Goal: Task Accomplishment & Management: Manage account settings

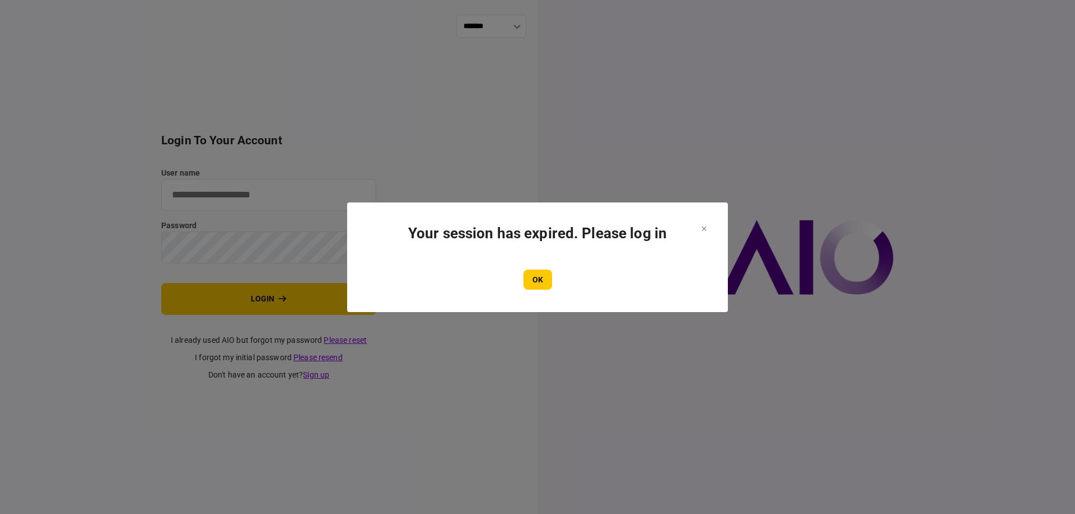
type input "*******"
click at [531, 255] on section "Your session has expired. Please log in OK" at bounding box center [537, 257] width 336 height 65
click at [531, 284] on button "OK" at bounding box center [537, 280] width 29 height 20
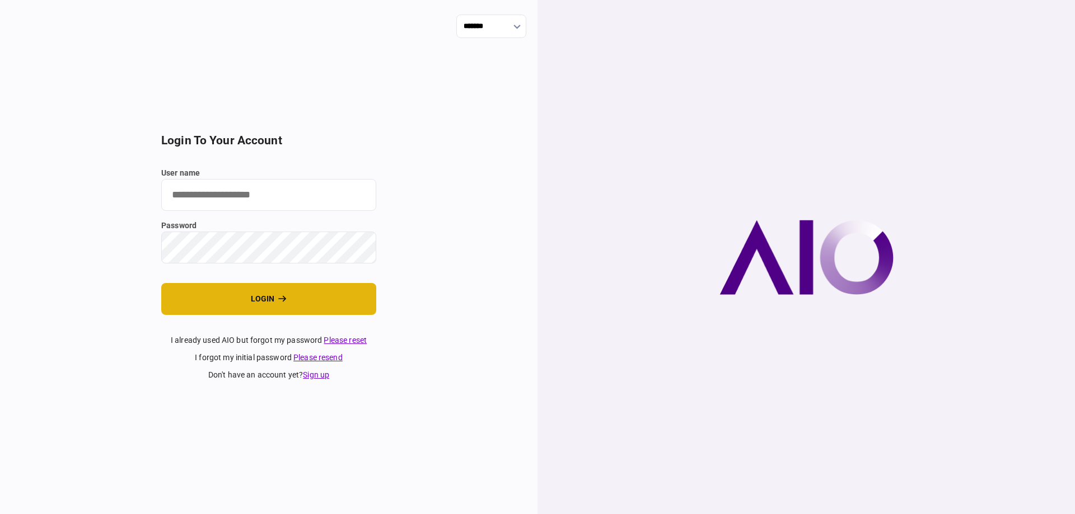
type input "*******"
click at [243, 301] on button "login" at bounding box center [268, 299] width 215 height 32
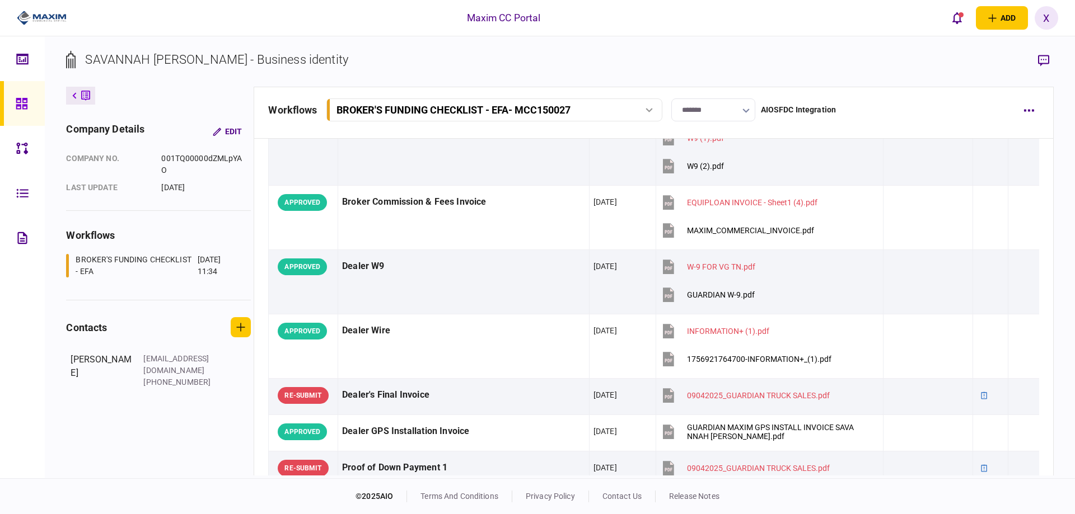
scroll to position [784, 0]
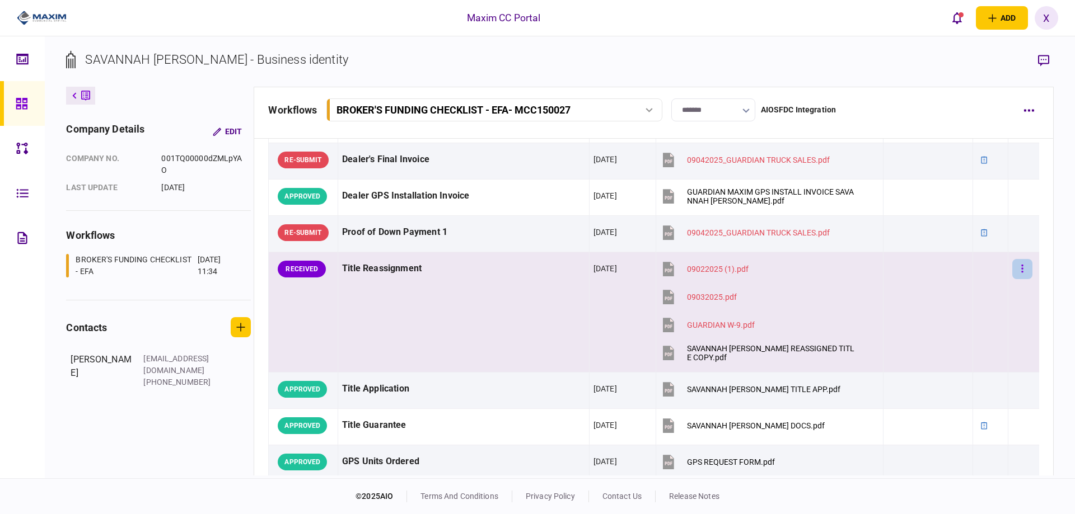
click at [1012, 273] on button "button" at bounding box center [1022, 269] width 20 height 20
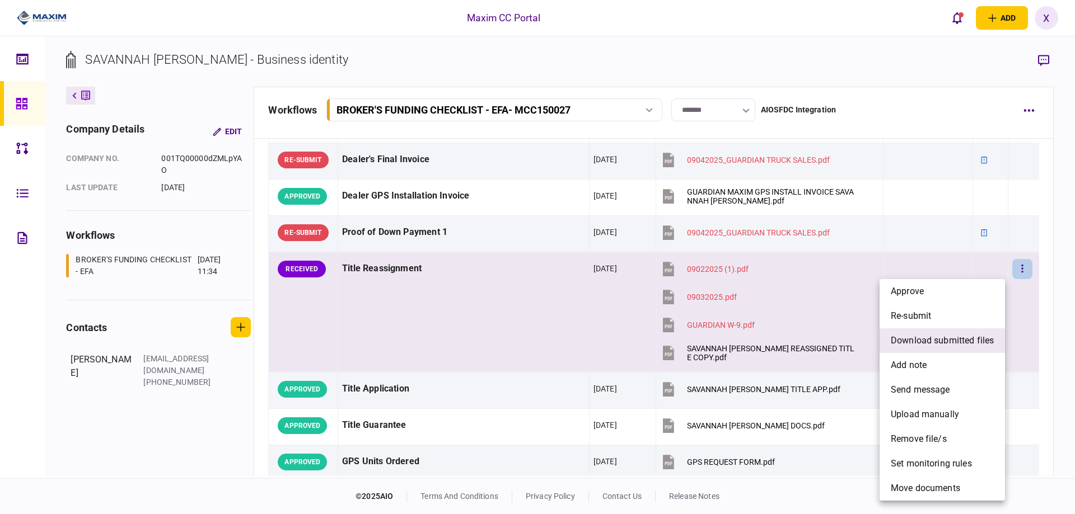
click at [962, 341] on span "download submitted files" at bounding box center [942, 340] width 103 height 13
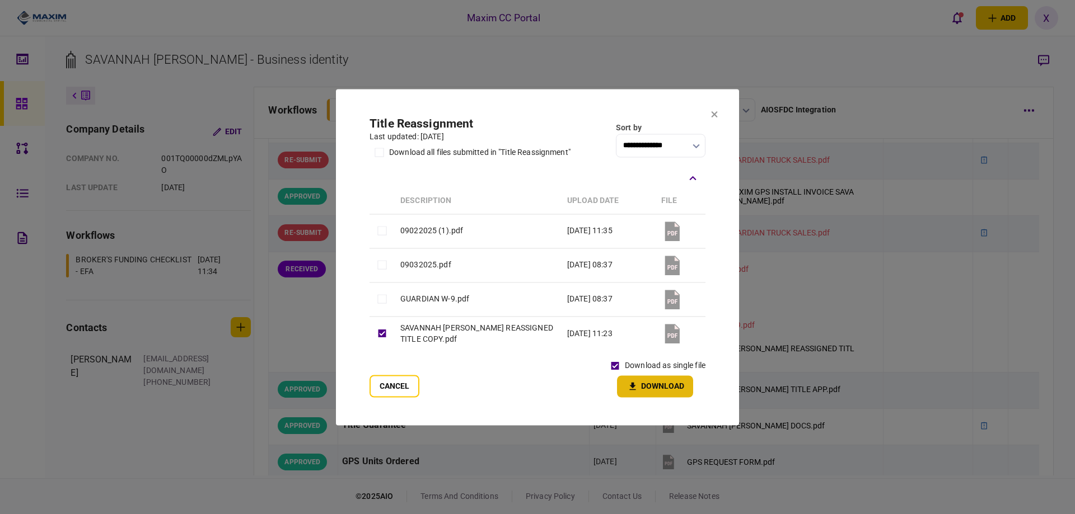
click at [679, 381] on button "Download" at bounding box center [655, 387] width 76 height 22
click at [399, 387] on button "Cancel" at bounding box center [394, 386] width 50 height 22
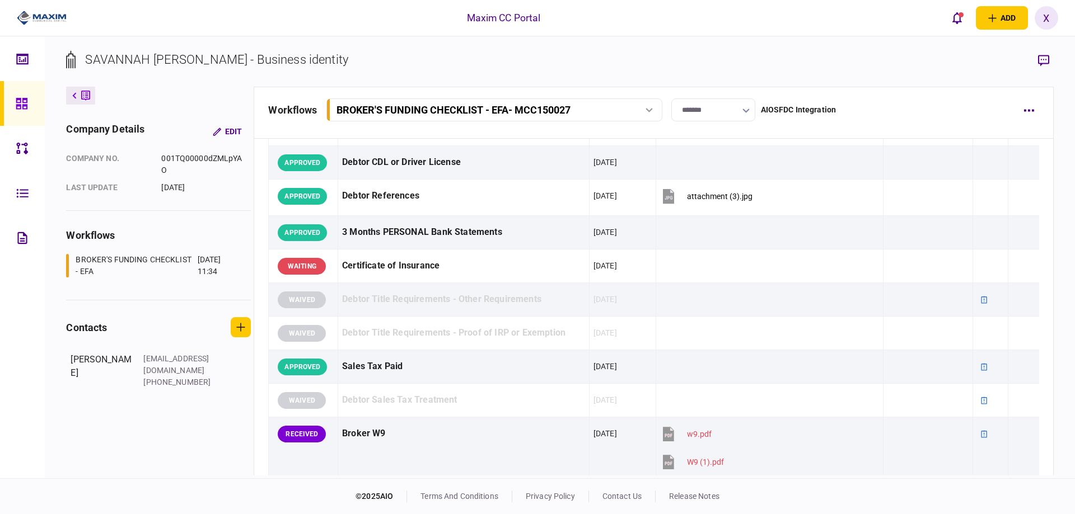
scroll to position [336, 0]
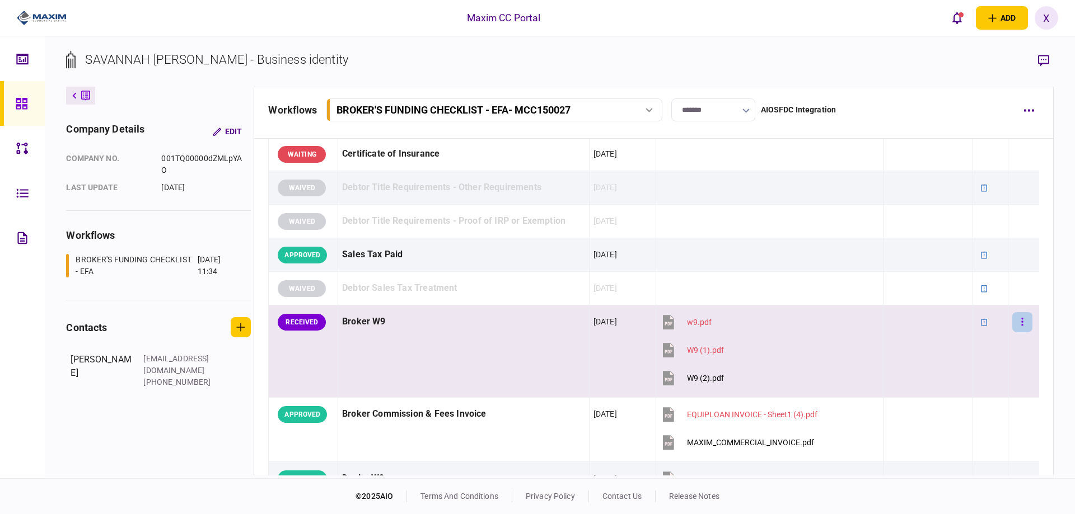
click at [1021, 321] on icon "button" at bounding box center [1022, 322] width 2 height 11
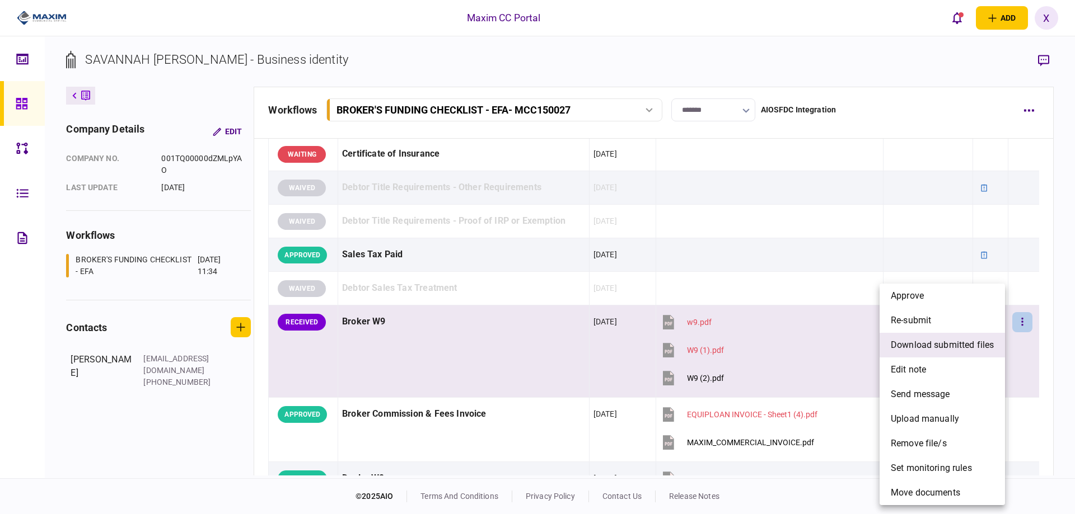
click at [974, 345] on span "download submitted files" at bounding box center [942, 345] width 103 height 13
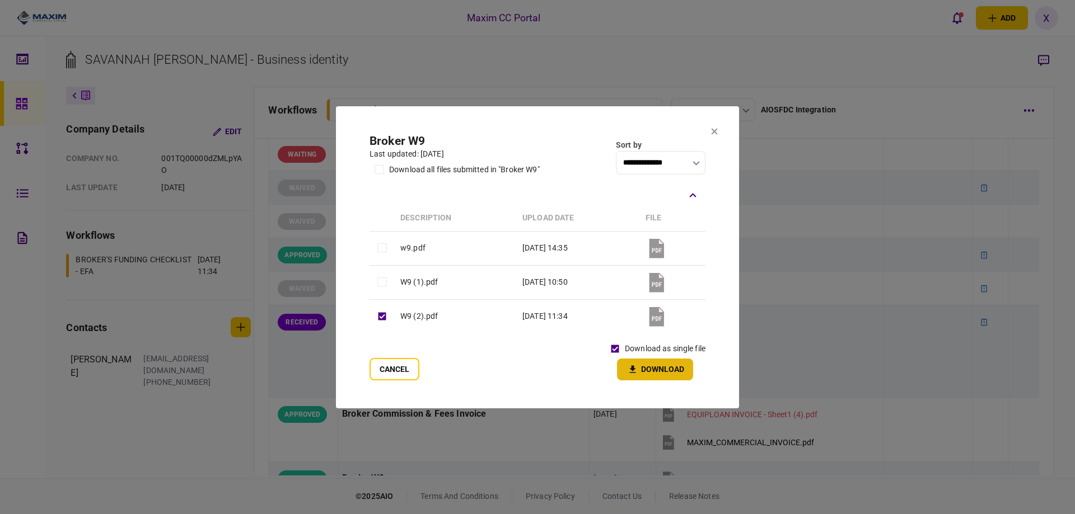
click at [664, 372] on button "Download" at bounding box center [655, 370] width 76 height 22
click at [710, 128] on section "**********" at bounding box center [537, 257] width 403 height 302
click at [715, 134] on icon at bounding box center [714, 131] width 7 height 7
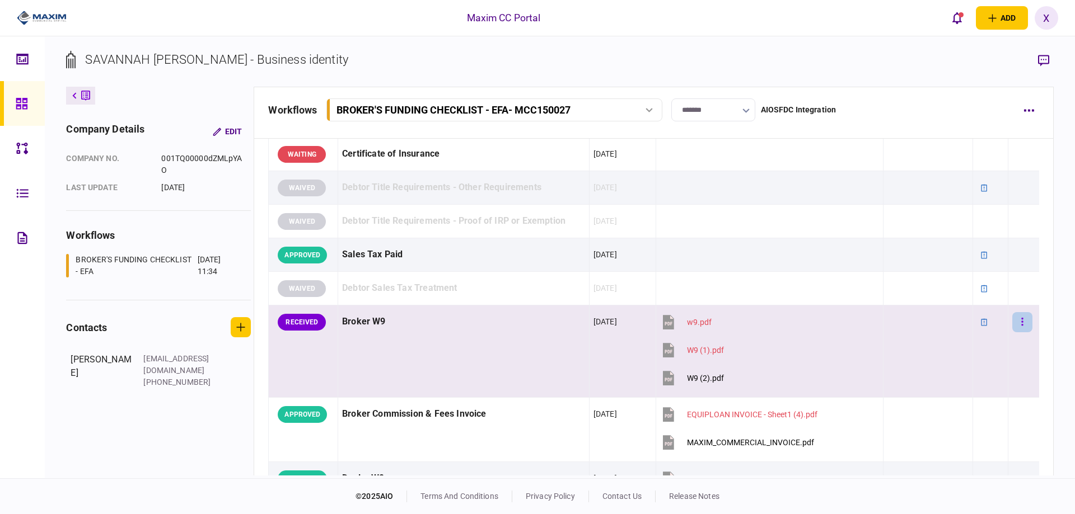
click at [1021, 321] on icon "button" at bounding box center [1022, 322] width 2 height 11
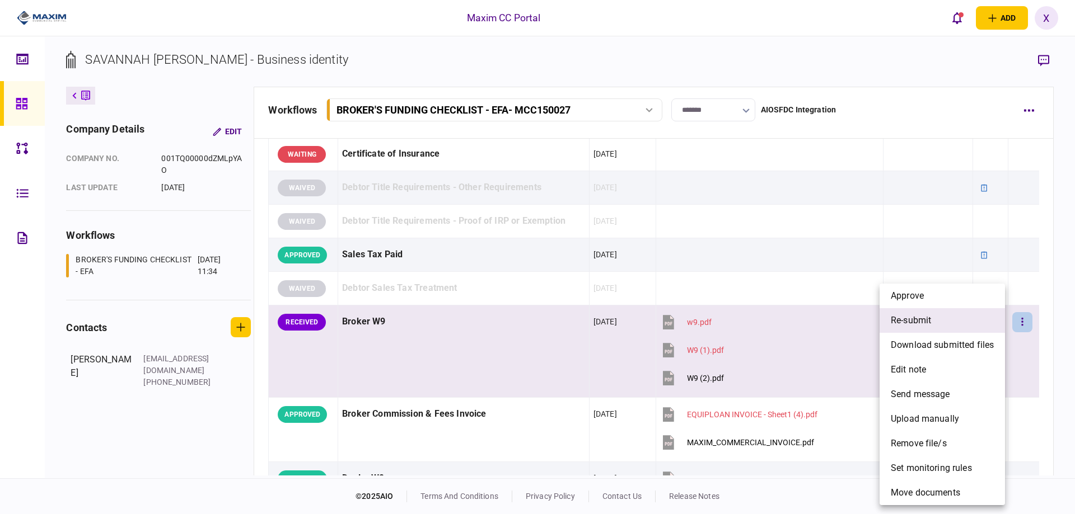
click at [968, 326] on li "re-submit" at bounding box center [941, 320] width 125 height 25
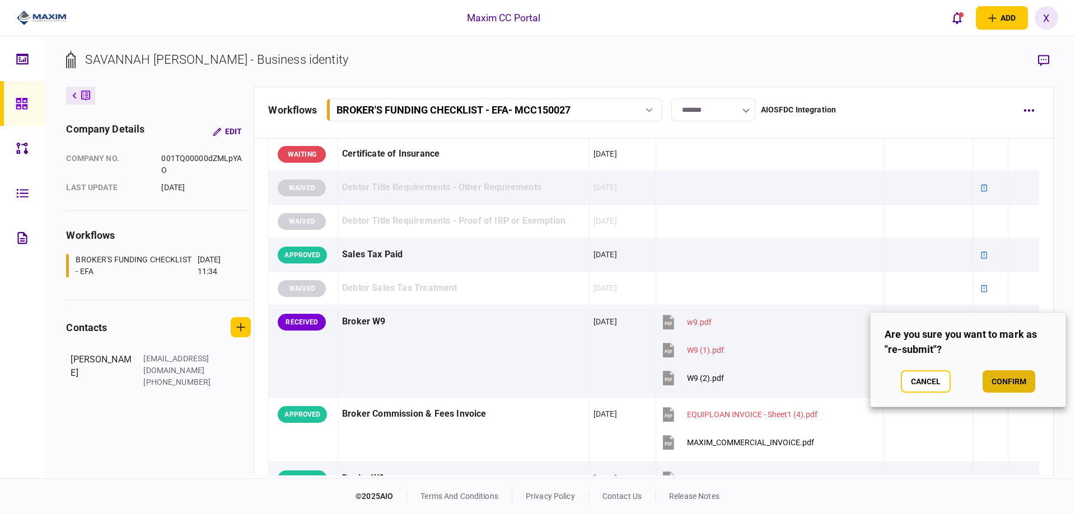
click at [1017, 380] on button "confirm" at bounding box center [1008, 382] width 53 height 22
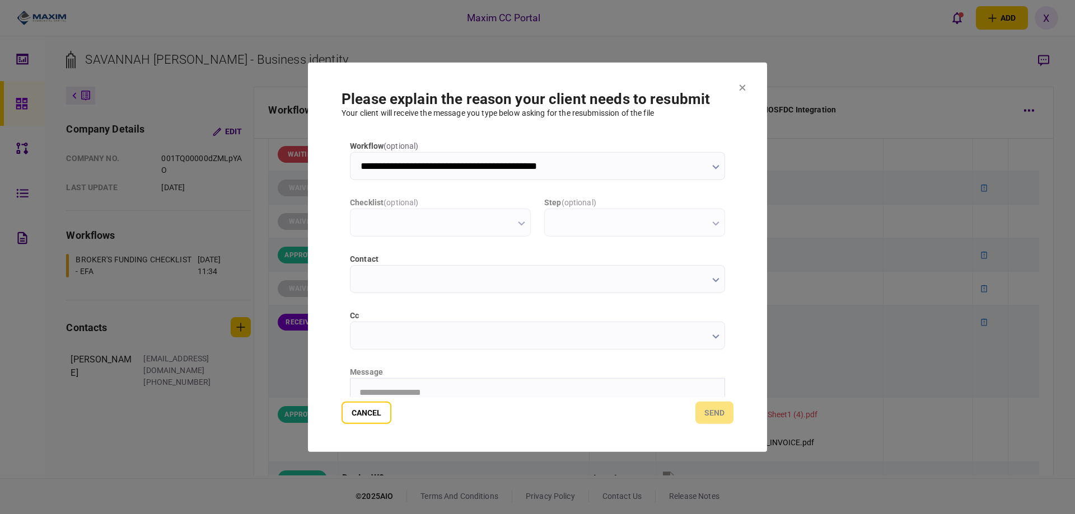
scroll to position [0, 0]
type input "**********"
type input "*********"
type input "**********"
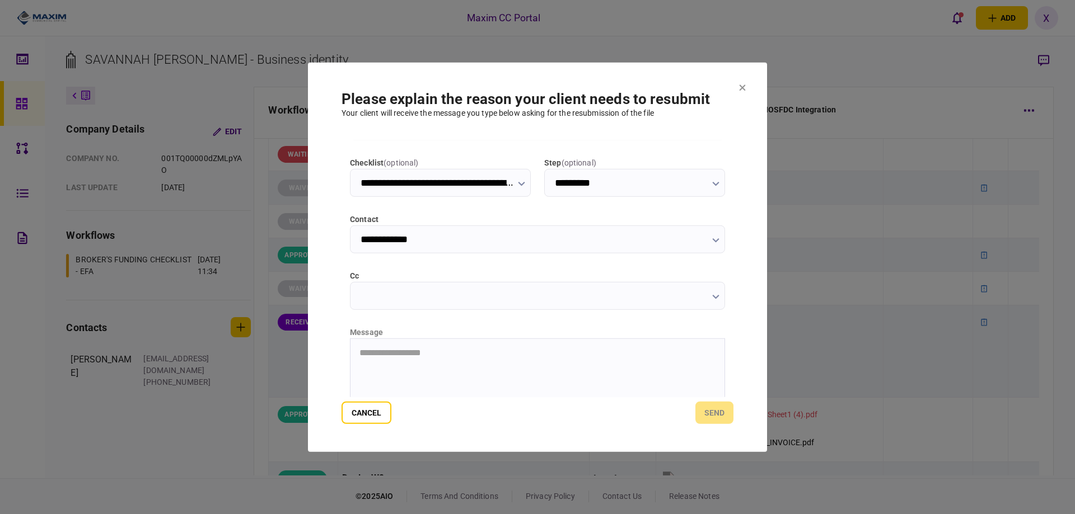
scroll to position [120, 0]
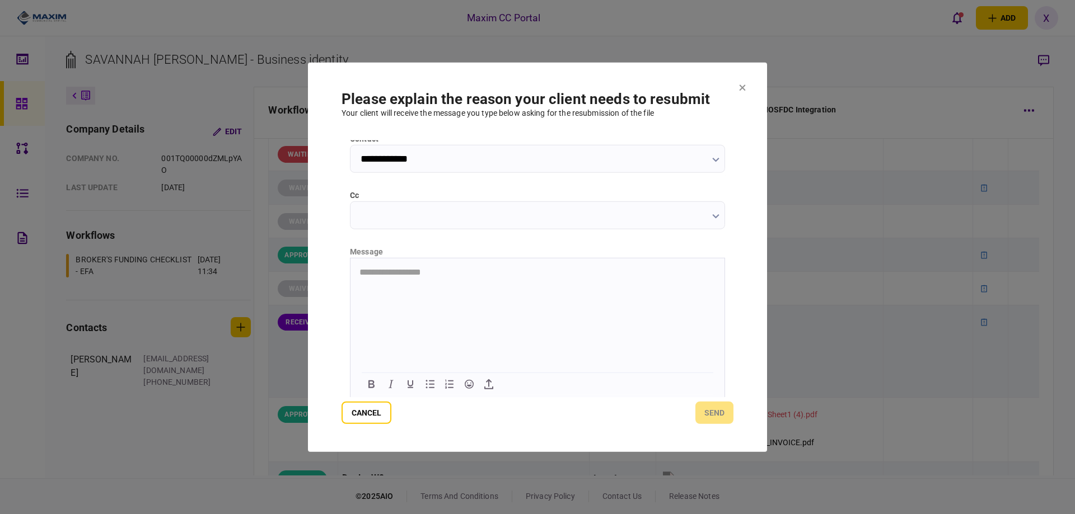
click at [489, 286] on html "**********" at bounding box center [537, 272] width 374 height 28
click at [418, 278] on html "**********" at bounding box center [537, 272] width 374 height 28
click at [389, 280] on html "**********" at bounding box center [537, 272] width 374 height 28
click at [403, 273] on p "**********" at bounding box center [536, 272] width 354 height 10
click at [717, 414] on button "send" at bounding box center [714, 413] width 38 height 22
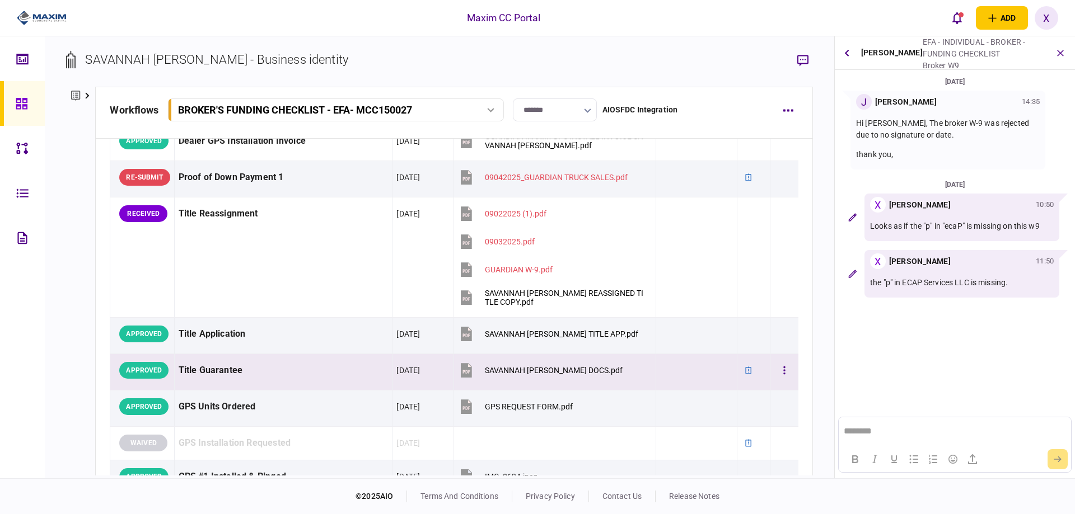
scroll to position [853, 0]
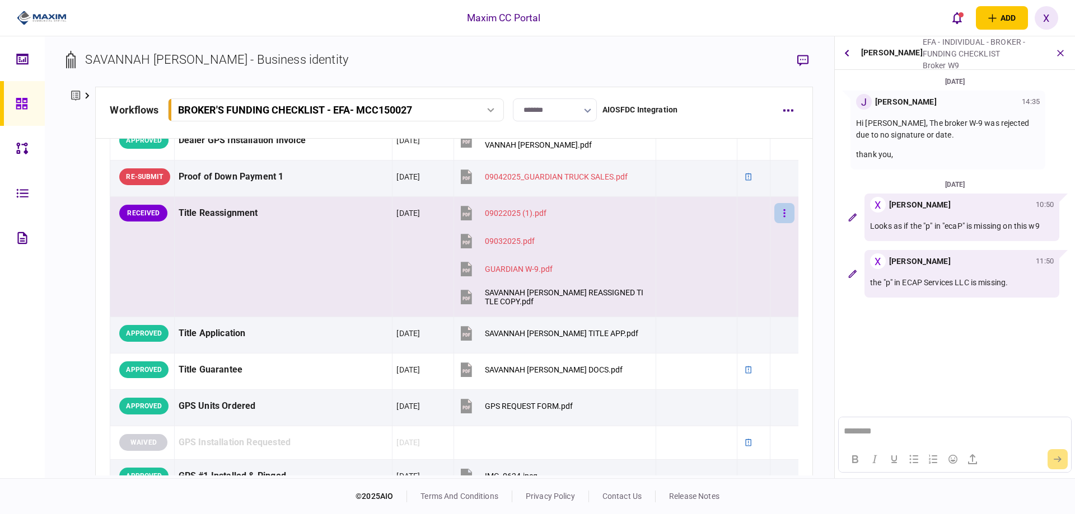
click at [774, 212] on button "button" at bounding box center [784, 213] width 20 height 20
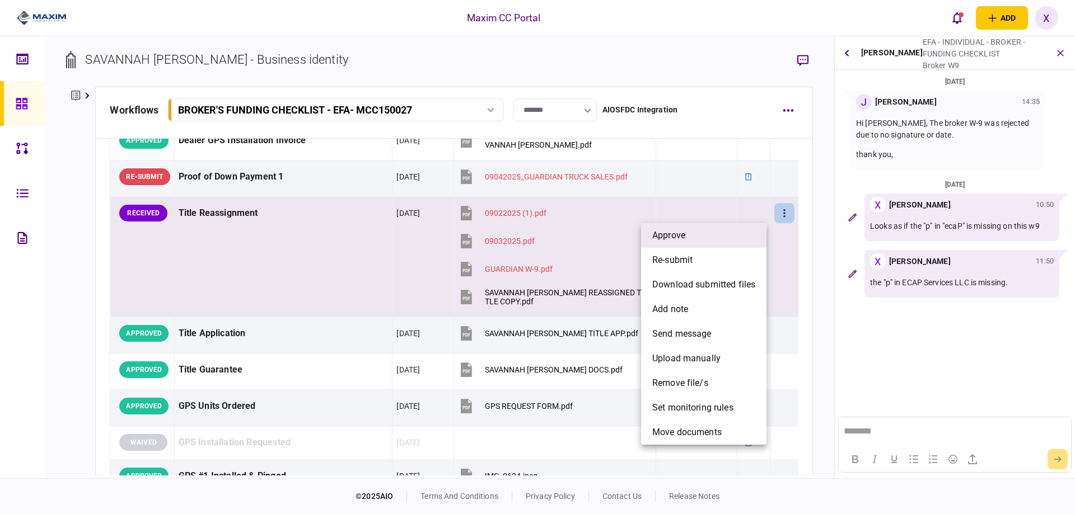
click at [711, 234] on li "approve" at bounding box center [703, 235] width 125 height 25
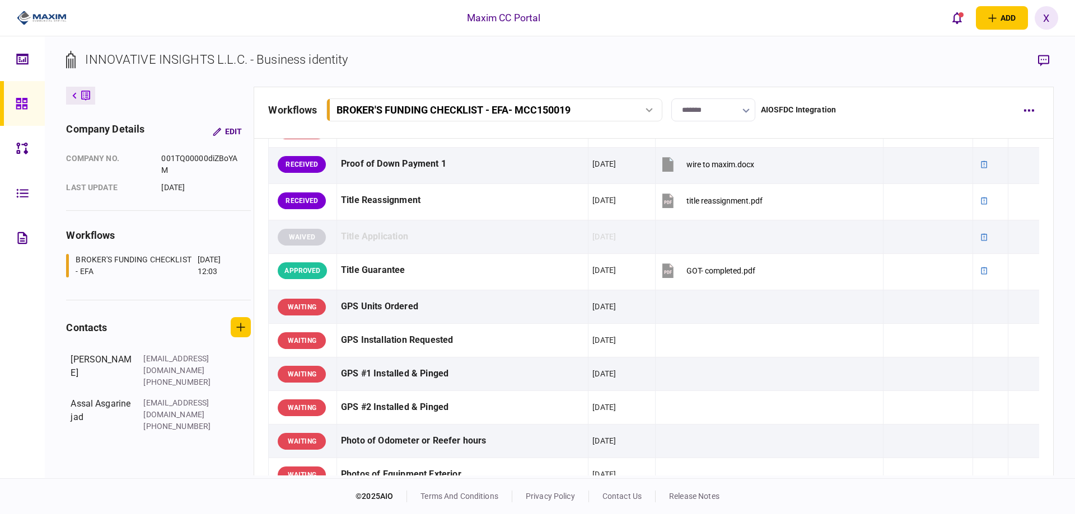
scroll to position [728, 0]
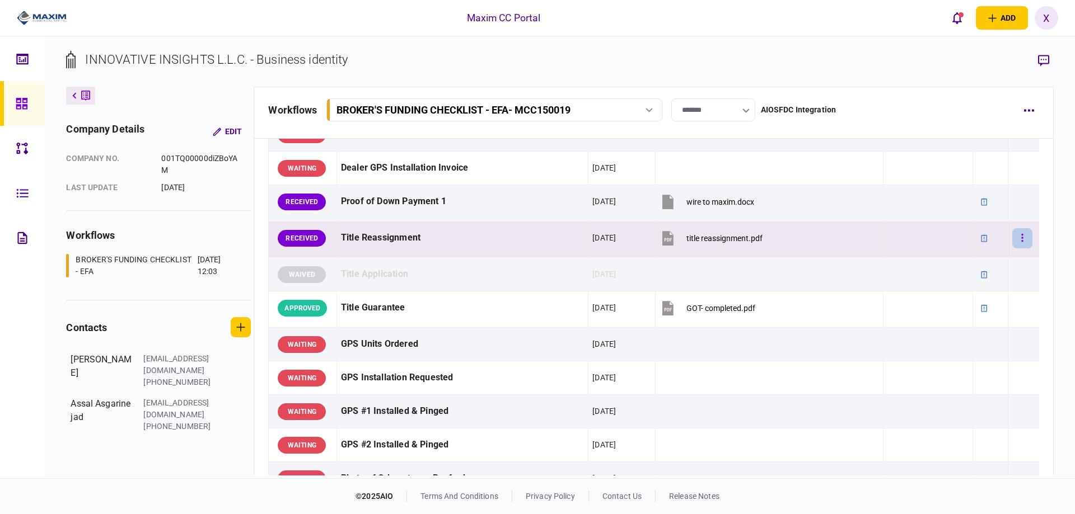
click at [1022, 235] on button "button" at bounding box center [1022, 238] width 20 height 20
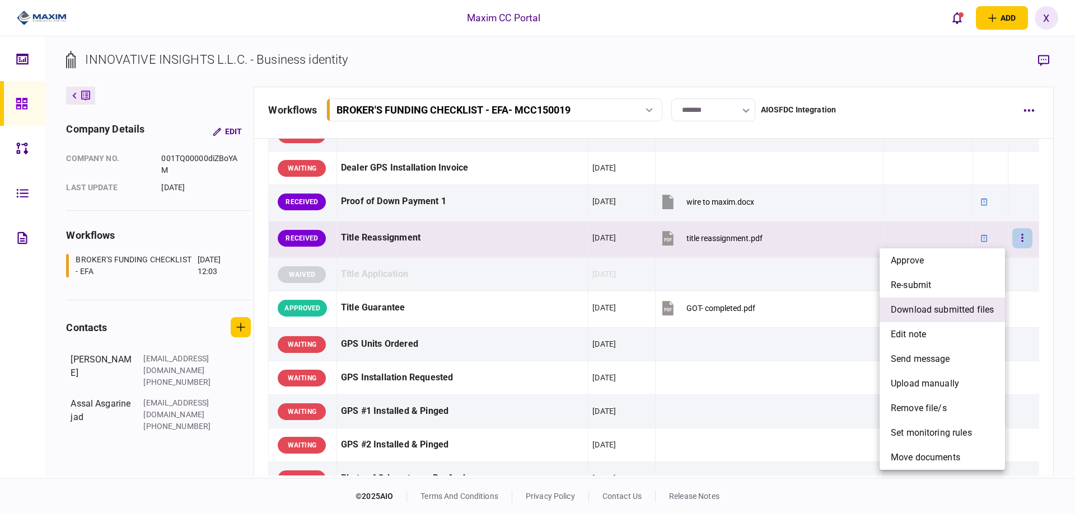
click at [946, 308] on span "download submitted files" at bounding box center [942, 309] width 103 height 13
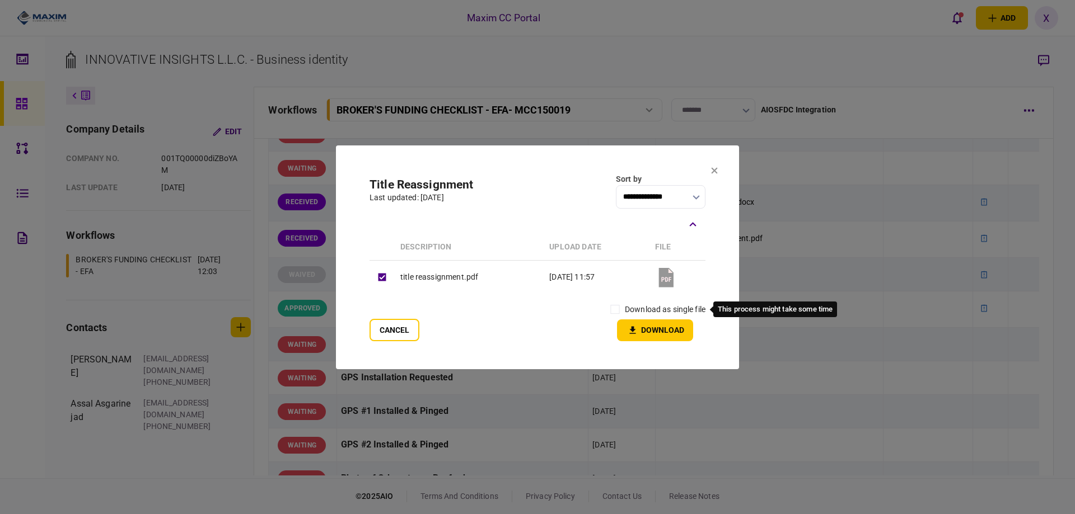
click at [631, 305] on label "download as single file" at bounding box center [665, 310] width 81 height 12
click at [630, 327] on icon "button" at bounding box center [632, 330] width 13 height 11
click at [713, 170] on icon at bounding box center [715, 170] width 6 height 6
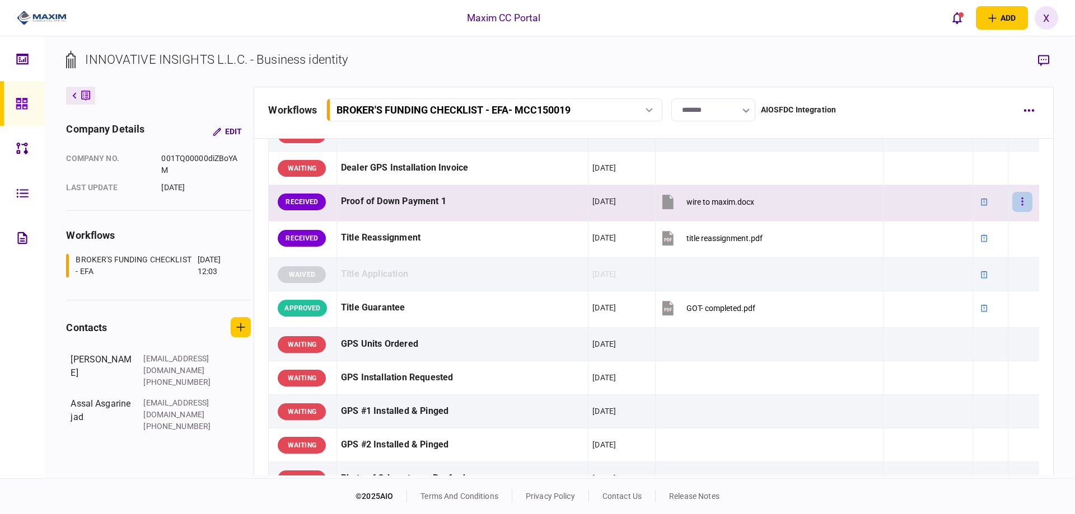
click at [1018, 207] on button "button" at bounding box center [1022, 202] width 20 height 20
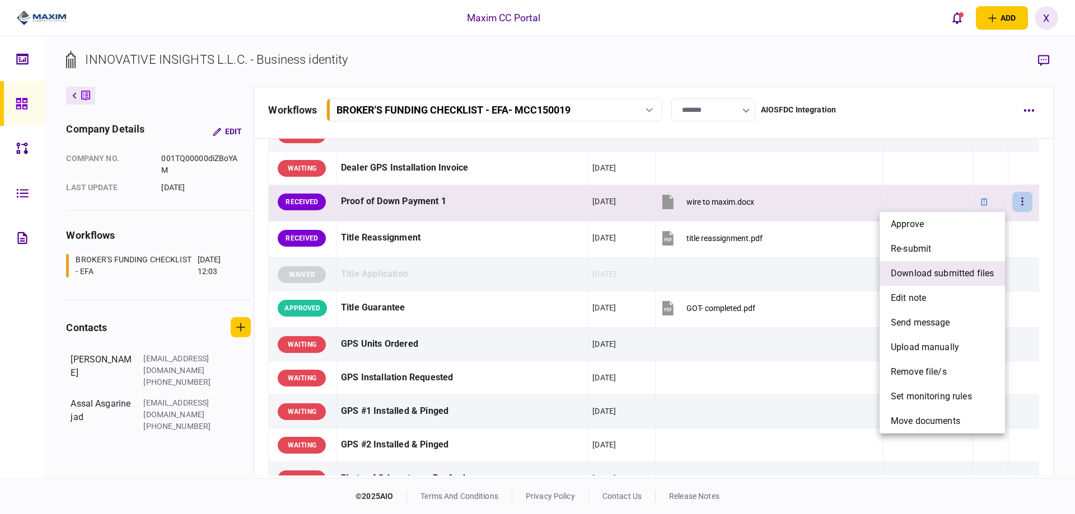
click at [949, 277] on span "download submitted files" at bounding box center [942, 273] width 103 height 13
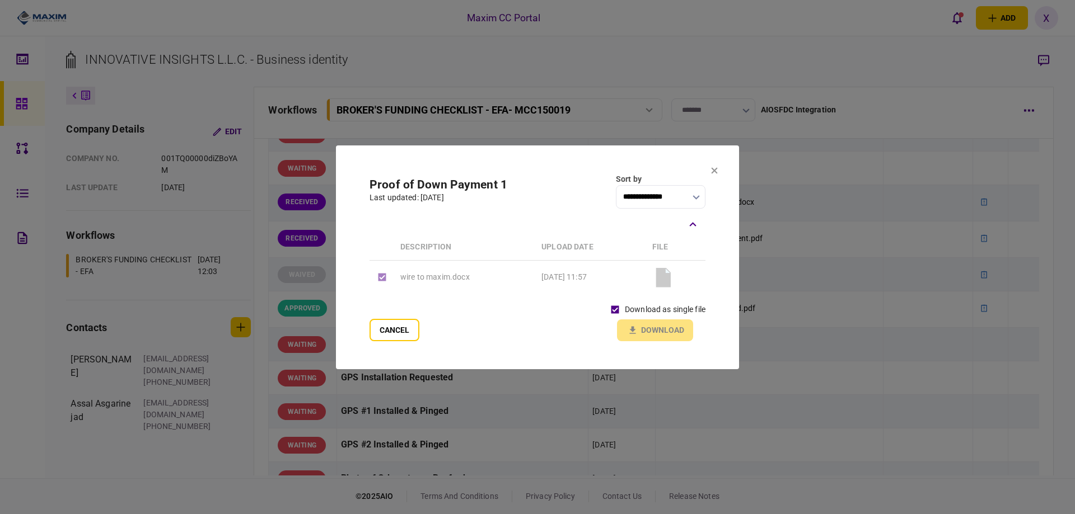
click at [659, 333] on div "download as single file Download" at bounding box center [655, 320] width 100 height 41
click at [648, 320] on div "download as single file Download" at bounding box center [655, 320] width 100 height 41
click at [631, 325] on div "download as single file Download" at bounding box center [655, 320] width 100 height 41
click at [651, 330] on button "Download" at bounding box center [655, 331] width 76 height 22
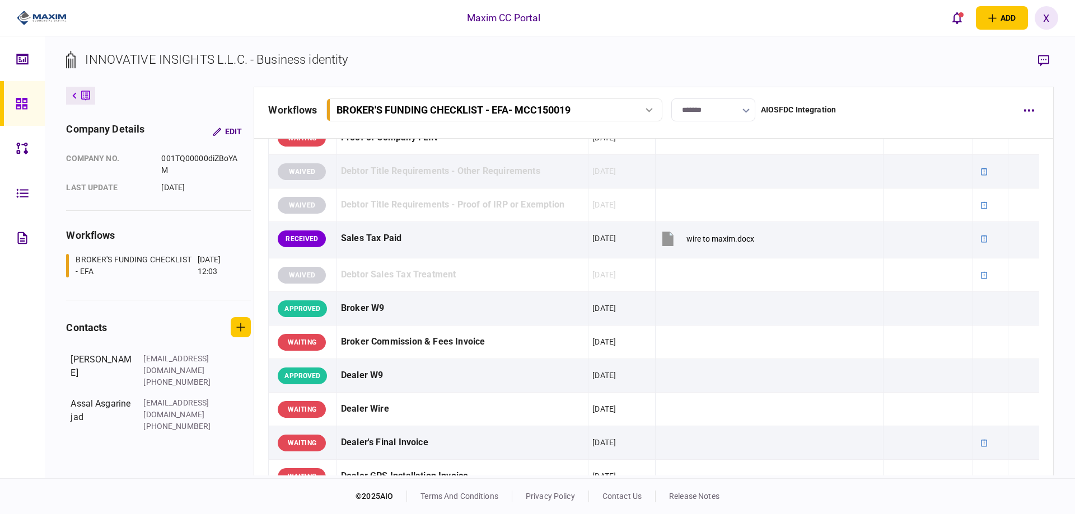
scroll to position [392, 0]
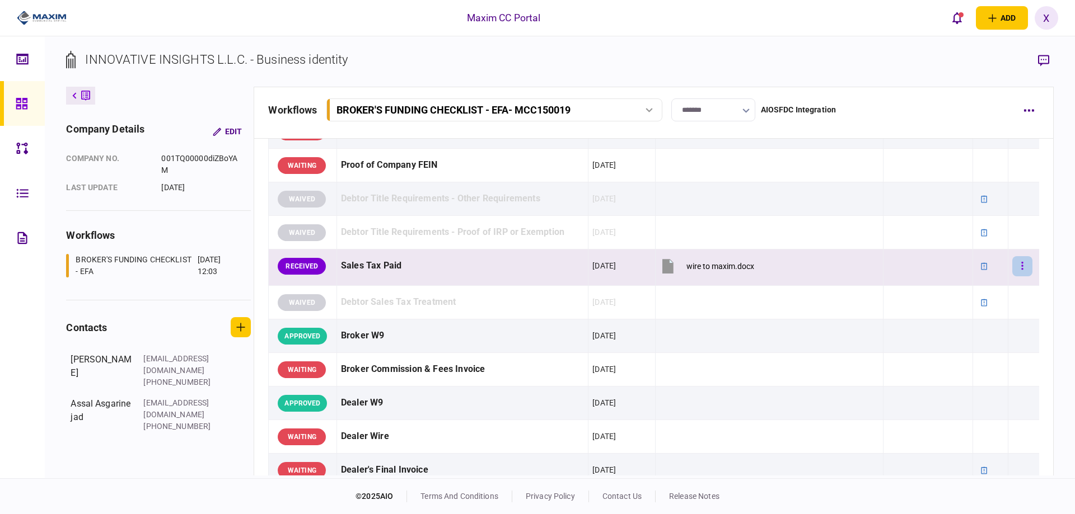
click at [1018, 261] on button "button" at bounding box center [1022, 266] width 20 height 20
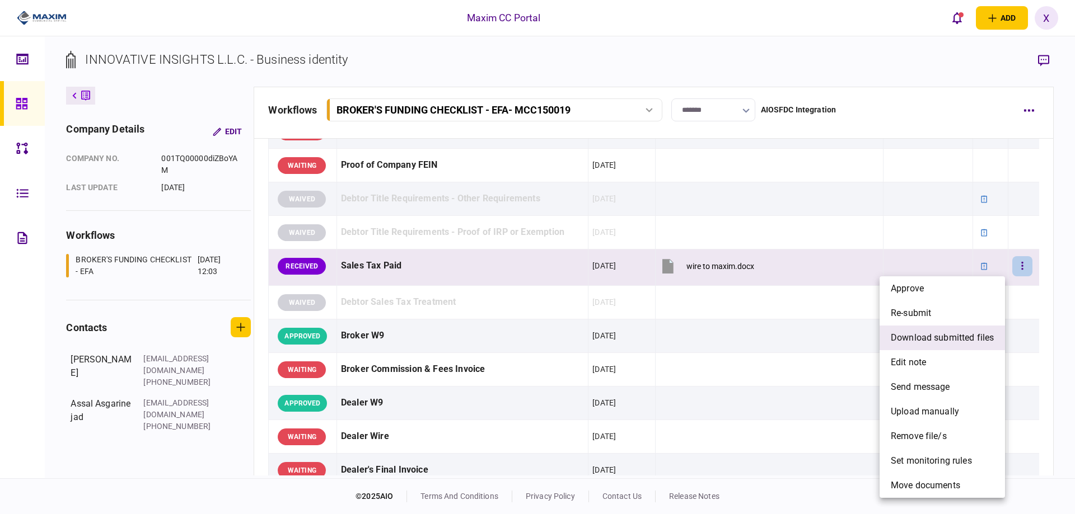
click at [951, 335] on span "download submitted files" at bounding box center [942, 337] width 103 height 13
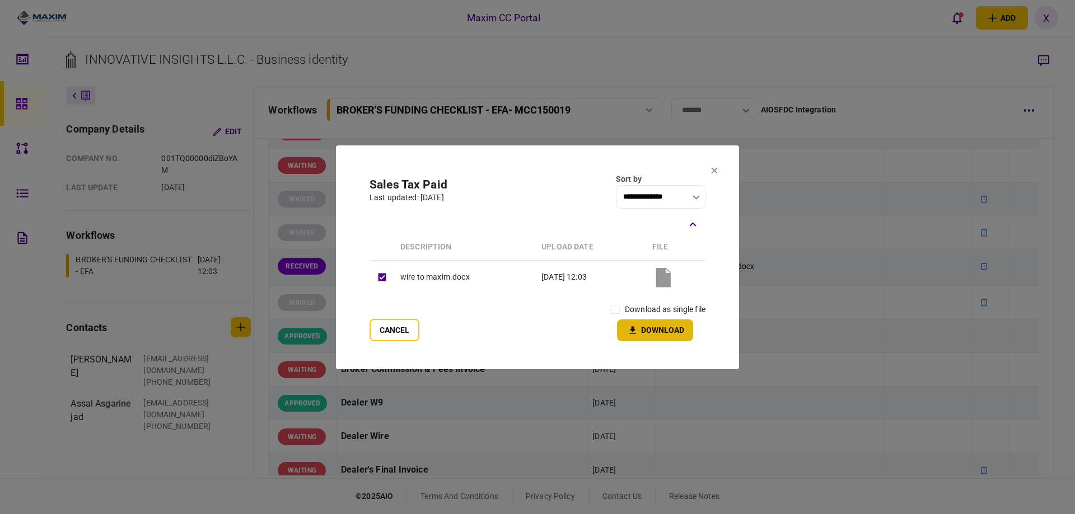
click at [624, 328] on button "Download" at bounding box center [655, 331] width 76 height 22
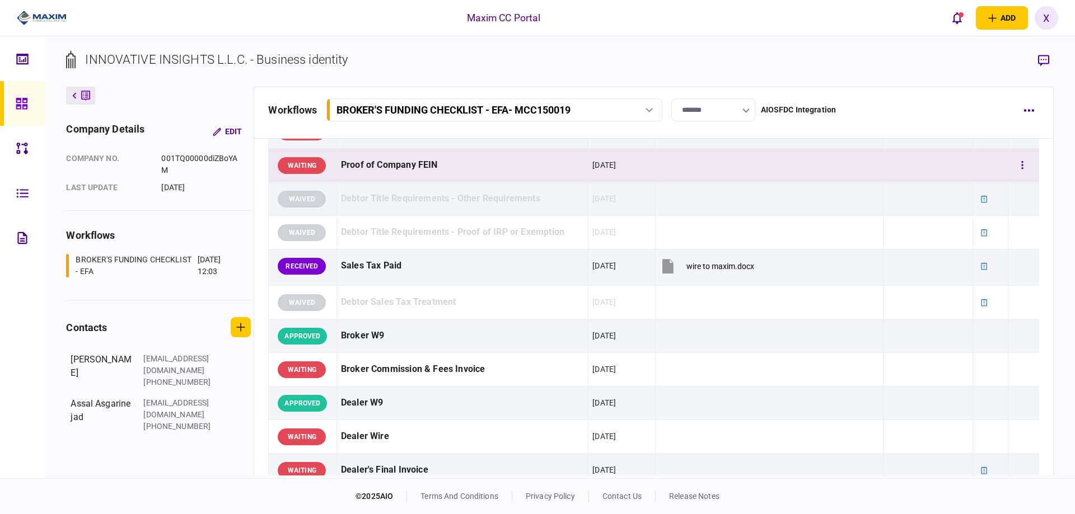
click at [715, 175] on td at bounding box center [769, 166] width 228 height 34
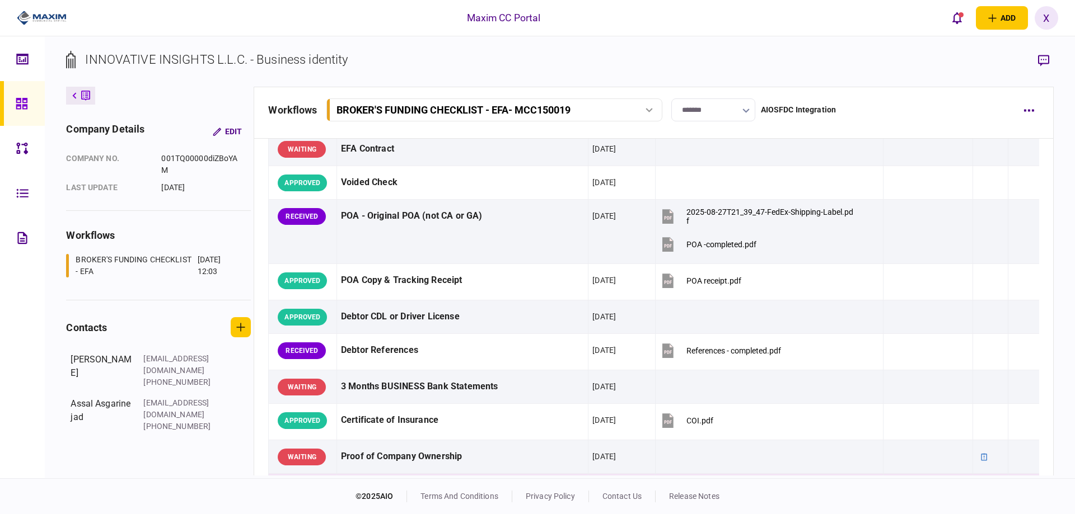
scroll to position [56, 0]
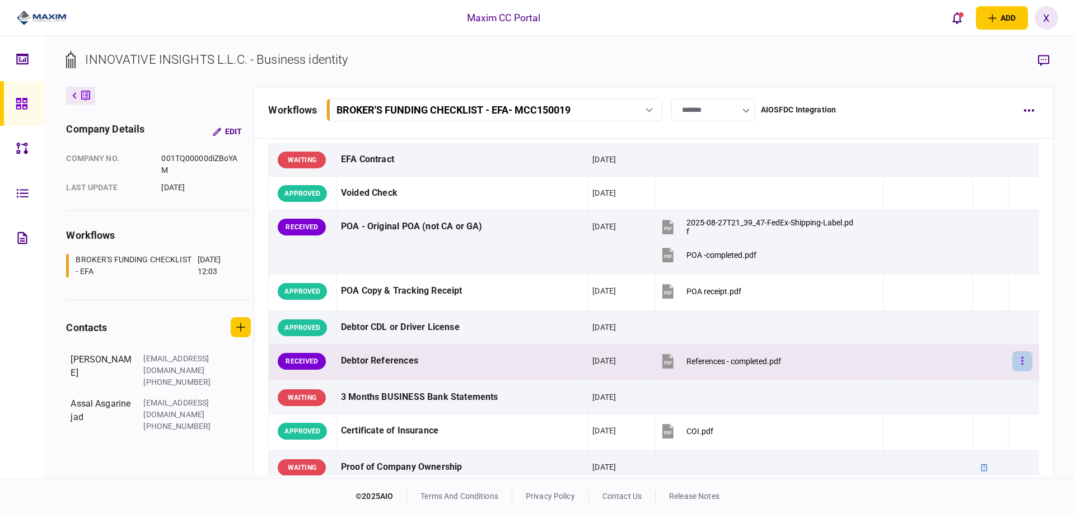
click at [1012, 362] on button "button" at bounding box center [1022, 362] width 20 height 20
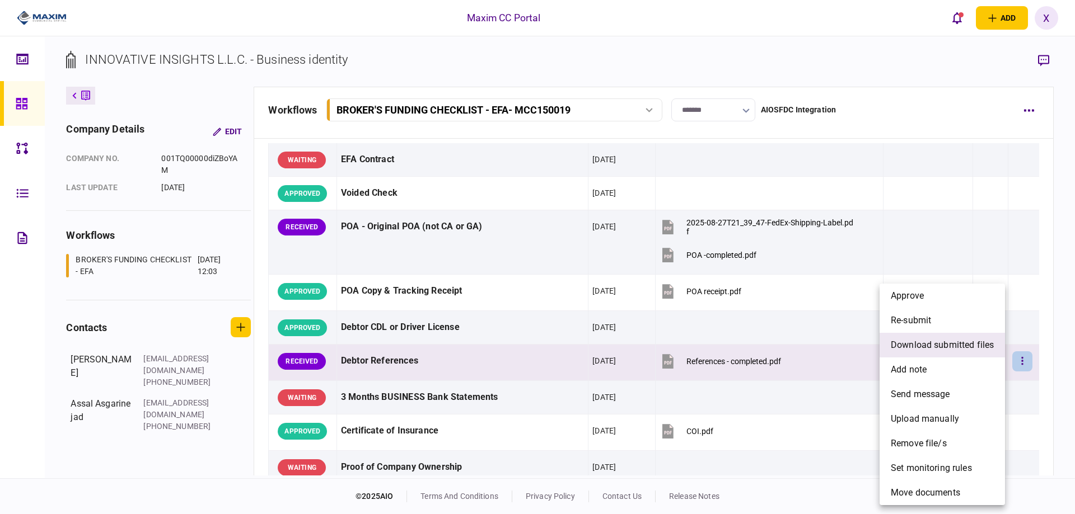
click at [954, 343] on span "download submitted files" at bounding box center [942, 345] width 103 height 13
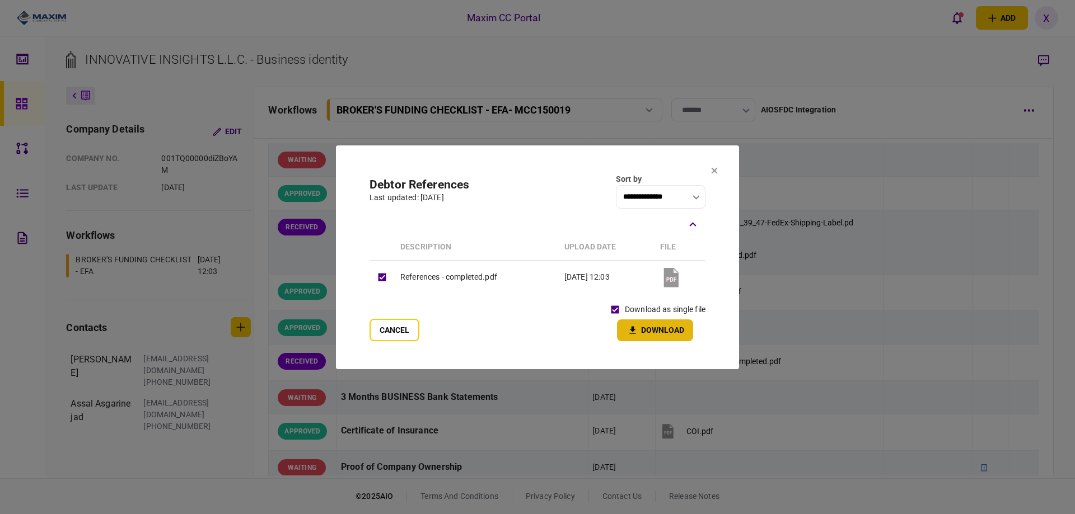
click at [636, 326] on icon "button" at bounding box center [632, 330] width 13 height 11
click at [713, 171] on icon at bounding box center [715, 170] width 6 height 6
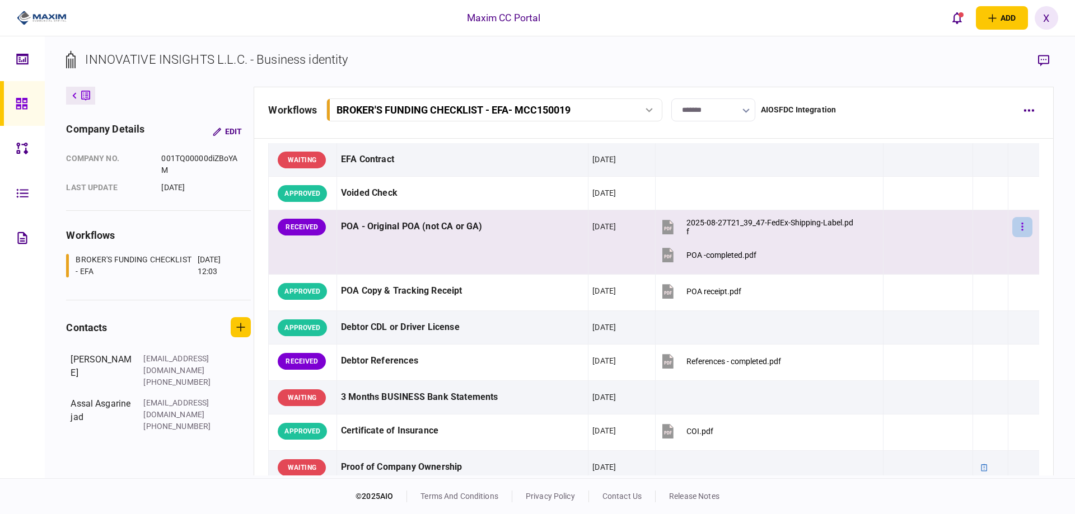
click at [1019, 222] on button "button" at bounding box center [1022, 227] width 20 height 20
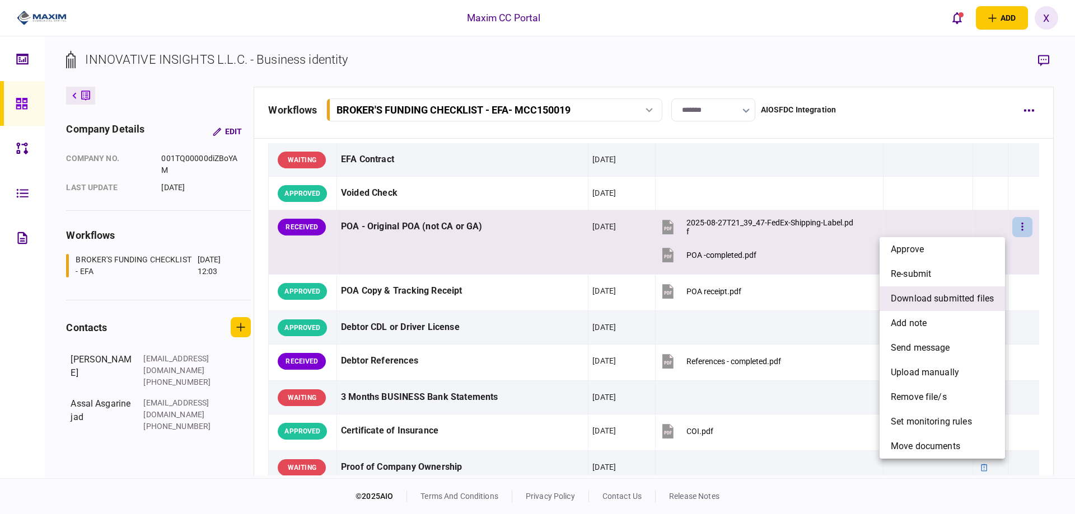
click at [945, 292] on span "download submitted files" at bounding box center [942, 298] width 103 height 13
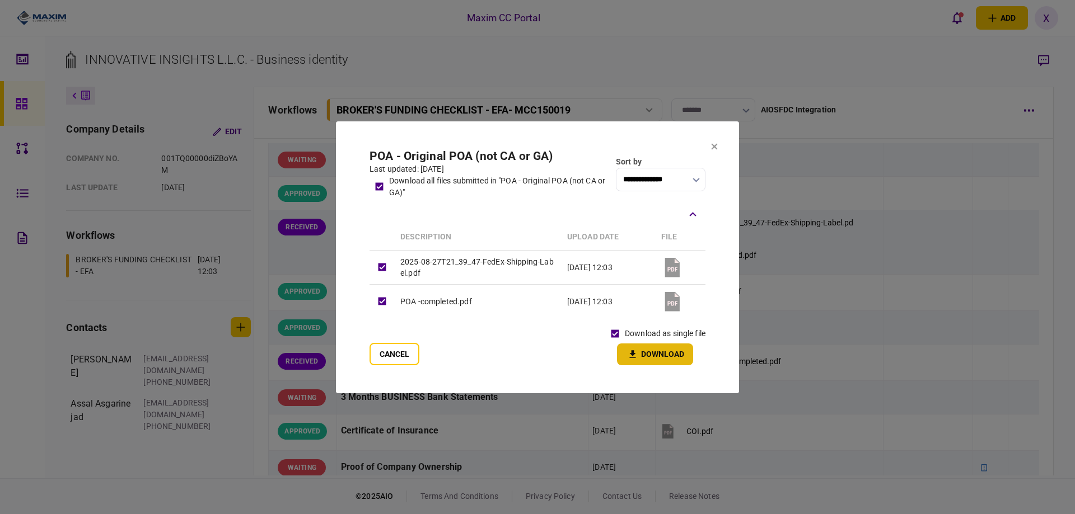
click at [649, 352] on button "Download" at bounding box center [655, 355] width 76 height 22
click at [714, 144] on icon at bounding box center [714, 146] width 7 height 7
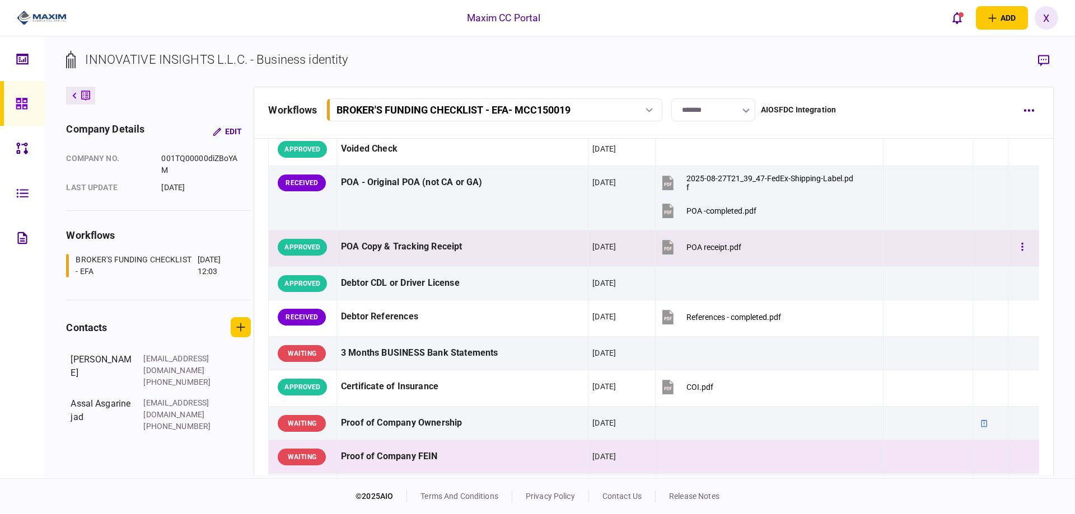
scroll to position [112, 0]
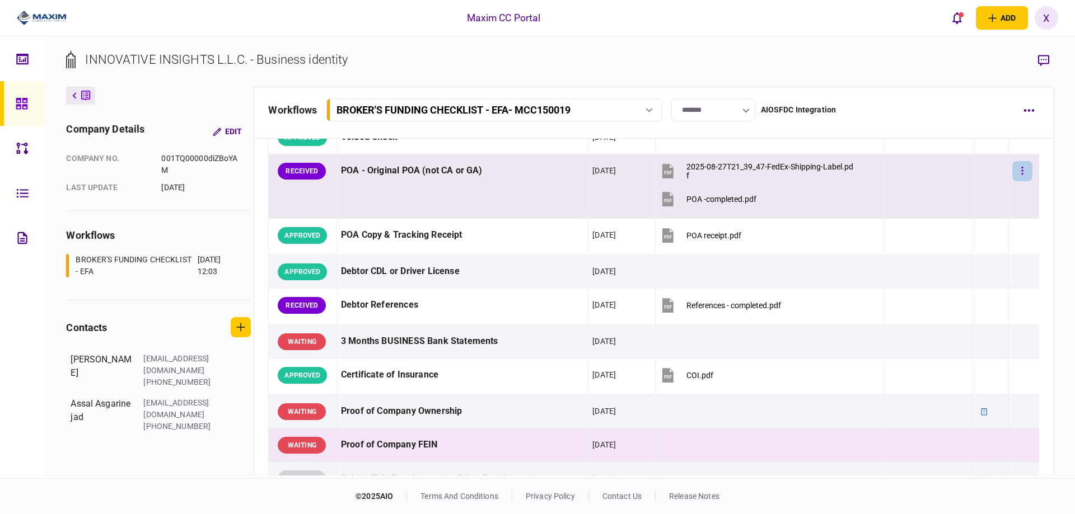
click at [1012, 170] on button "button" at bounding box center [1022, 171] width 20 height 20
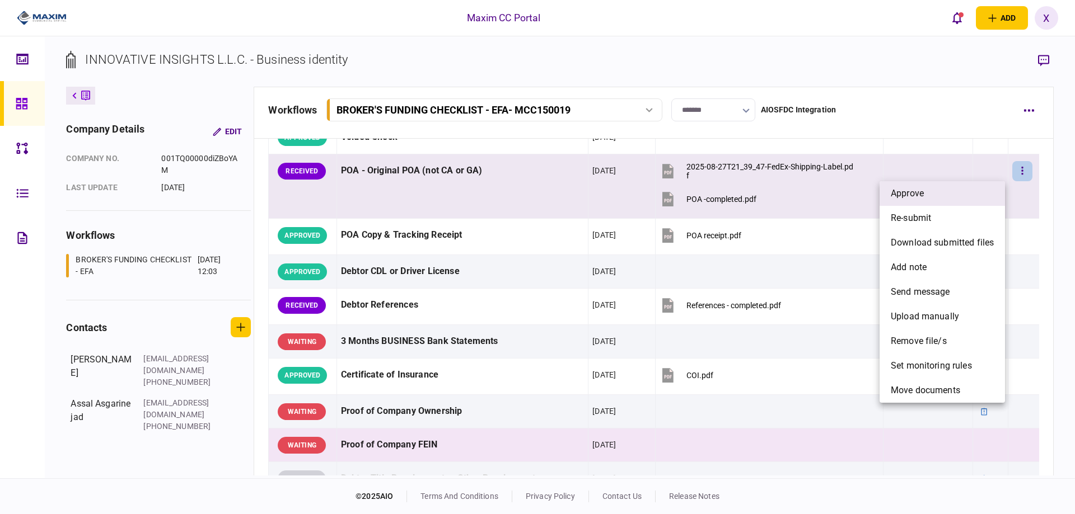
click at [953, 185] on li "approve" at bounding box center [941, 193] width 125 height 25
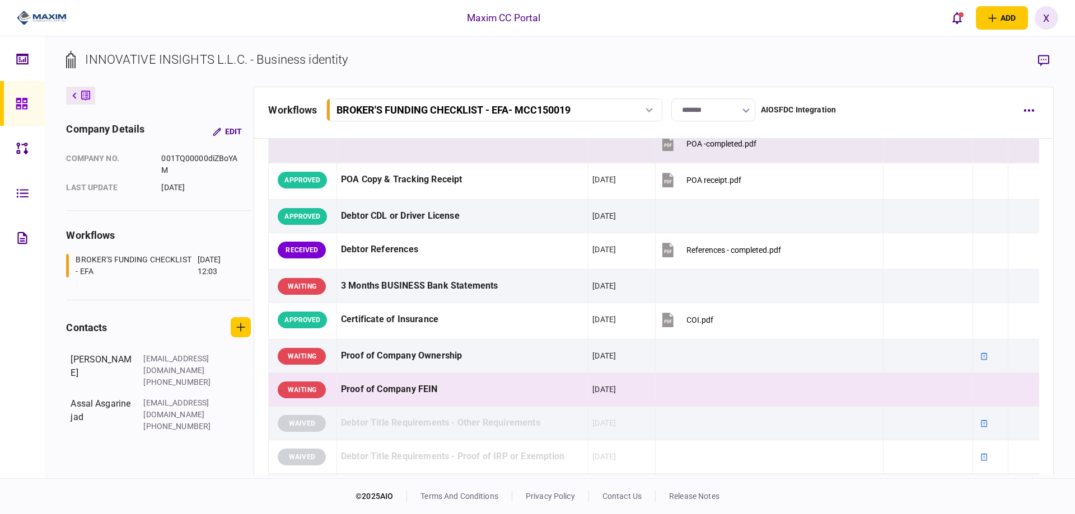
scroll to position [168, 0]
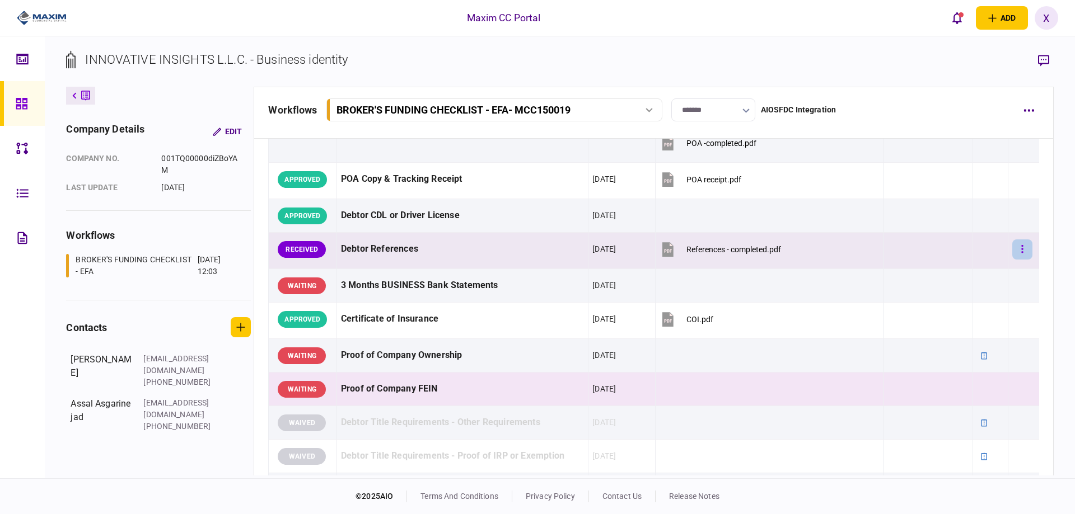
click at [1012, 246] on button "button" at bounding box center [1022, 250] width 20 height 20
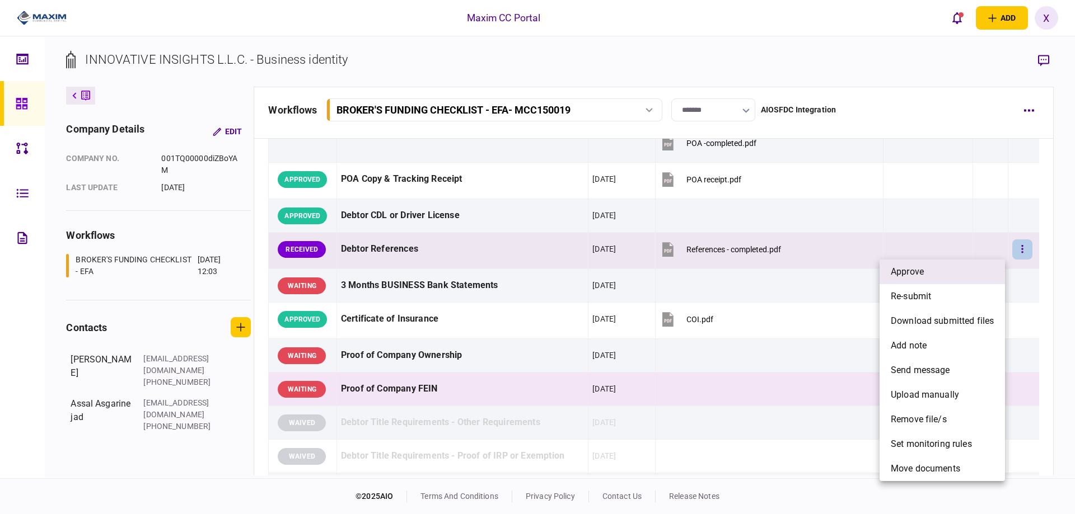
click at [940, 272] on li "approve" at bounding box center [941, 272] width 125 height 25
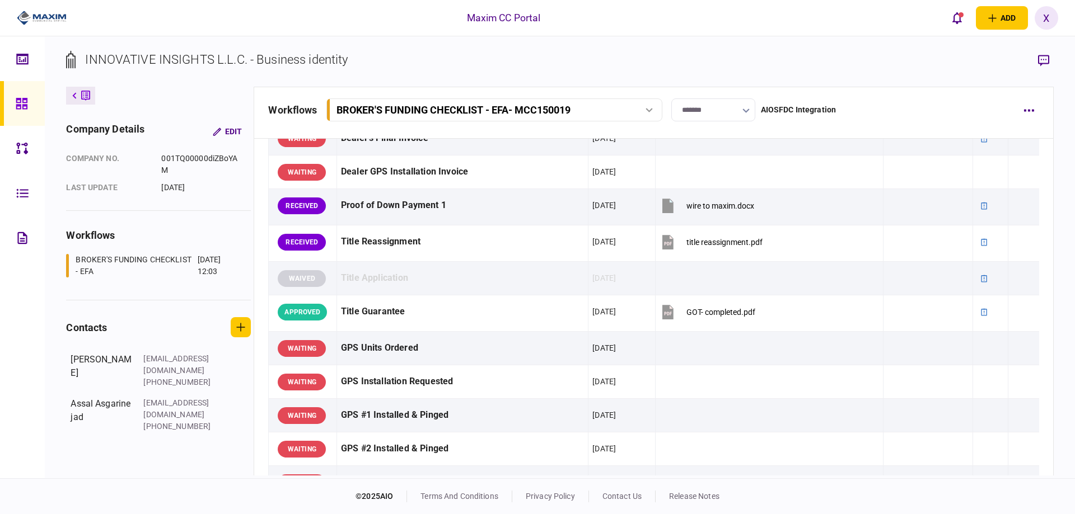
scroll to position [728, 0]
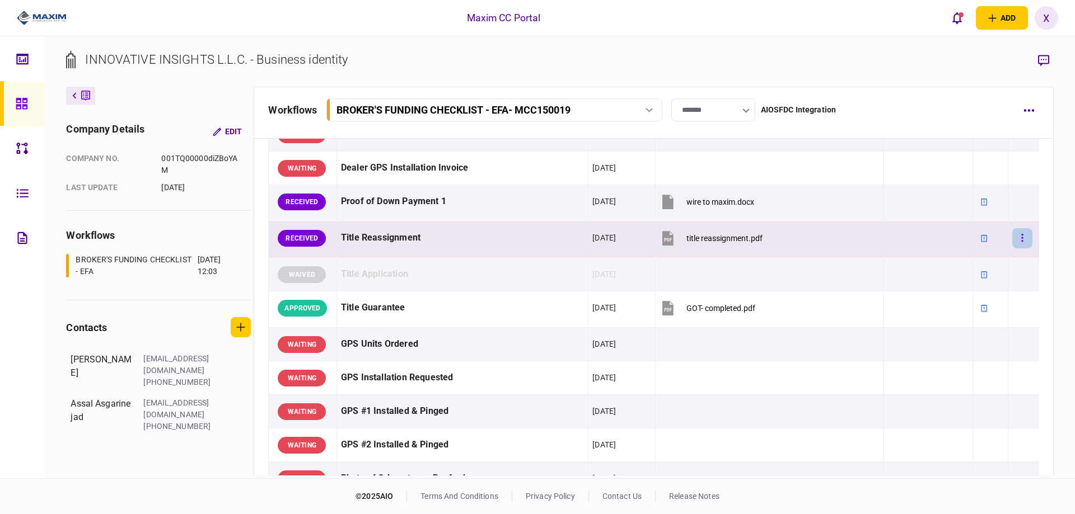
click at [1024, 239] on button "button" at bounding box center [1022, 238] width 20 height 20
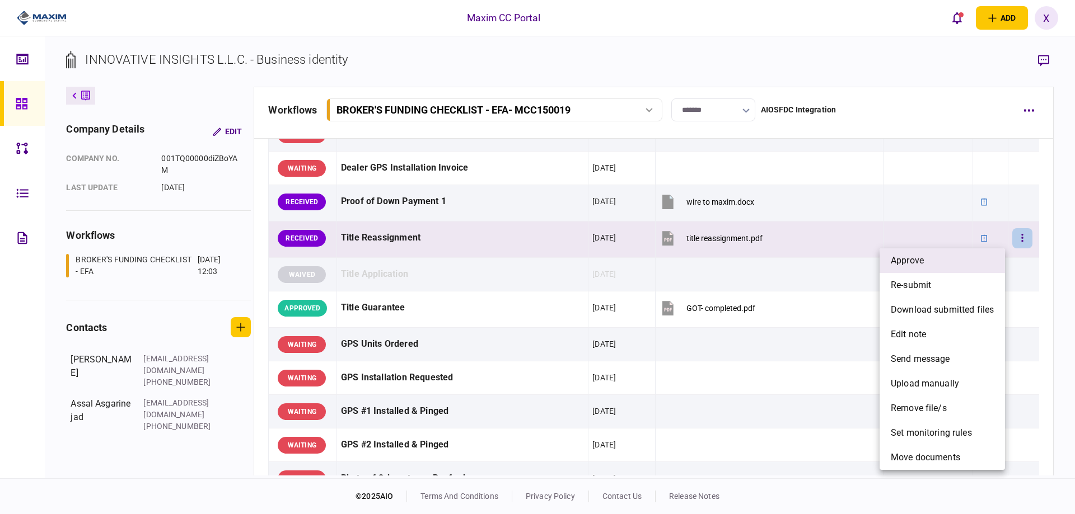
click at [966, 261] on li "approve" at bounding box center [941, 261] width 125 height 25
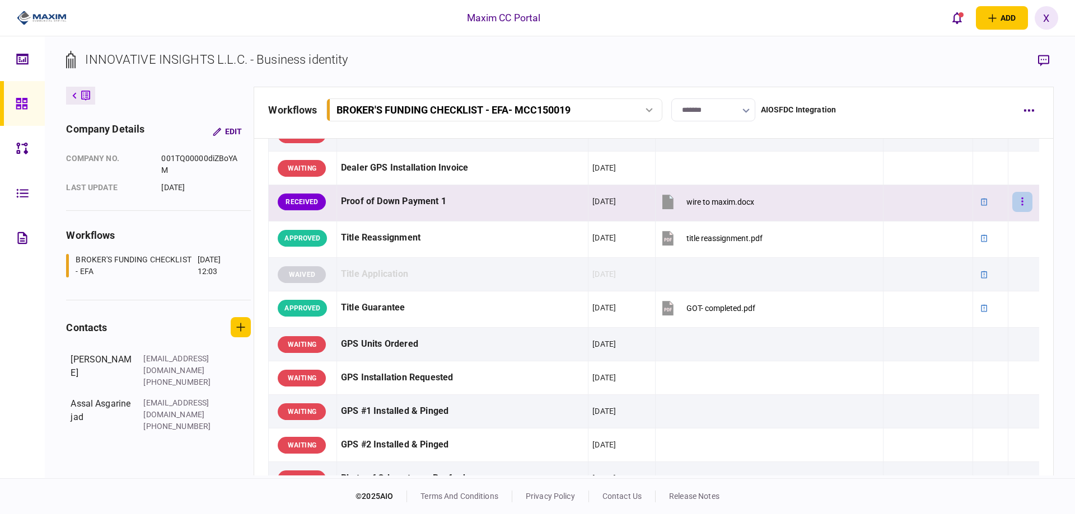
click at [1021, 200] on icon "button" at bounding box center [1022, 201] width 2 height 11
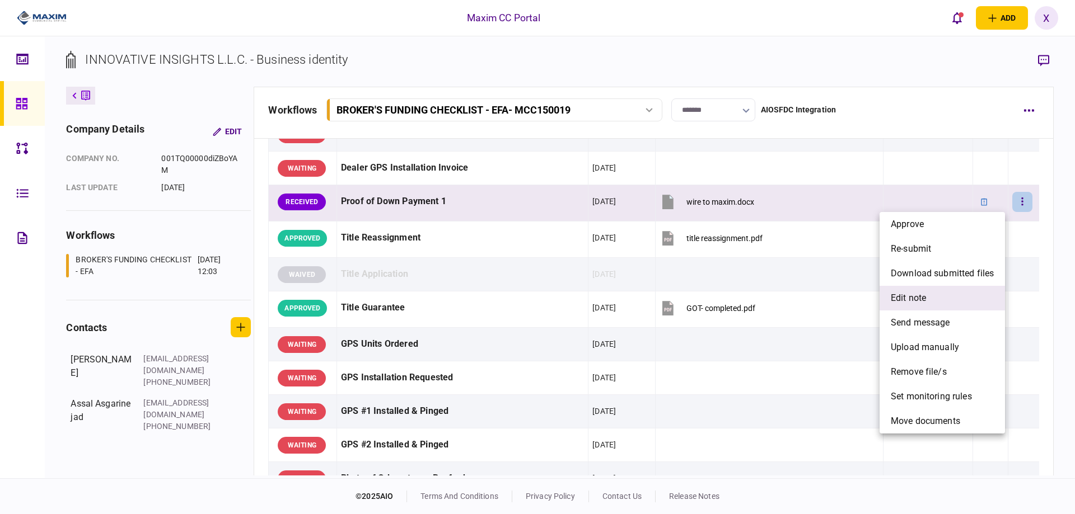
click at [957, 295] on li "edit note" at bounding box center [941, 298] width 125 height 25
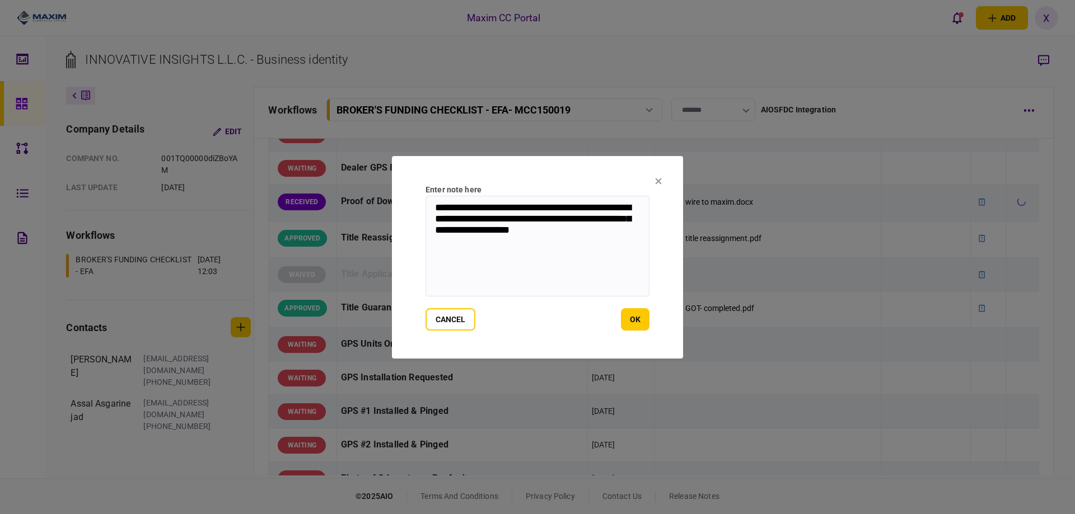
drag, startPoint x: 619, startPoint y: 240, endPoint x: 391, endPoint y: 207, distance: 230.2
click at [391, 207] on div "**********" at bounding box center [537, 257] width 1075 height 514
type textarea "*"
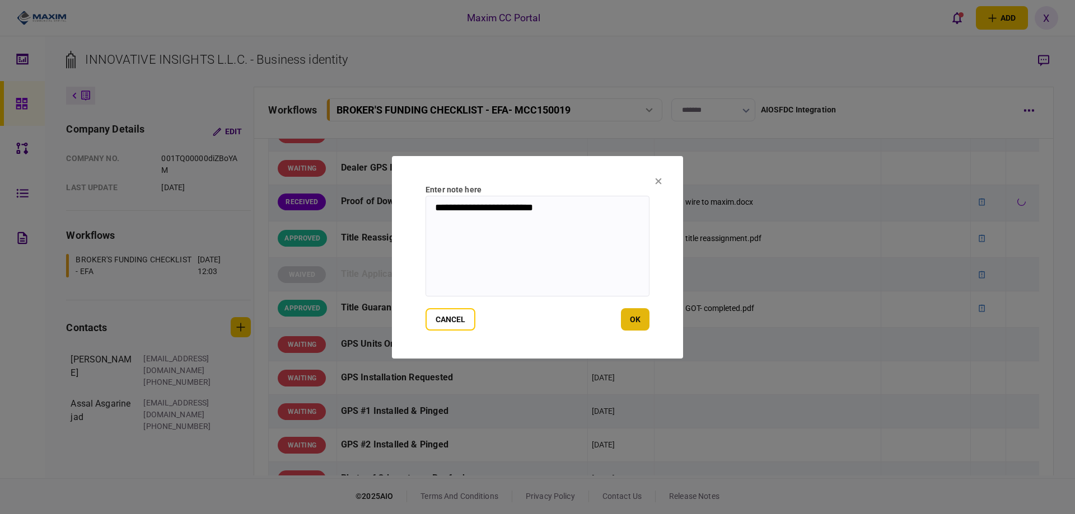
type textarea "**********"
click at [634, 322] on button "ok" at bounding box center [635, 319] width 29 height 22
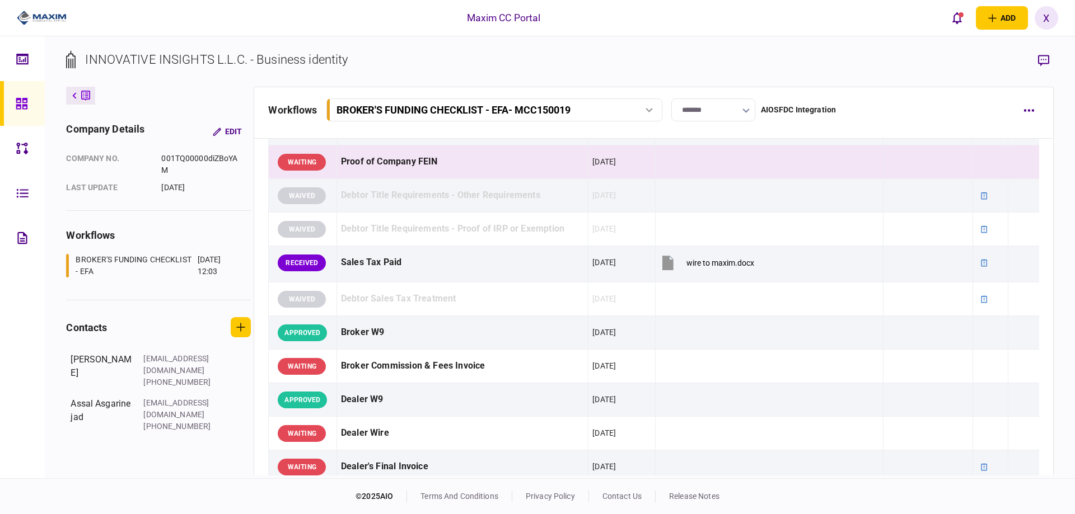
scroll to position [336, 0]
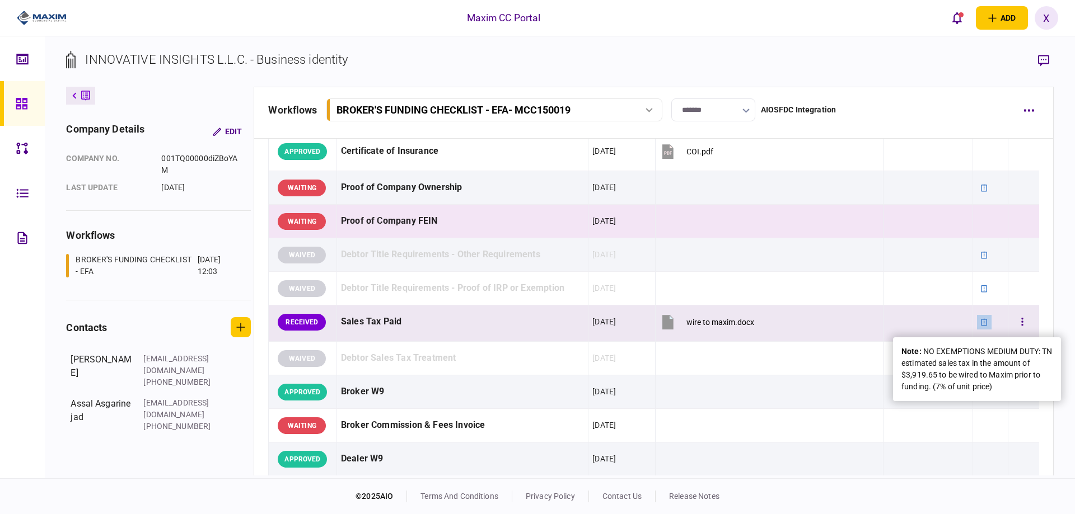
click at [980, 325] on icon at bounding box center [984, 323] width 8 height 8
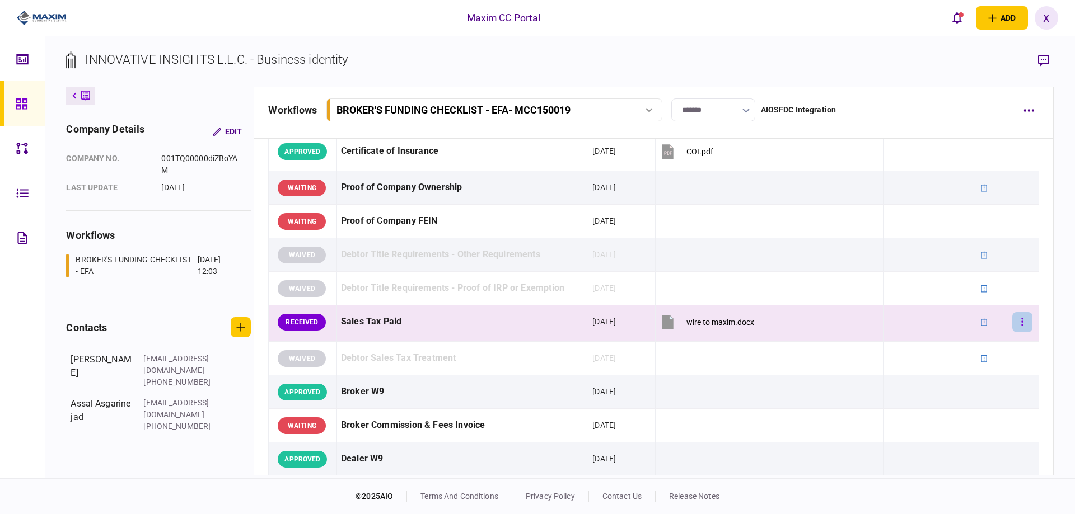
click at [1012, 322] on button "button" at bounding box center [1022, 322] width 20 height 20
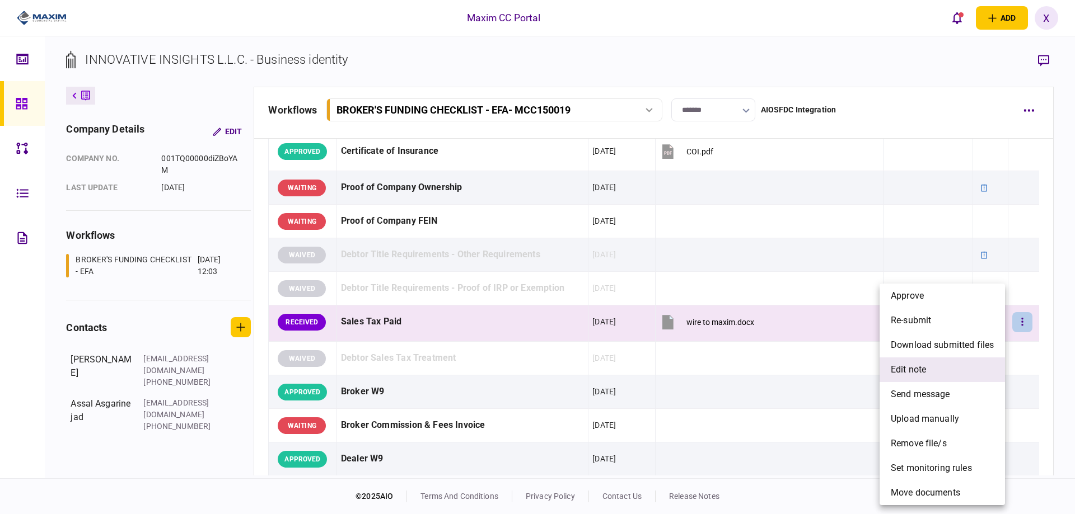
click at [910, 367] on span "edit note" at bounding box center [908, 369] width 35 height 13
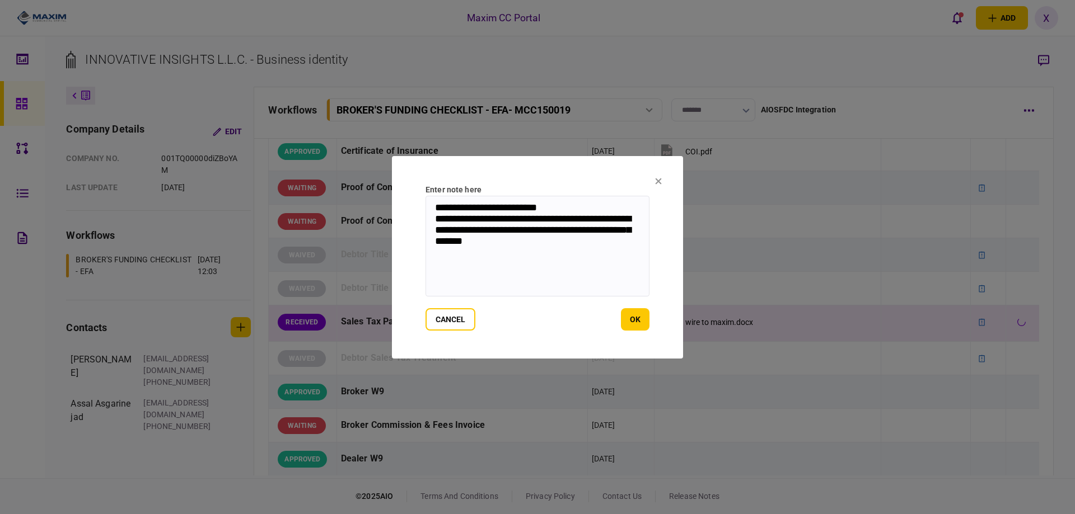
click at [431, 203] on textarea "**********" at bounding box center [537, 246] width 224 height 101
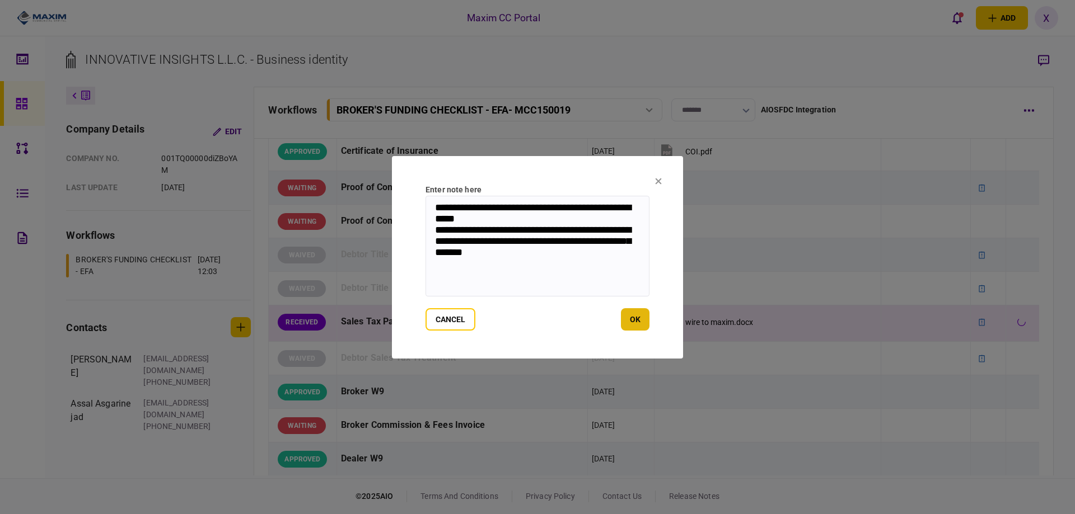
type textarea "**********"
click at [633, 324] on button "ok" at bounding box center [635, 319] width 29 height 22
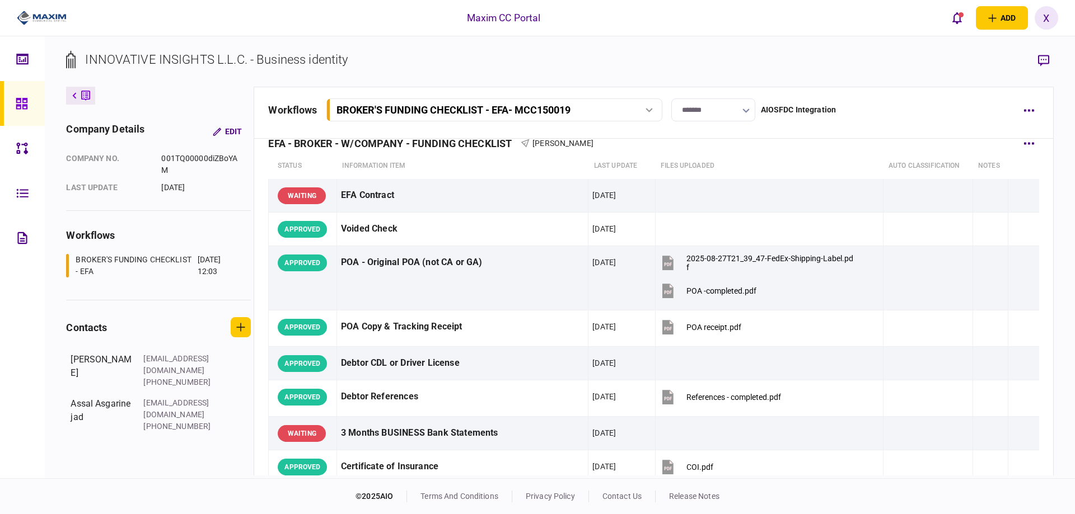
scroll to position [0, 0]
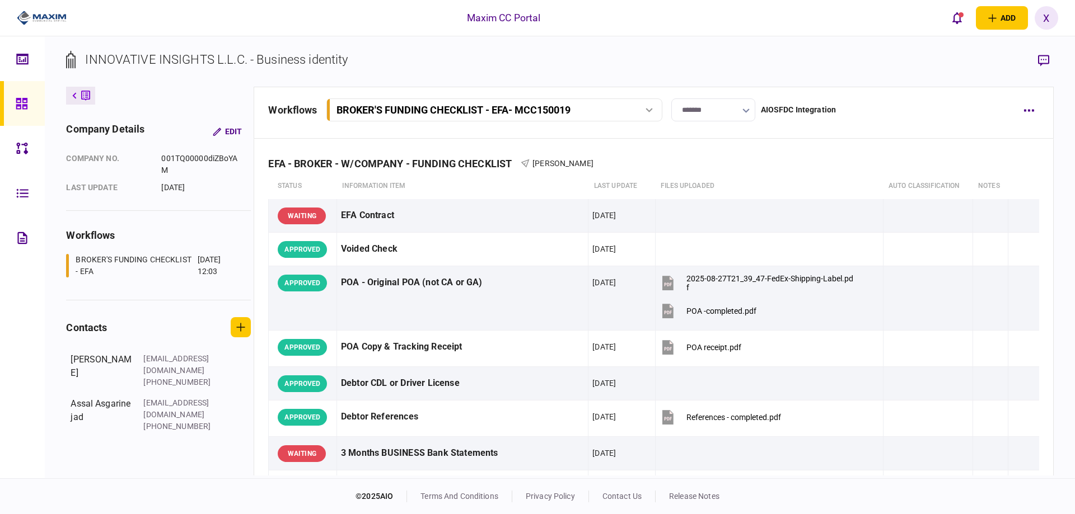
click at [49, 15] on img at bounding box center [42, 18] width 50 height 17
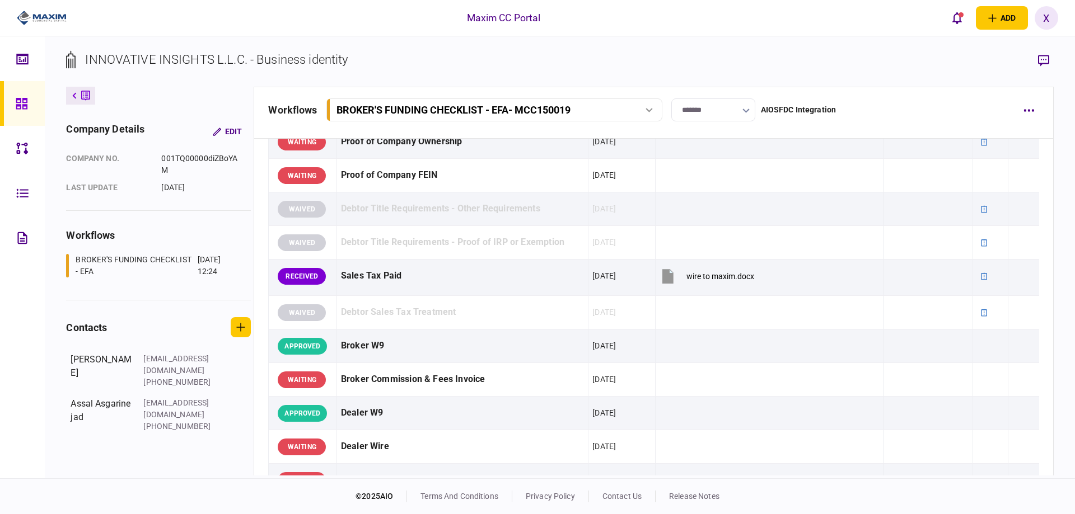
scroll to position [392, 0]
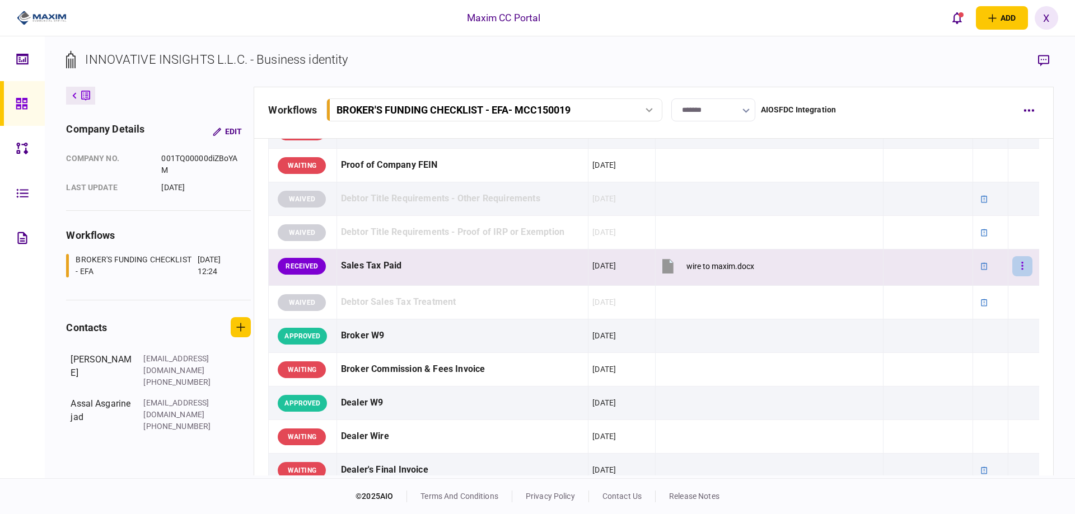
click at [1020, 270] on button "button" at bounding box center [1022, 266] width 20 height 20
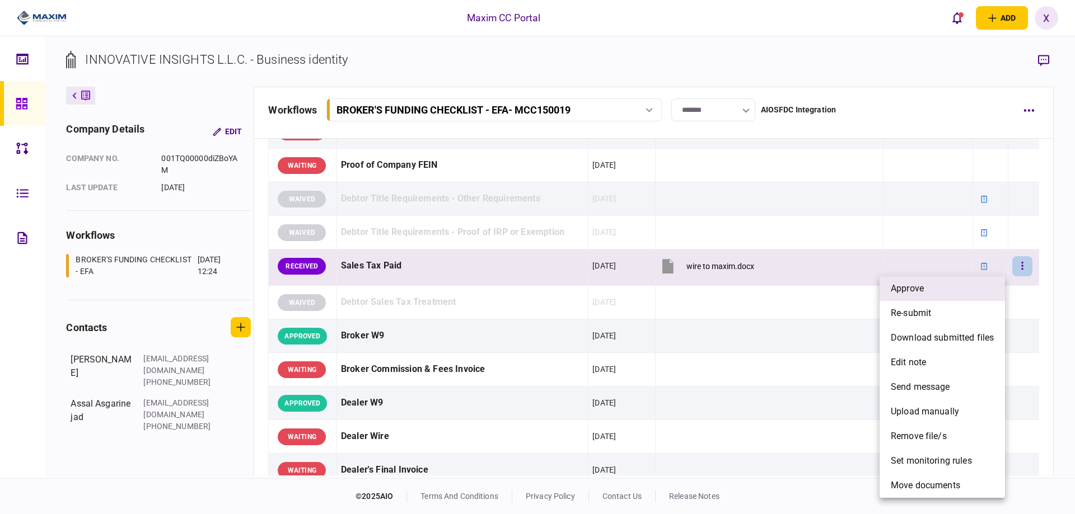
click at [979, 287] on li "approve" at bounding box center [941, 289] width 125 height 25
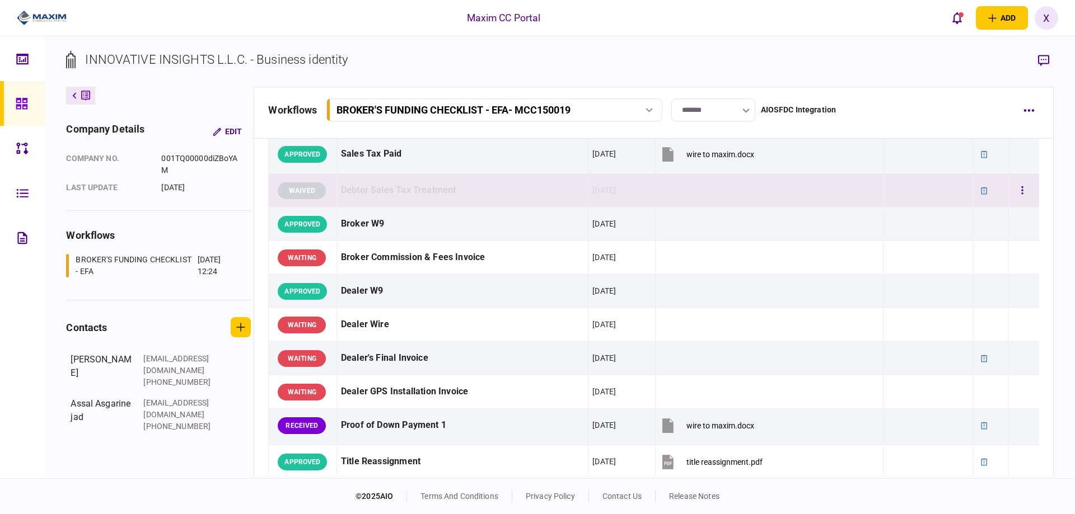
scroll to position [560, 0]
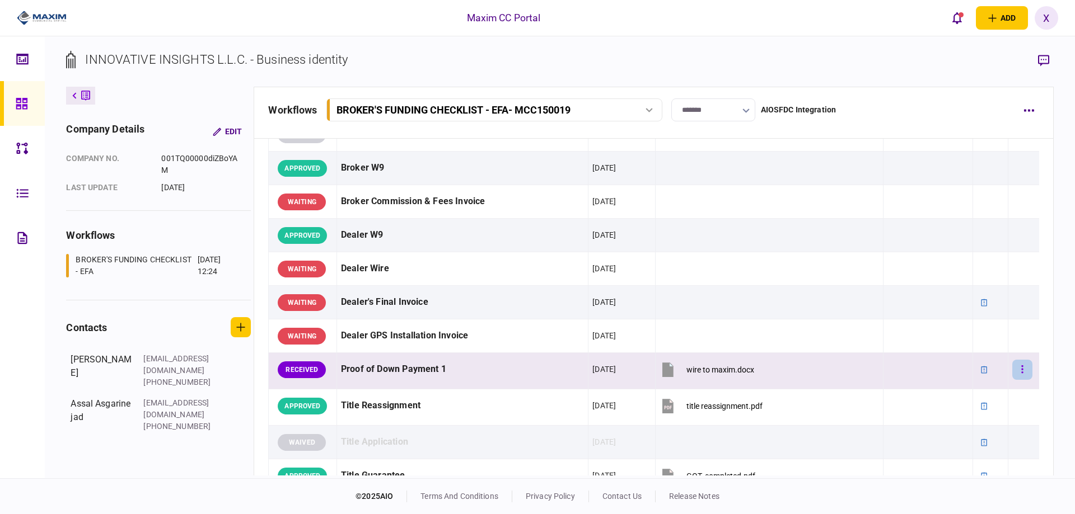
click at [1013, 376] on button "button" at bounding box center [1022, 370] width 20 height 20
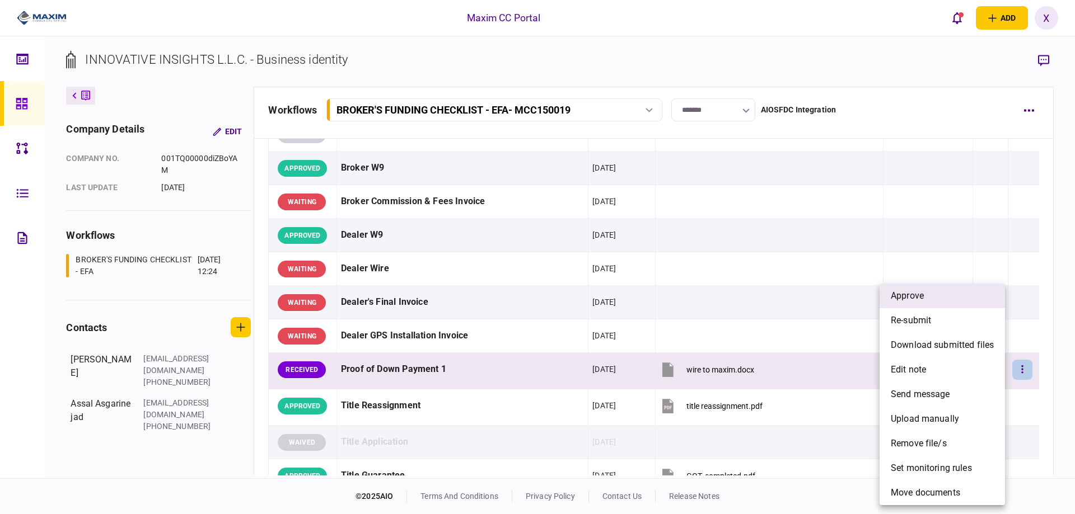
click at [944, 299] on li "approve" at bounding box center [941, 296] width 125 height 25
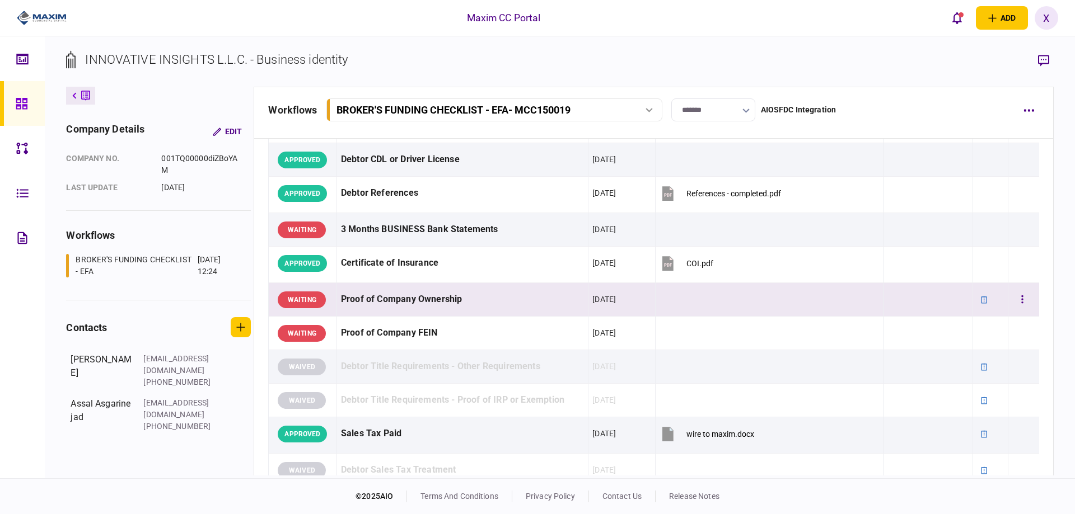
scroll to position [0, 0]
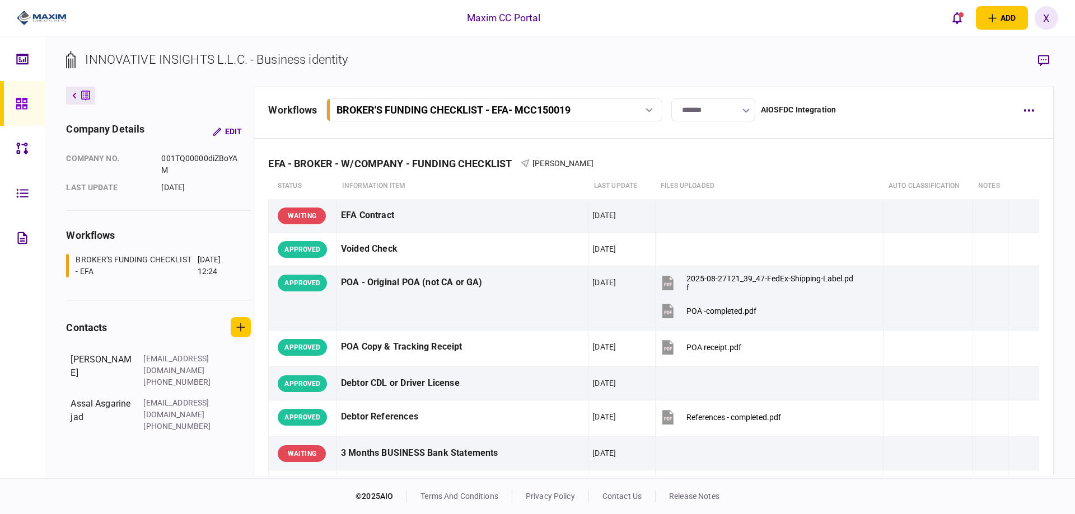
click at [21, 12] on img at bounding box center [42, 18] width 50 height 17
click at [29, 16] on img at bounding box center [42, 18] width 50 height 17
click at [40, 17] on img at bounding box center [42, 18] width 50 height 17
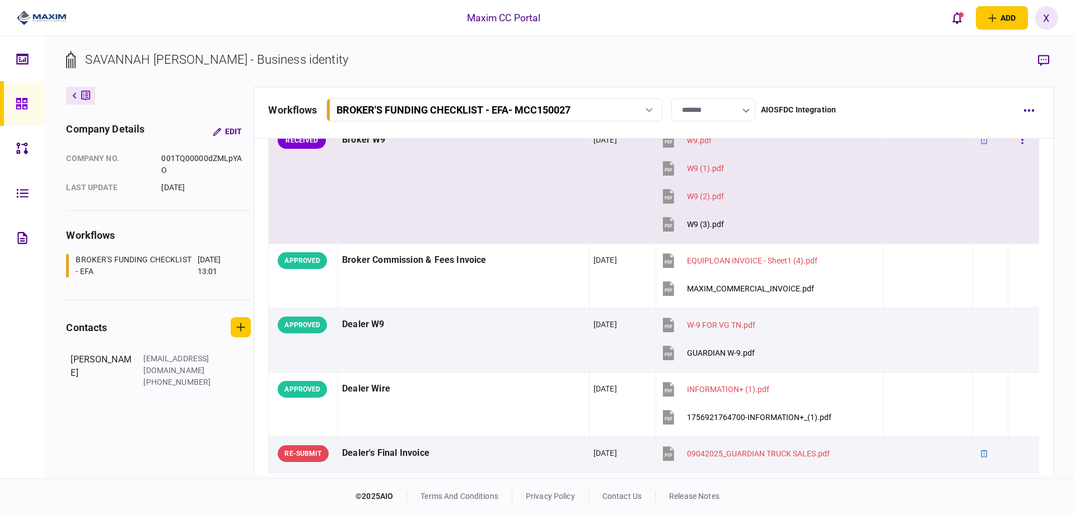
scroll to position [504, 0]
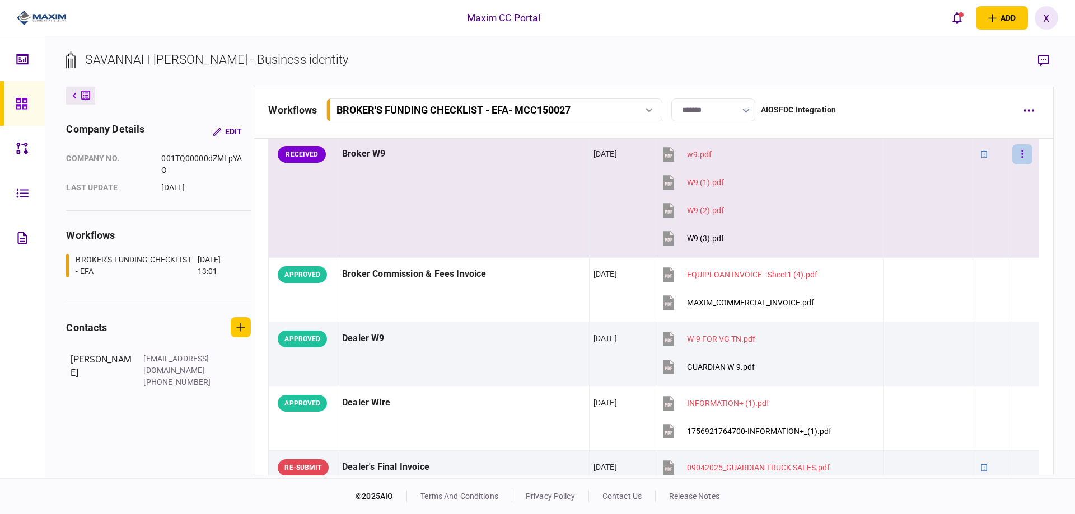
click at [1016, 151] on button "button" at bounding box center [1022, 154] width 20 height 20
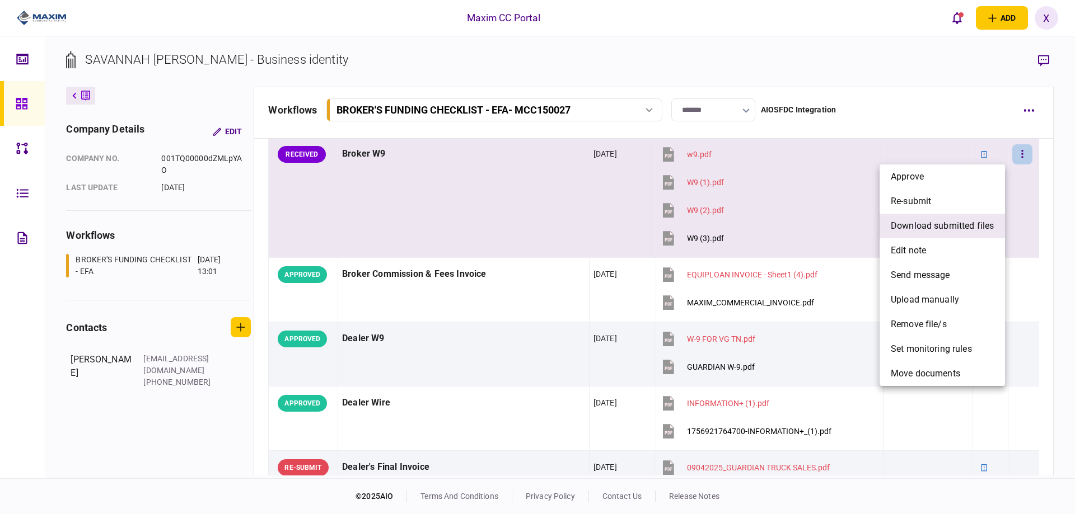
click at [976, 232] on span "download submitted files" at bounding box center [942, 225] width 103 height 13
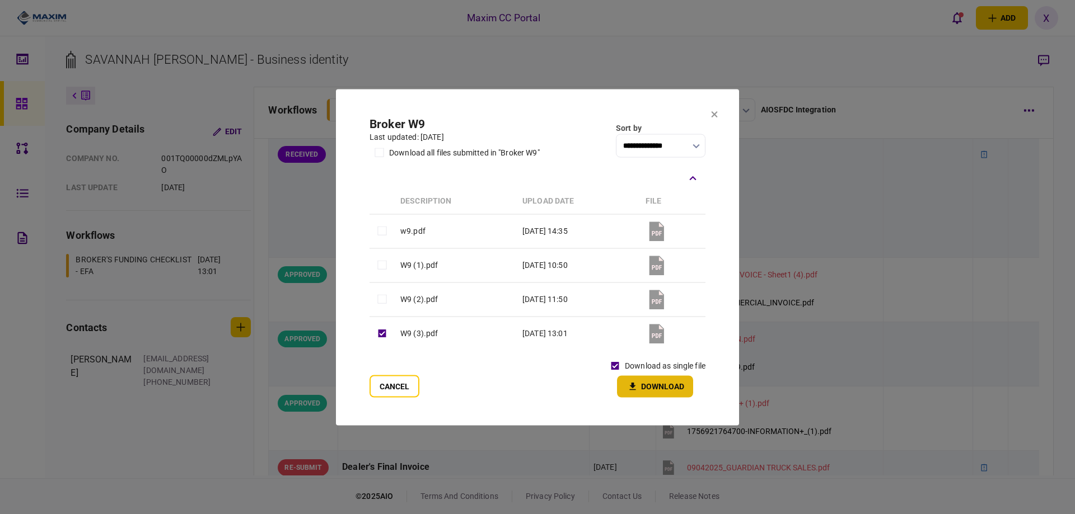
click at [655, 385] on button "Download" at bounding box center [655, 387] width 76 height 22
click at [392, 382] on button "Cancel" at bounding box center [394, 386] width 50 height 22
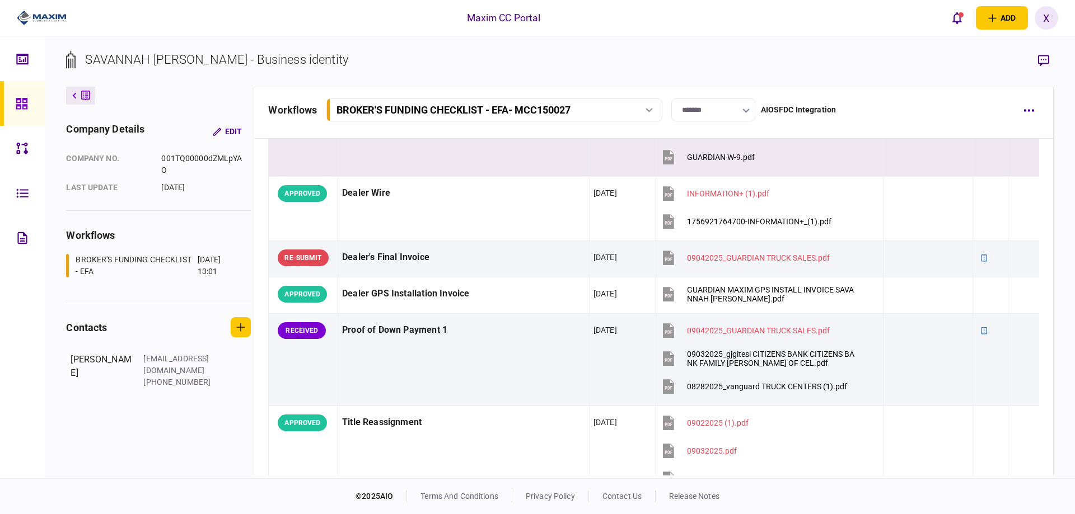
scroll to position [784, 0]
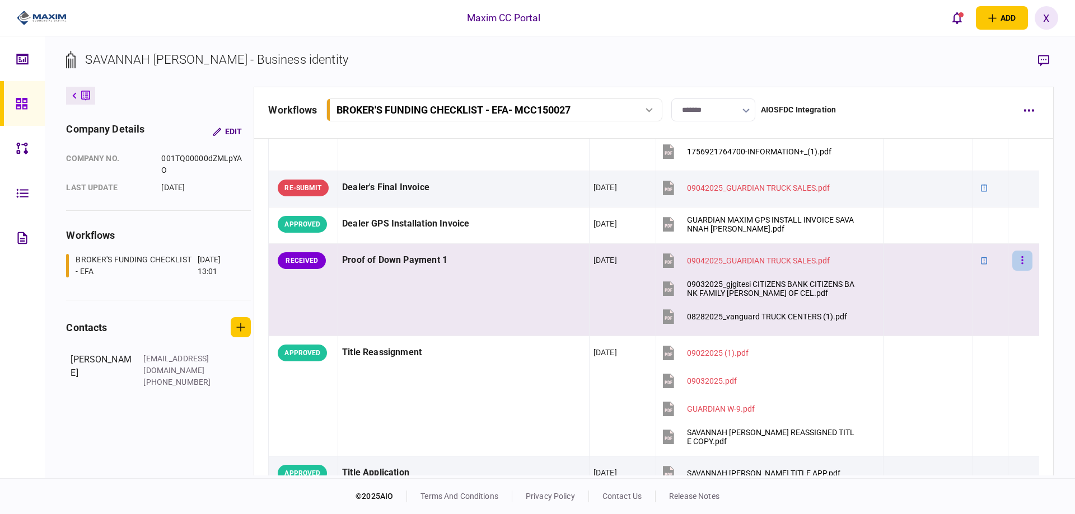
click at [1019, 259] on button "button" at bounding box center [1022, 261] width 20 height 20
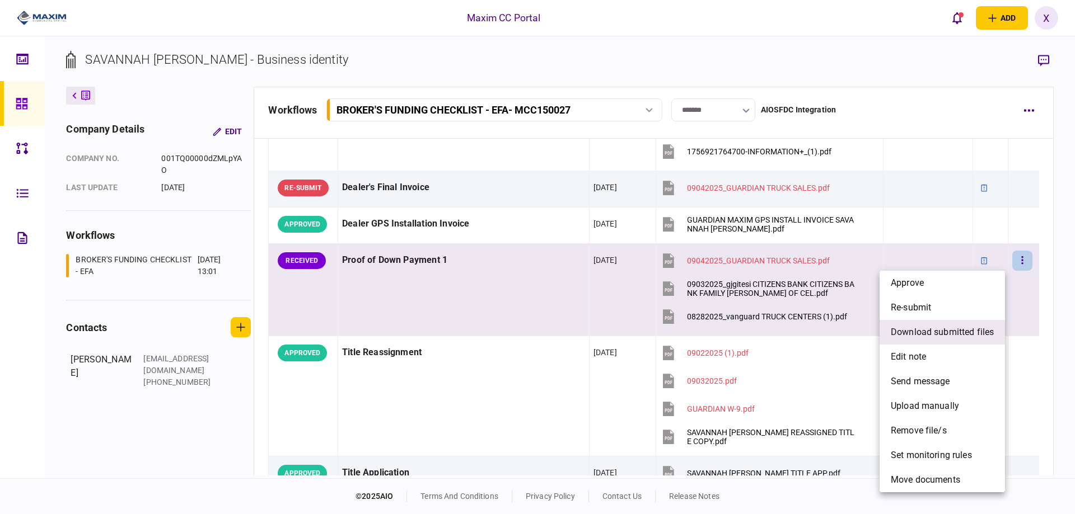
click at [931, 330] on span "download submitted files" at bounding box center [942, 332] width 103 height 13
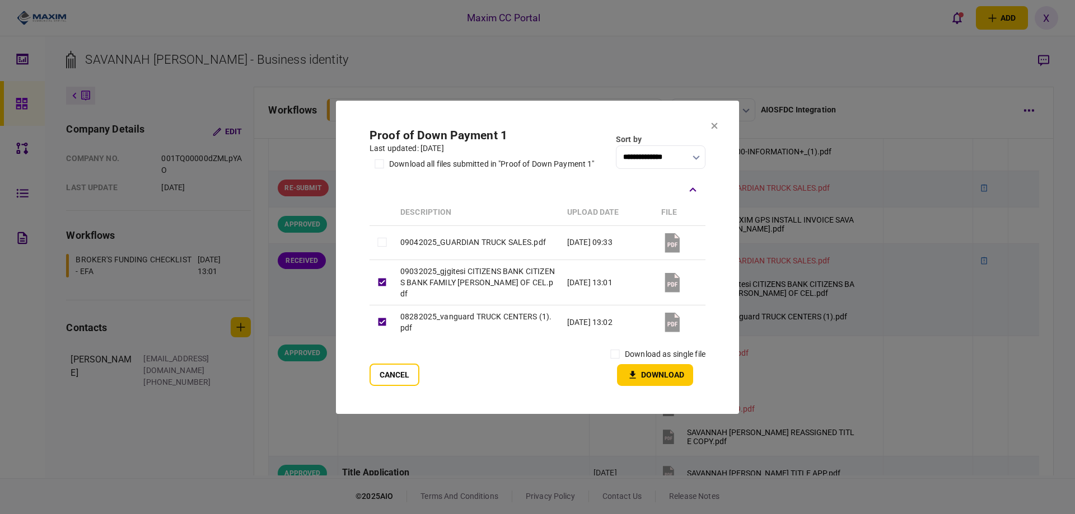
click at [631, 349] on label "download as single file" at bounding box center [665, 355] width 81 height 12
click at [635, 370] on icon "button" at bounding box center [632, 375] width 13 height 11
click at [493, 348] on div "Cancel download as single file Download" at bounding box center [537, 365] width 336 height 41
click at [391, 364] on button "Cancel" at bounding box center [394, 375] width 50 height 22
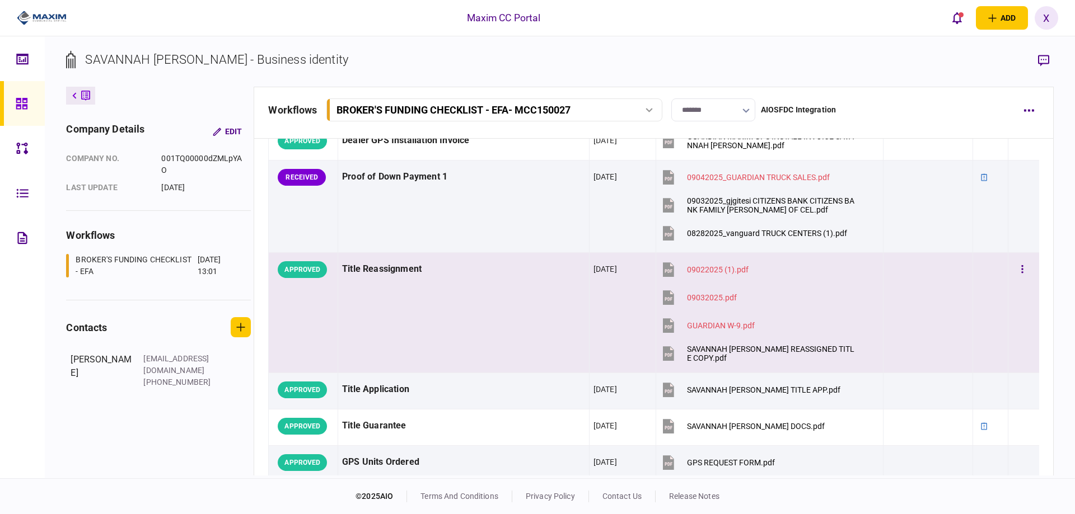
scroll to position [840, 0]
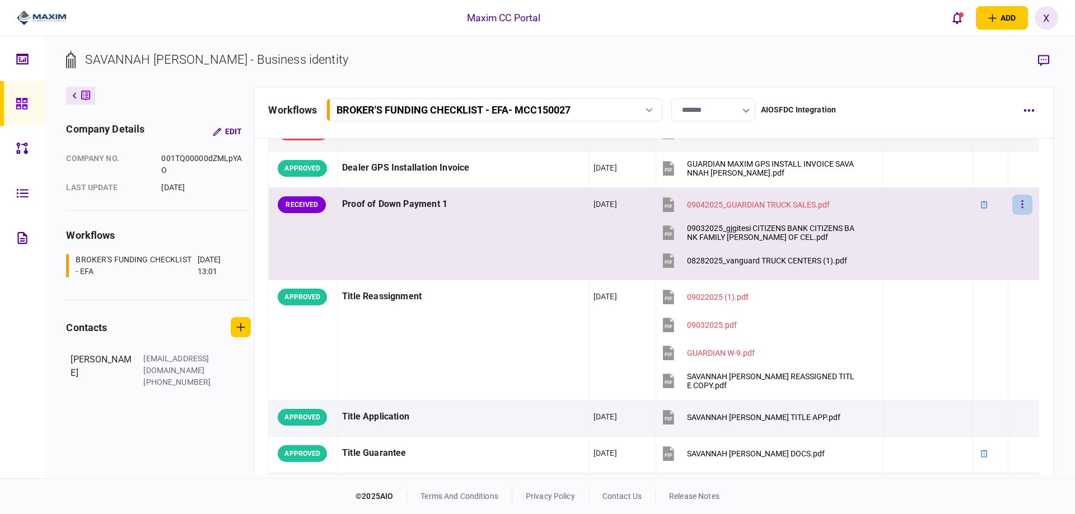
click at [1017, 204] on button "button" at bounding box center [1022, 205] width 20 height 20
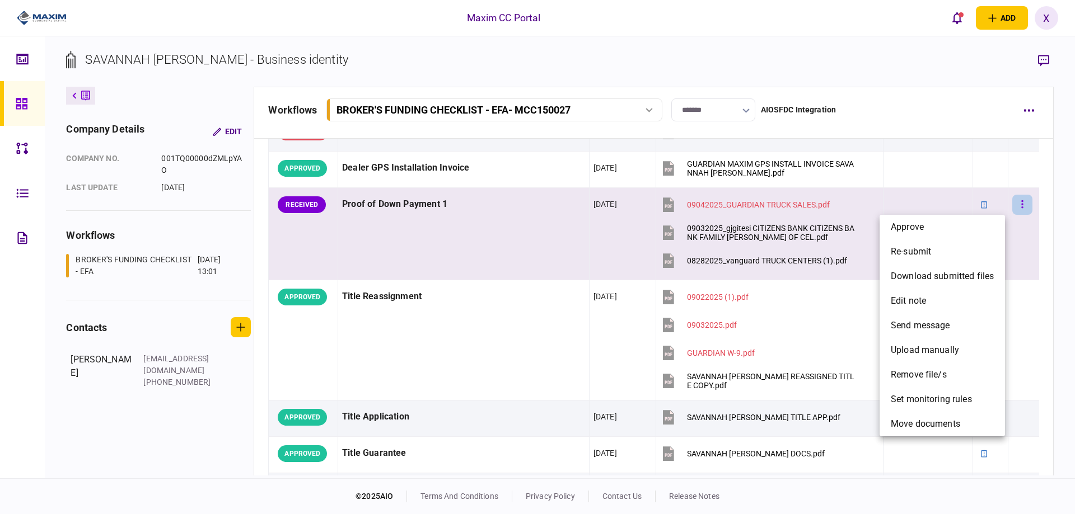
click at [1017, 204] on div at bounding box center [537, 257] width 1075 height 514
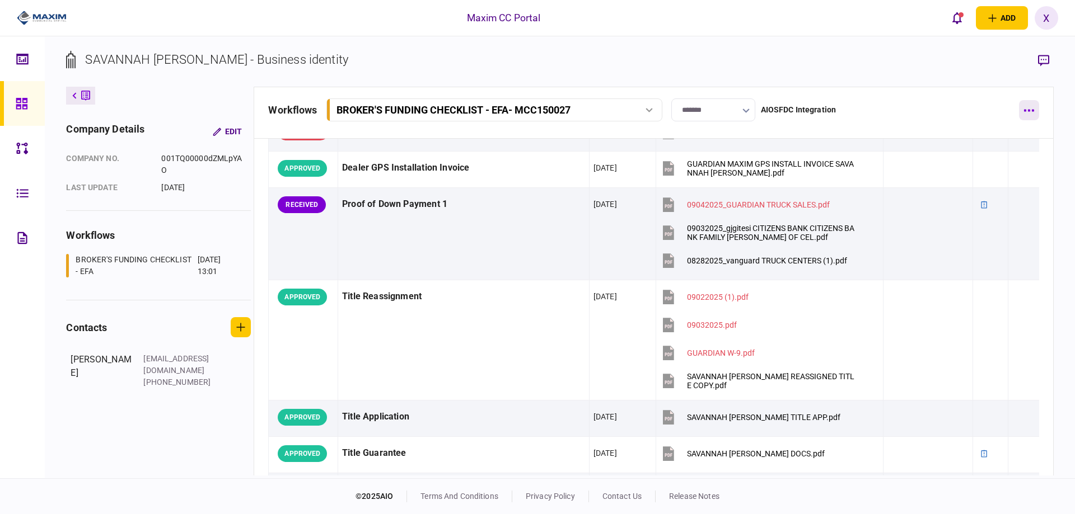
click at [1019, 107] on button "button" at bounding box center [1029, 110] width 20 height 20
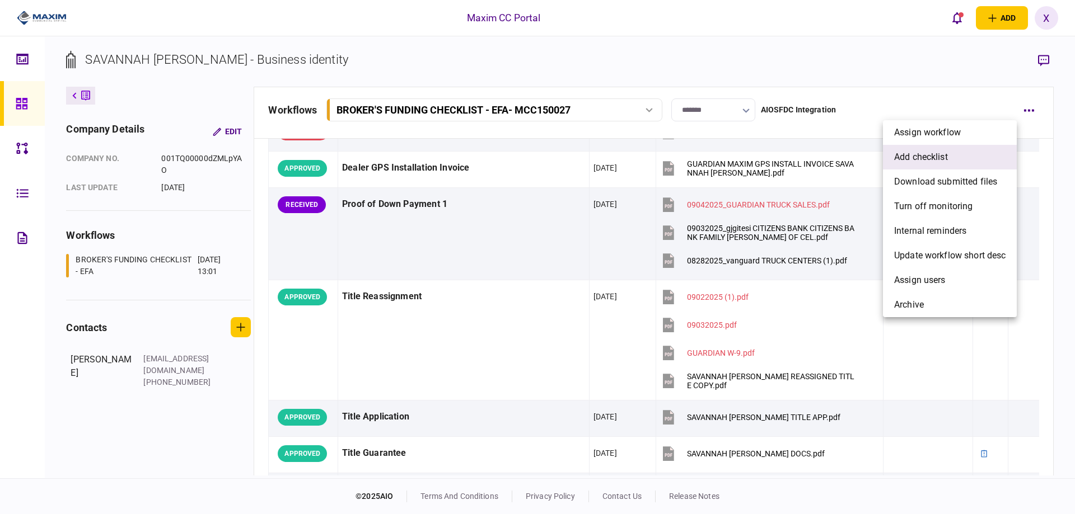
click at [948, 147] on li "add checklist" at bounding box center [950, 157] width 134 height 25
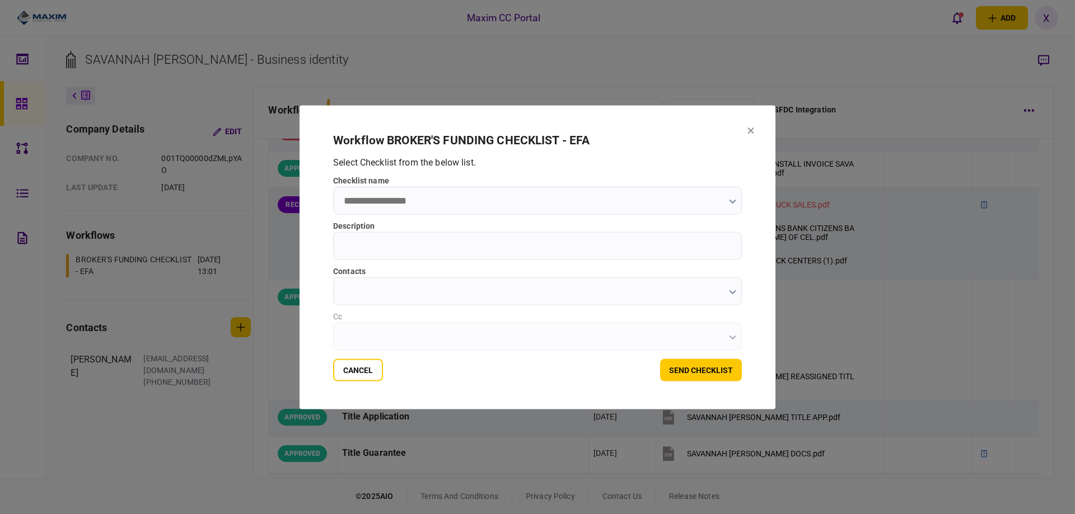
click at [433, 197] on input "checklist name" at bounding box center [537, 200] width 409 height 28
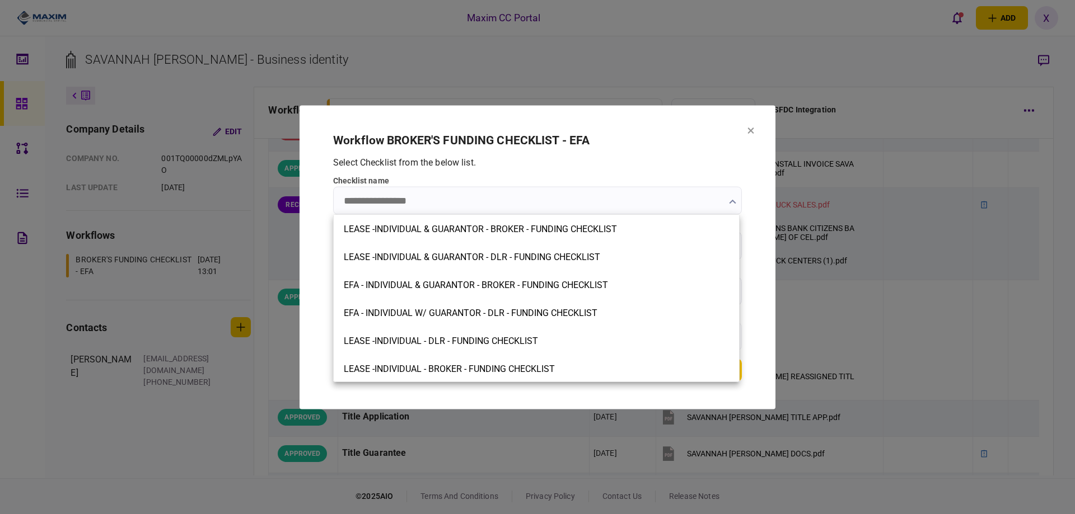
click at [743, 129] on div at bounding box center [537, 257] width 1075 height 514
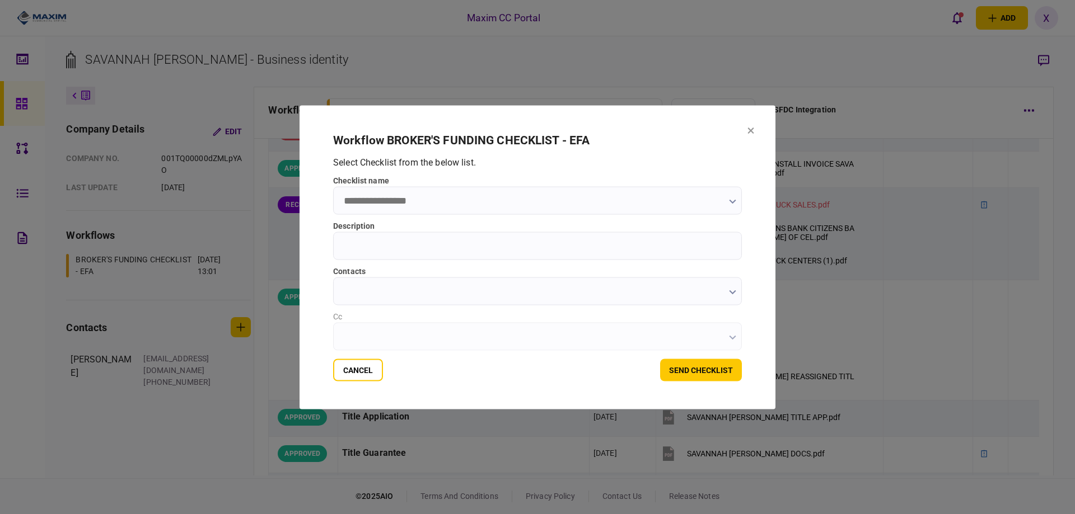
click at [748, 129] on icon at bounding box center [750, 130] width 7 height 7
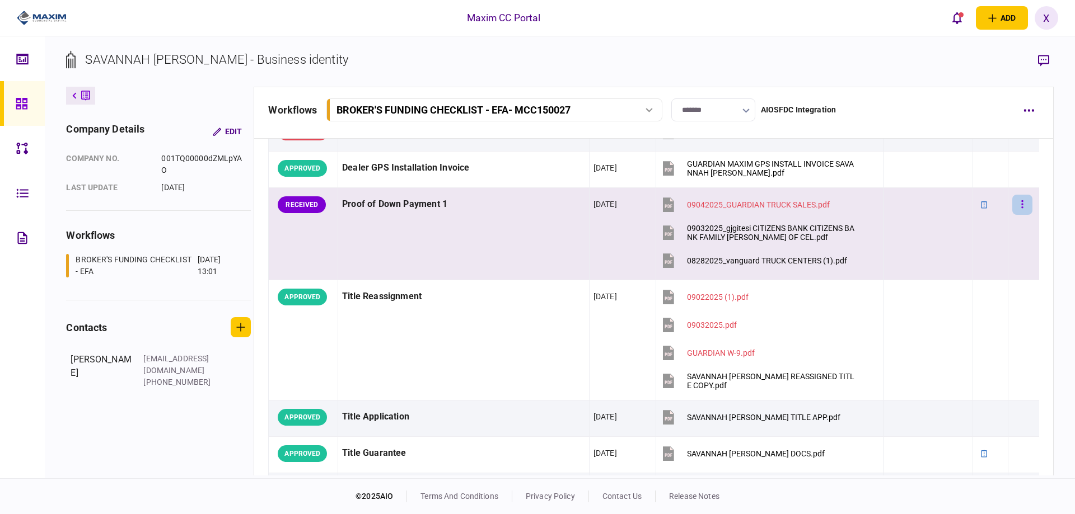
click at [1018, 204] on button "button" at bounding box center [1022, 205] width 20 height 20
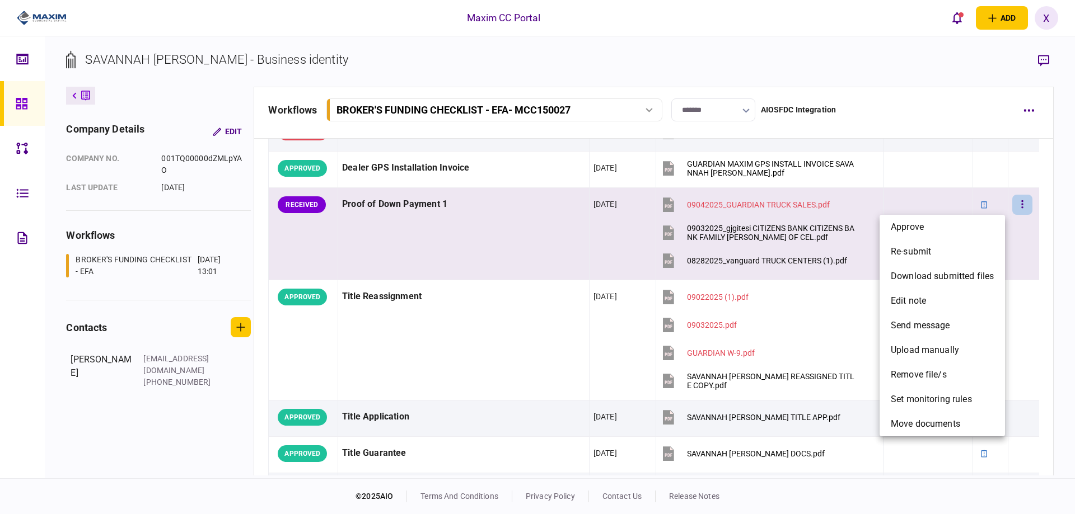
click at [470, 223] on div at bounding box center [537, 257] width 1075 height 514
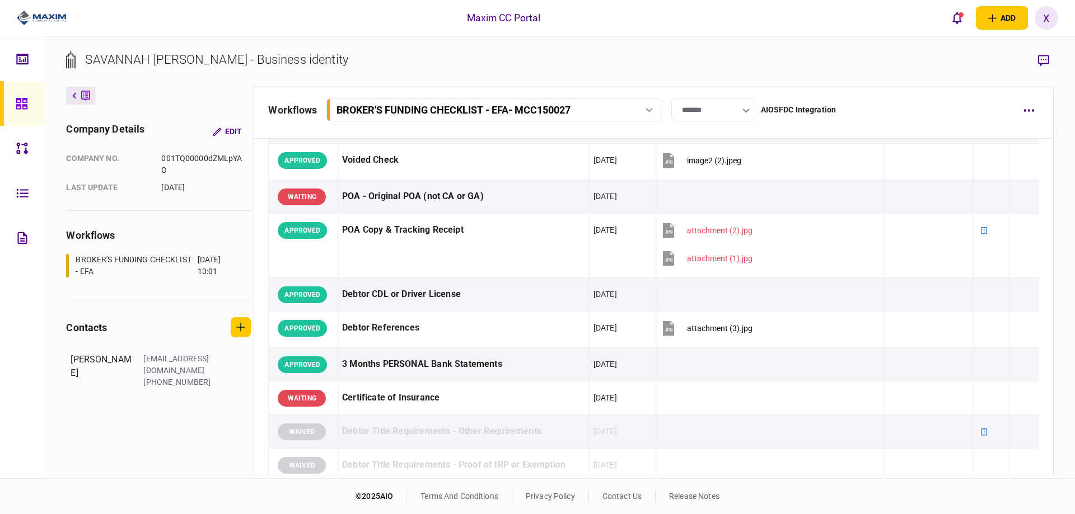
scroll to position [0, 0]
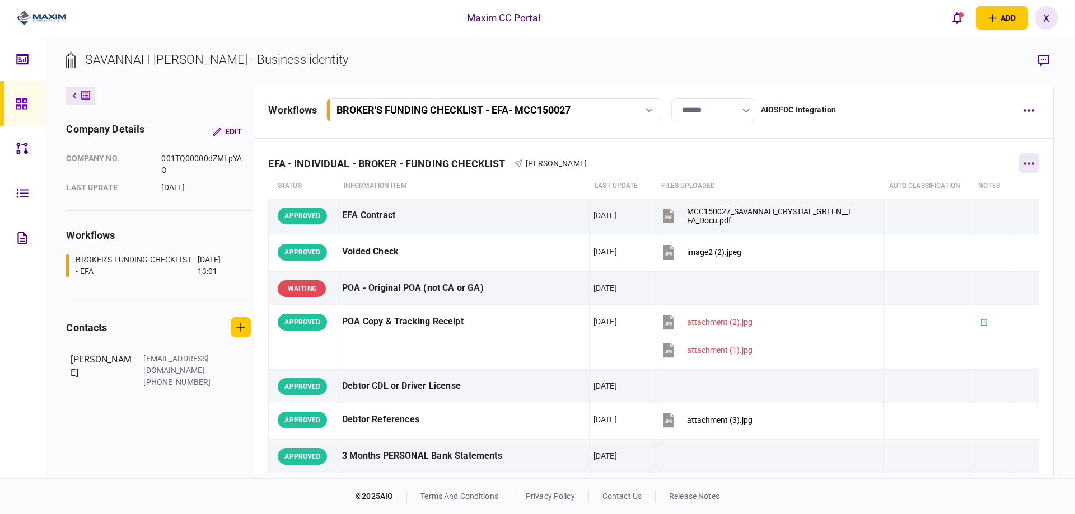
click at [1019, 161] on button "button" at bounding box center [1029, 163] width 20 height 20
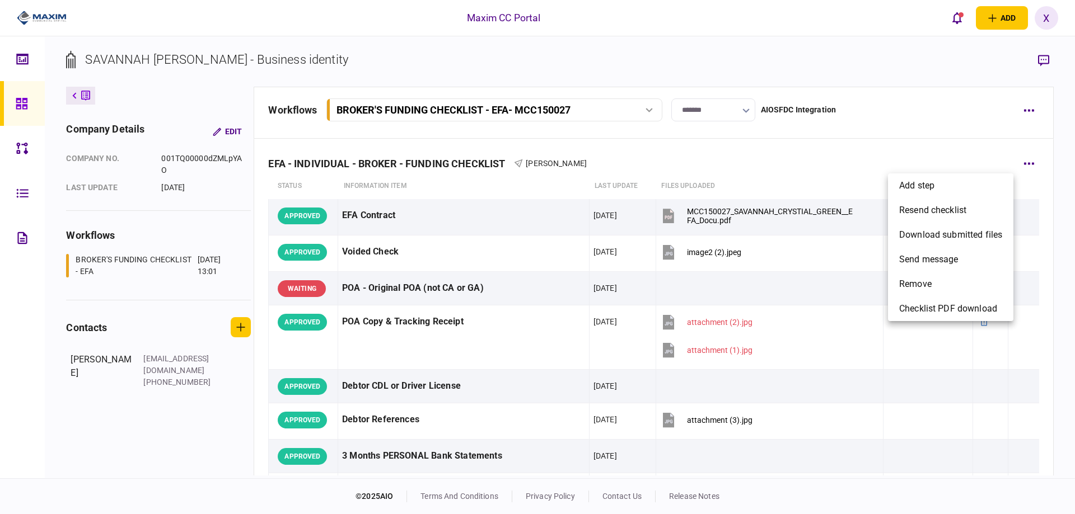
click at [966, 167] on div at bounding box center [537, 257] width 1075 height 514
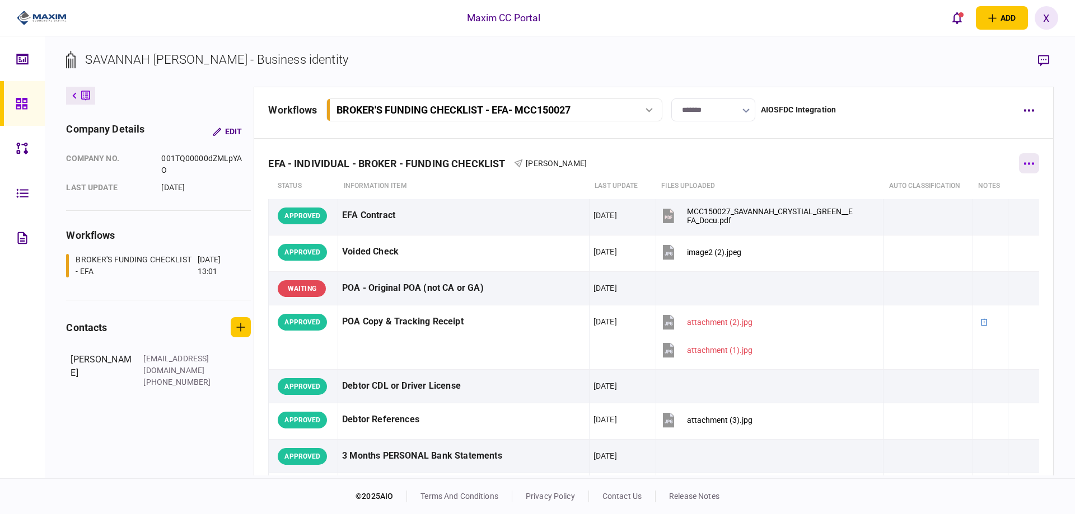
click at [1024, 161] on button "button" at bounding box center [1029, 163] width 20 height 20
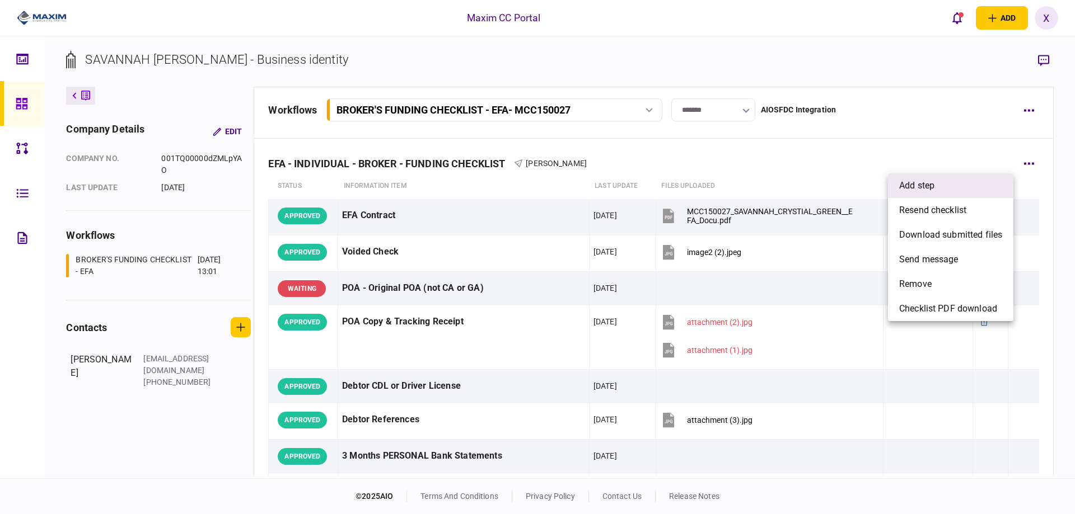
click at [977, 183] on li "add step" at bounding box center [950, 186] width 125 height 25
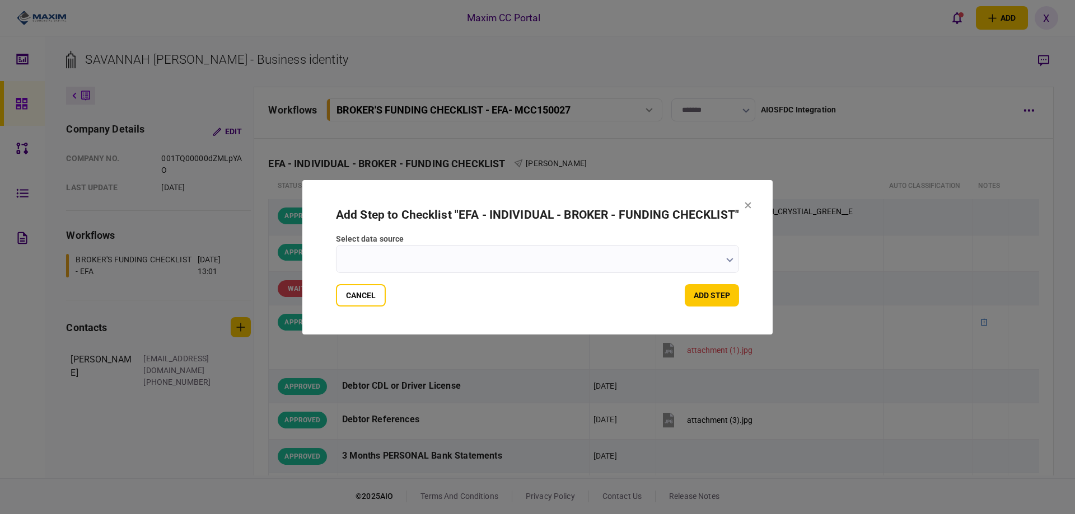
click at [558, 253] on input "select data source" at bounding box center [537, 259] width 403 height 28
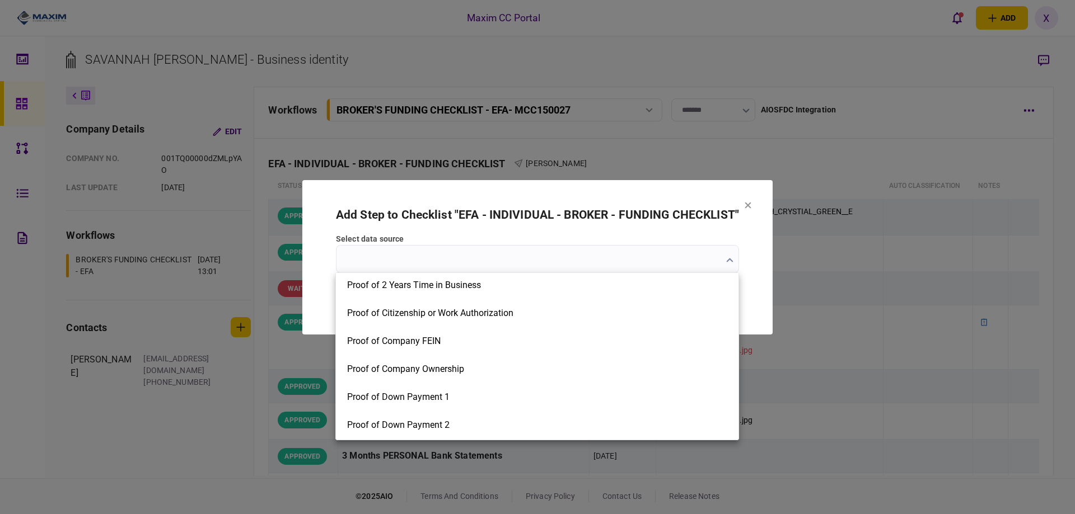
scroll to position [1735, 0]
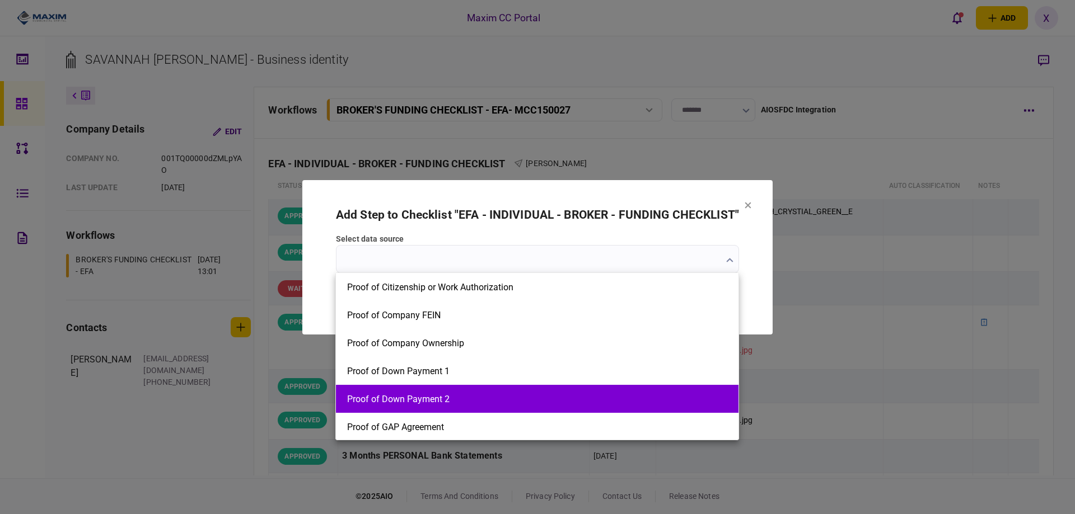
click at [452, 395] on button "Proof of Down Payment 2" at bounding box center [537, 399] width 380 height 11
type input "**********"
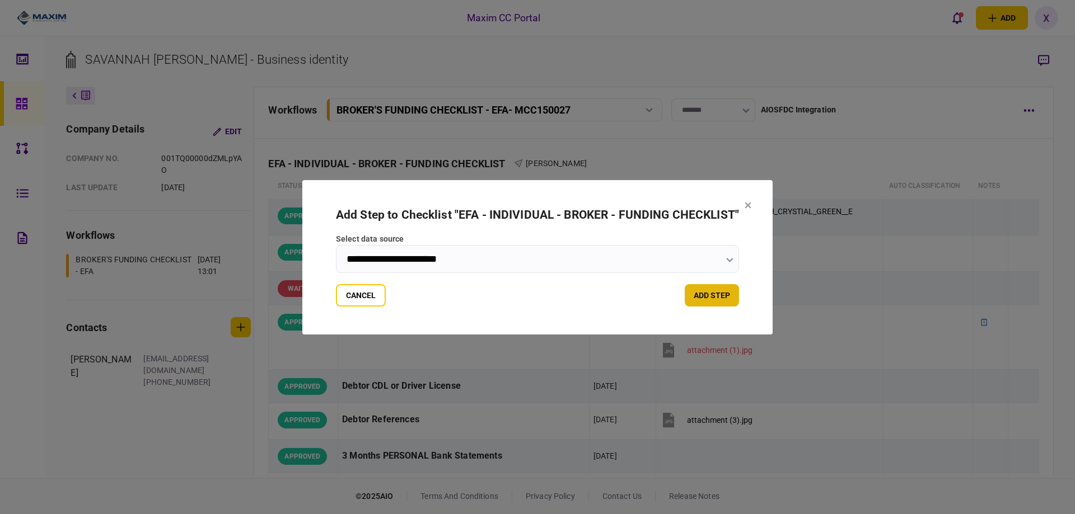
click at [700, 298] on button "add step" at bounding box center [712, 295] width 54 height 22
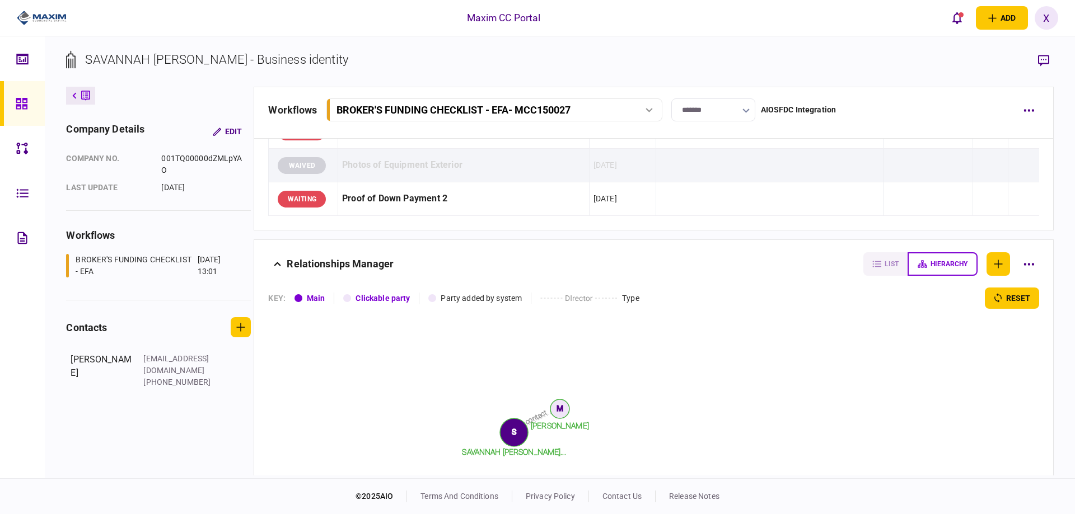
scroll to position [1567, 0]
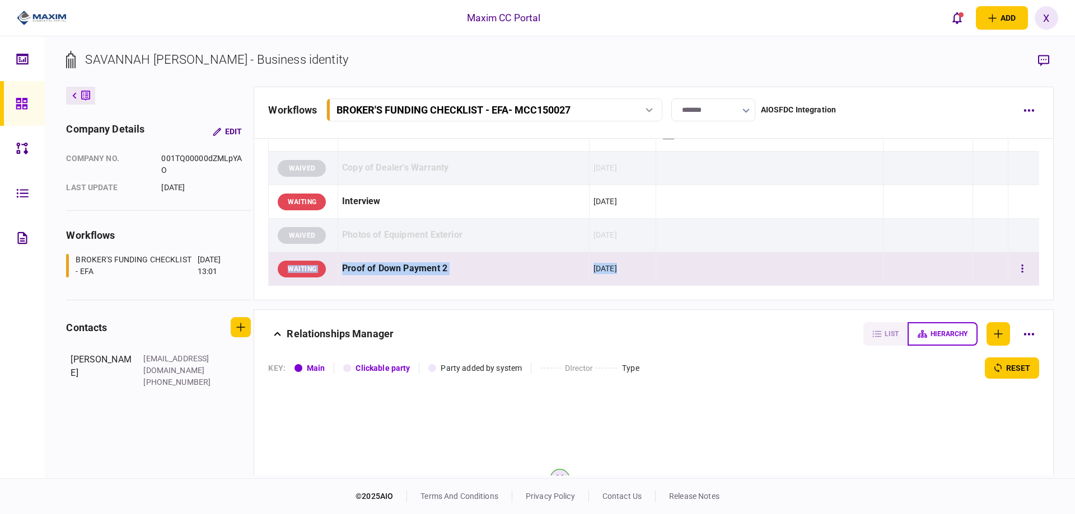
drag, startPoint x: 967, startPoint y: 274, endPoint x: 540, endPoint y: 261, distance: 426.8
click at [956, 254] on tr "WAITING Proof of Down Payment 2 04 Sep 2025" at bounding box center [654, 269] width 770 height 34
drag, startPoint x: 1012, startPoint y: 269, endPoint x: 1010, endPoint y: 263, distance: 6.4
click at [1012, 263] on button "button" at bounding box center [1022, 269] width 20 height 20
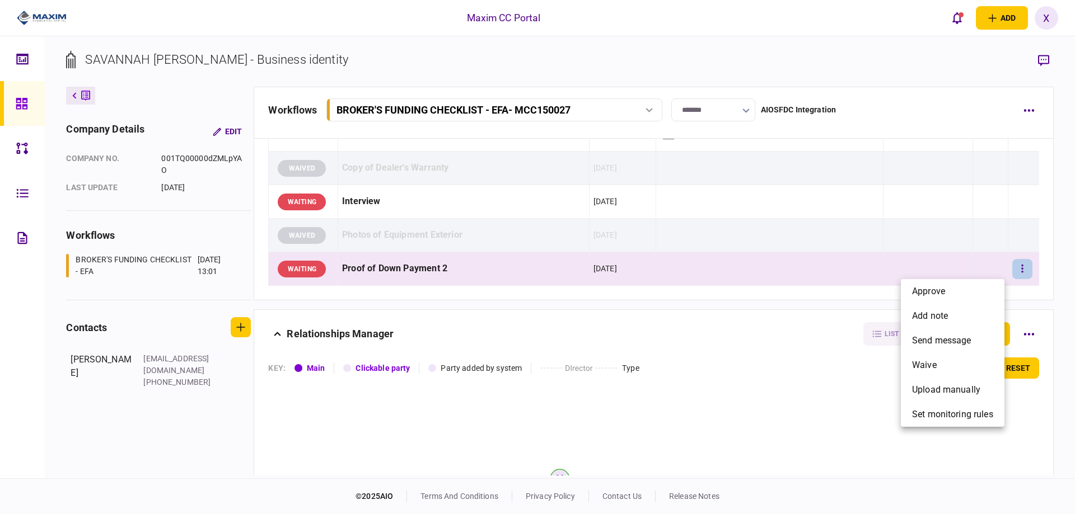
click at [1013, 268] on div at bounding box center [537, 257] width 1075 height 514
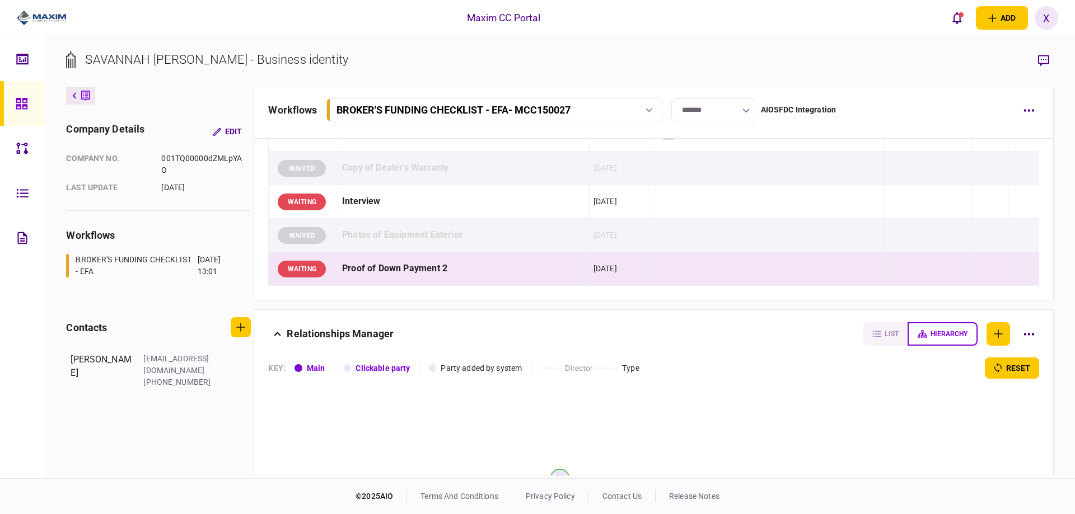
click at [1021, 268] on icon "button" at bounding box center [1022, 269] width 2 height 11
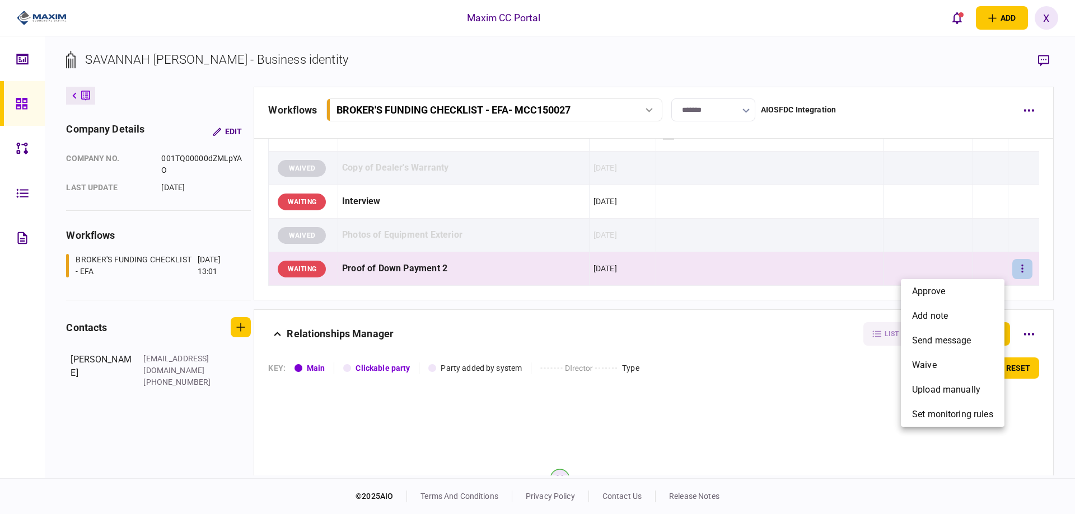
click at [1013, 268] on div at bounding box center [537, 257] width 1075 height 514
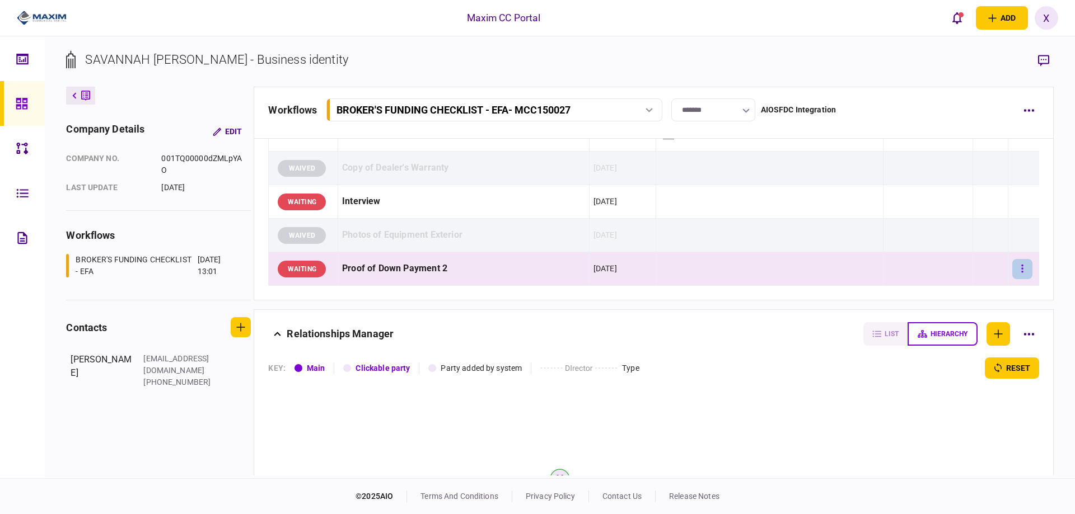
click at [1012, 271] on button "button" at bounding box center [1022, 269] width 20 height 20
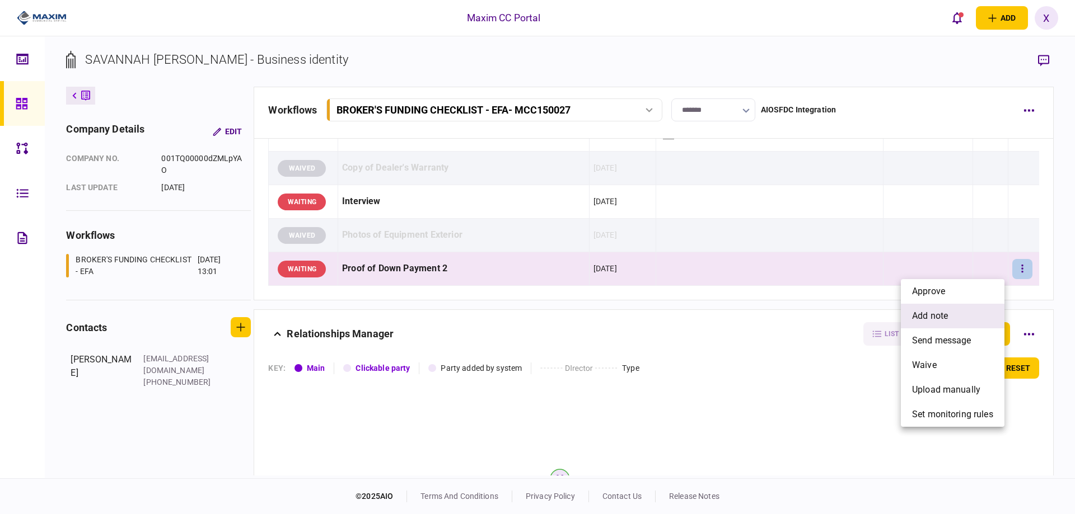
click at [957, 311] on li "add note" at bounding box center [953, 316] width 104 height 25
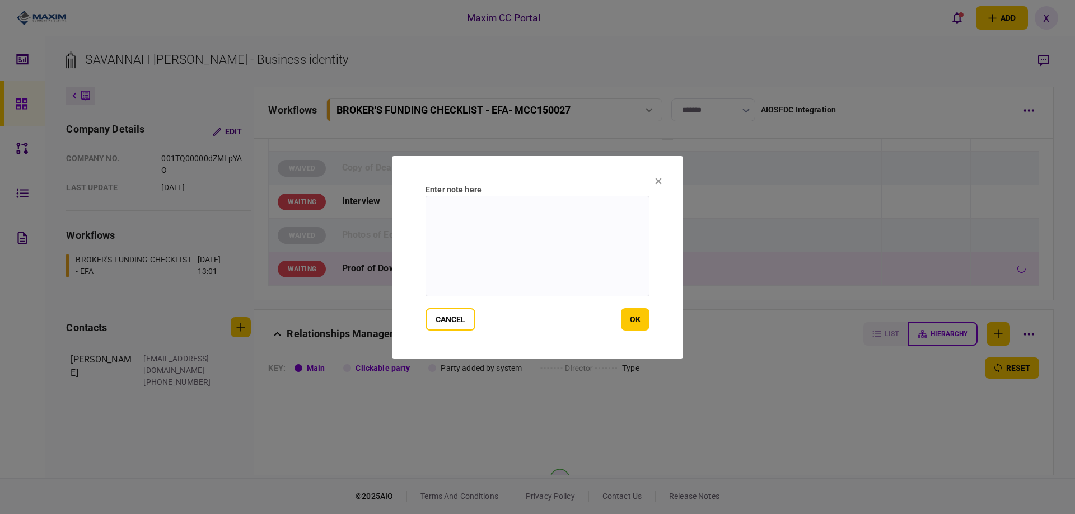
drag, startPoint x: 527, startPoint y: 235, endPoint x: 518, endPoint y: 233, distance: 8.5
click at [523, 235] on textarea at bounding box center [537, 246] width 224 height 101
type textarea "*"
type textarea "**********"
click at [629, 320] on button "ok" at bounding box center [635, 319] width 29 height 22
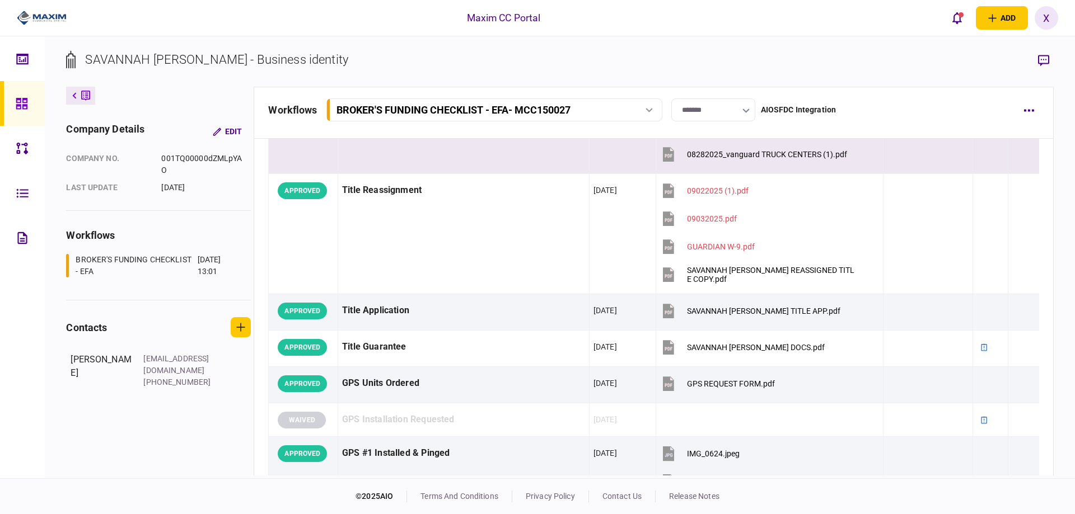
scroll to position [809, 0]
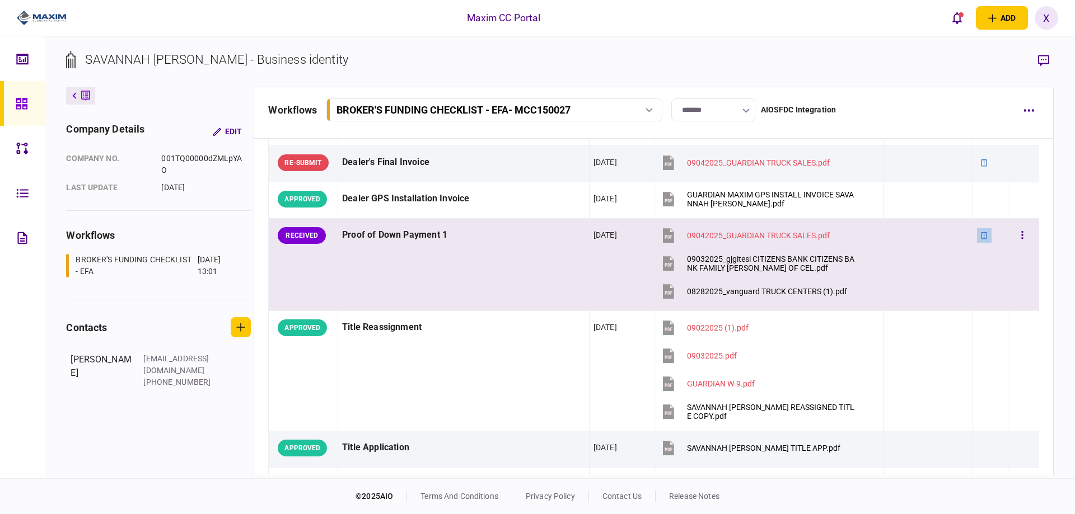
click at [980, 234] on icon at bounding box center [984, 236] width 8 height 8
click at [1013, 230] on button "button" at bounding box center [1022, 236] width 20 height 20
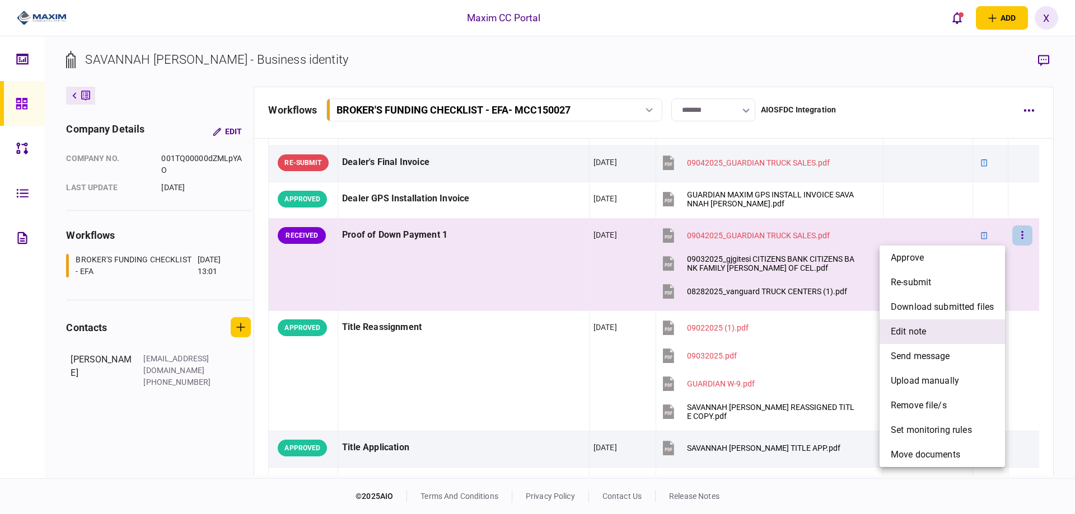
click at [932, 326] on li "edit note" at bounding box center [941, 332] width 125 height 25
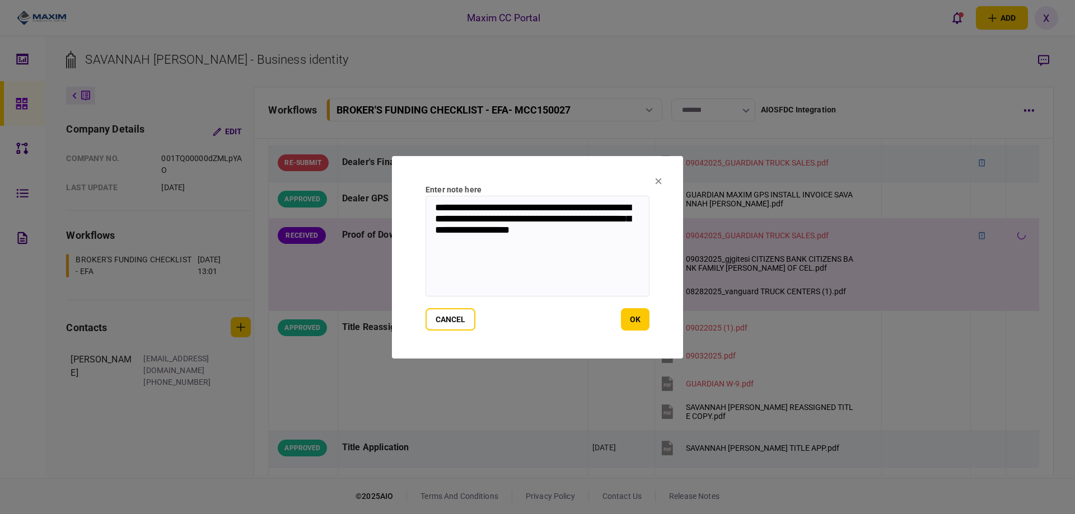
drag, startPoint x: 615, startPoint y: 238, endPoint x: 426, endPoint y: 203, distance: 191.9
click at [426, 203] on textarea "**********" at bounding box center [537, 246] width 224 height 101
type textarea "**********"
click at [269, 414] on div at bounding box center [537, 257] width 1075 height 514
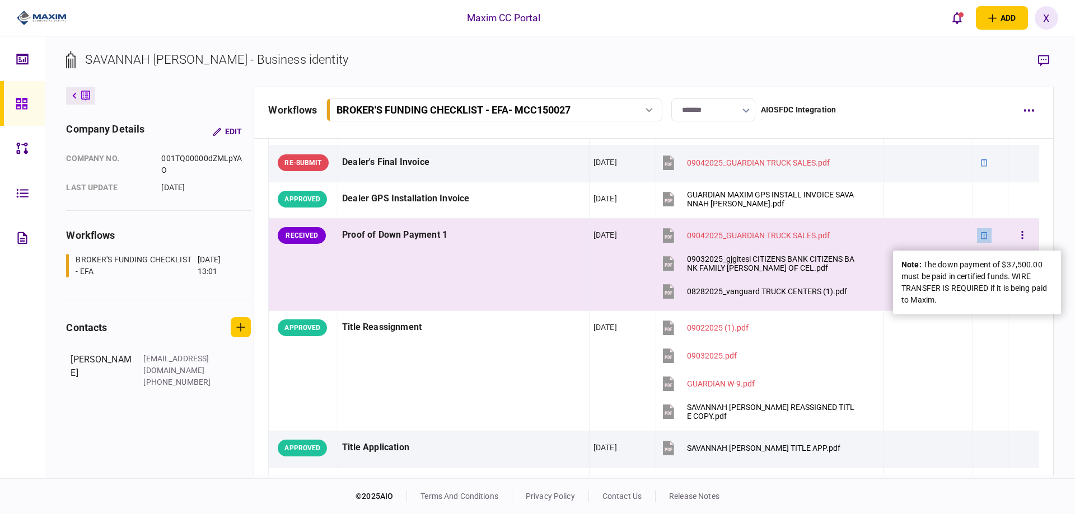
click at [977, 230] on div at bounding box center [984, 235] width 15 height 15
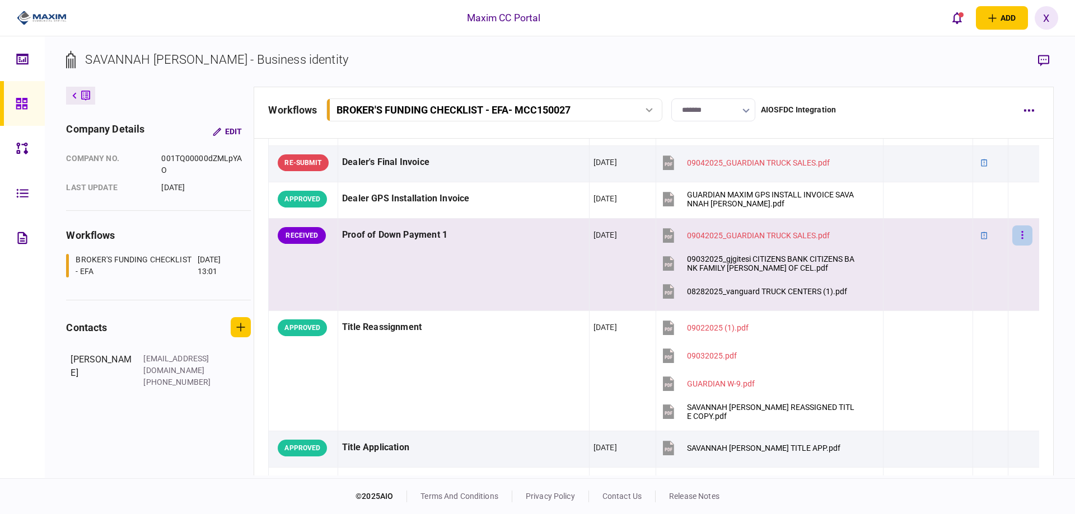
click at [1021, 231] on icon "button" at bounding box center [1022, 235] width 2 height 11
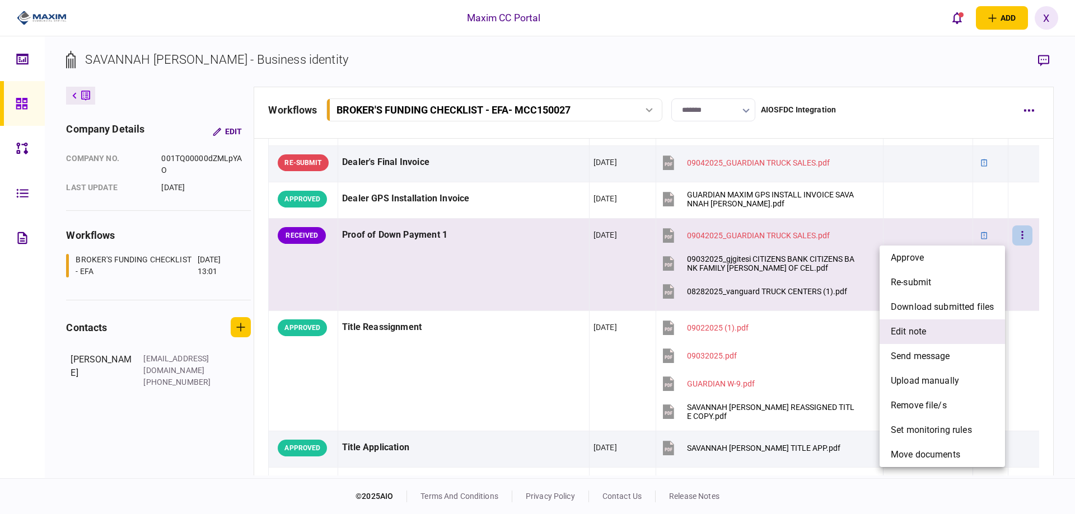
click at [960, 333] on li "edit note" at bounding box center [941, 332] width 125 height 25
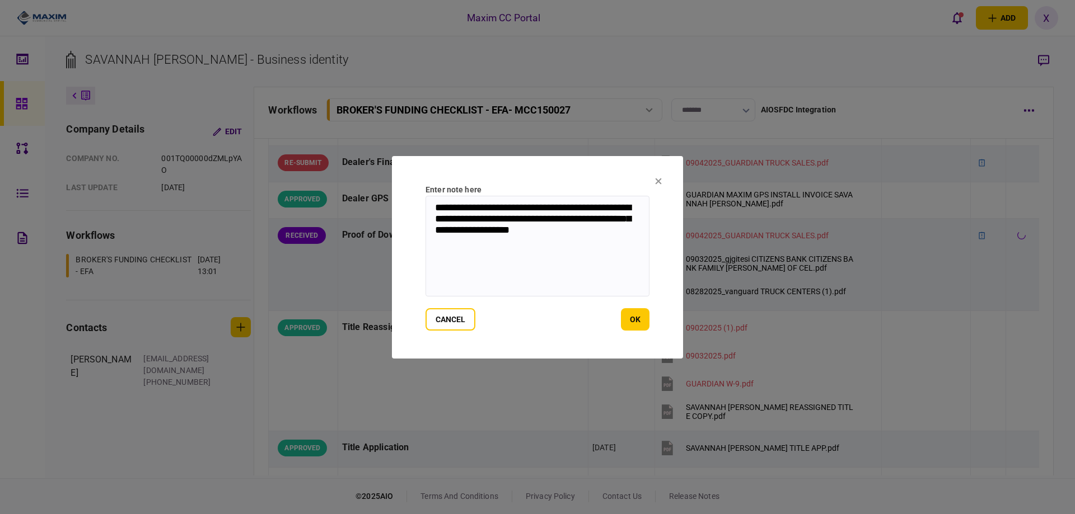
drag, startPoint x: 612, startPoint y: 245, endPoint x: 314, endPoint y: 176, distance: 306.2
click at [314, 176] on div "**********" at bounding box center [537, 257] width 1075 height 514
type textarea "**********"
click at [625, 324] on button "ok" at bounding box center [635, 319] width 29 height 22
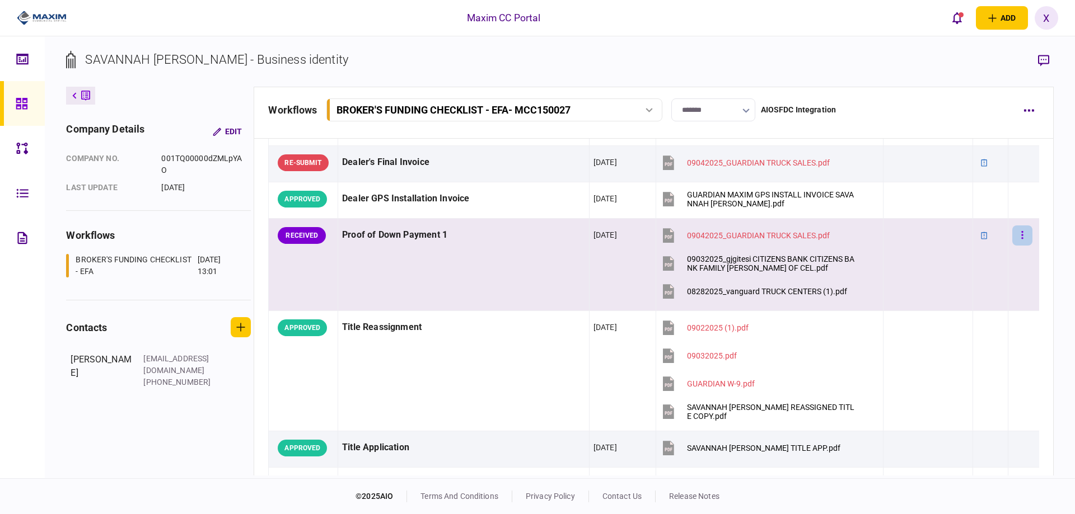
click at [1013, 235] on button "button" at bounding box center [1022, 236] width 20 height 20
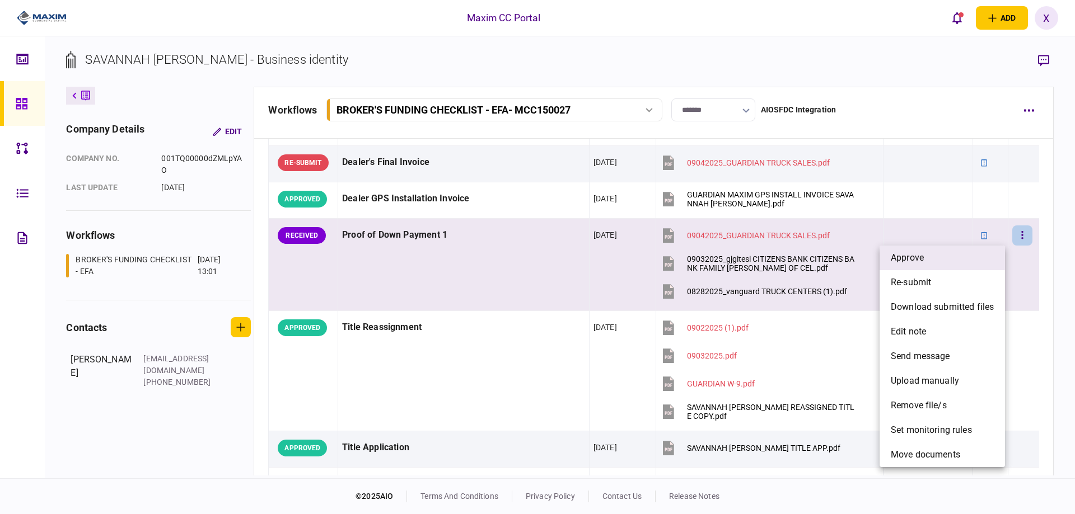
click at [971, 257] on li "approve" at bounding box center [941, 258] width 125 height 25
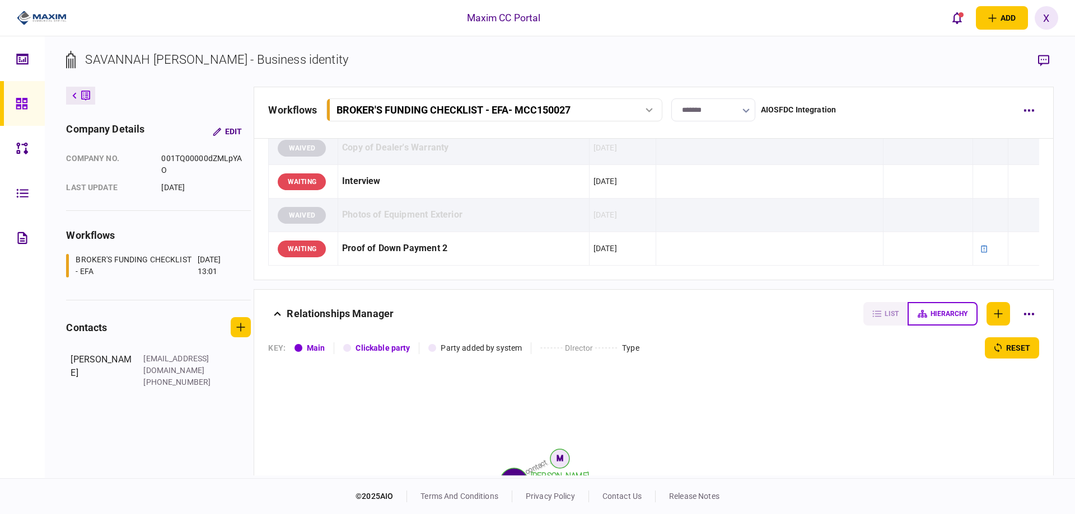
scroll to position [1431, 0]
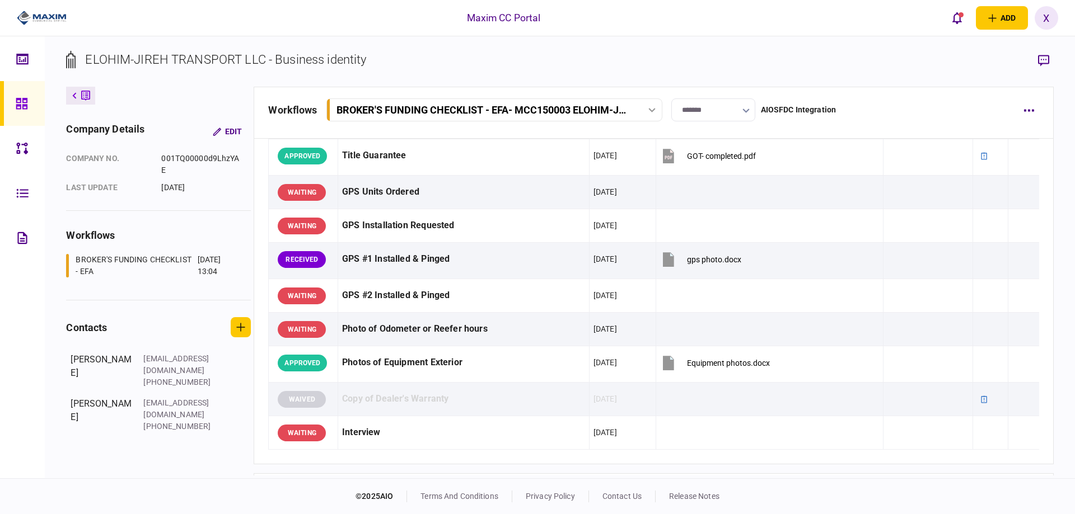
scroll to position [1064, 0]
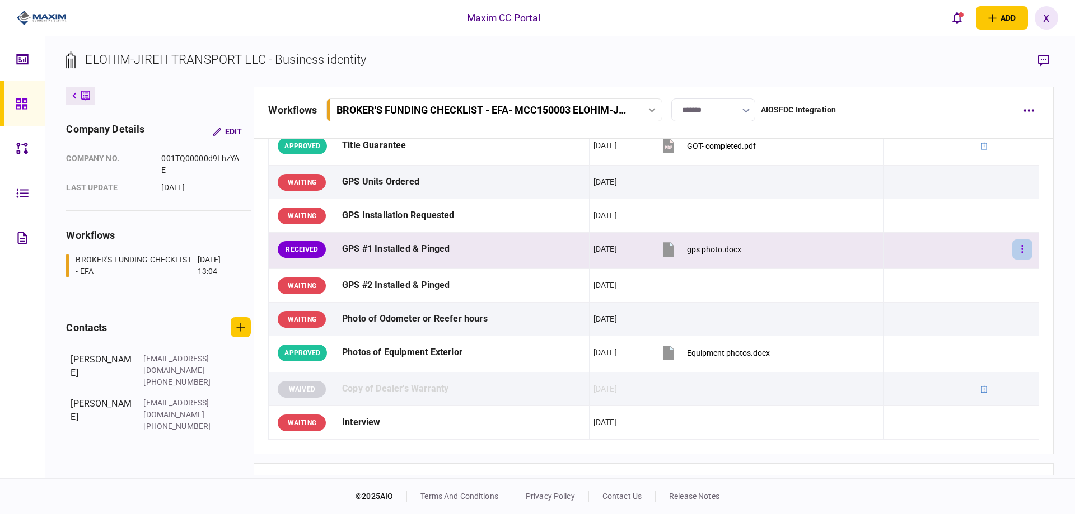
click at [1017, 250] on button "button" at bounding box center [1022, 250] width 20 height 20
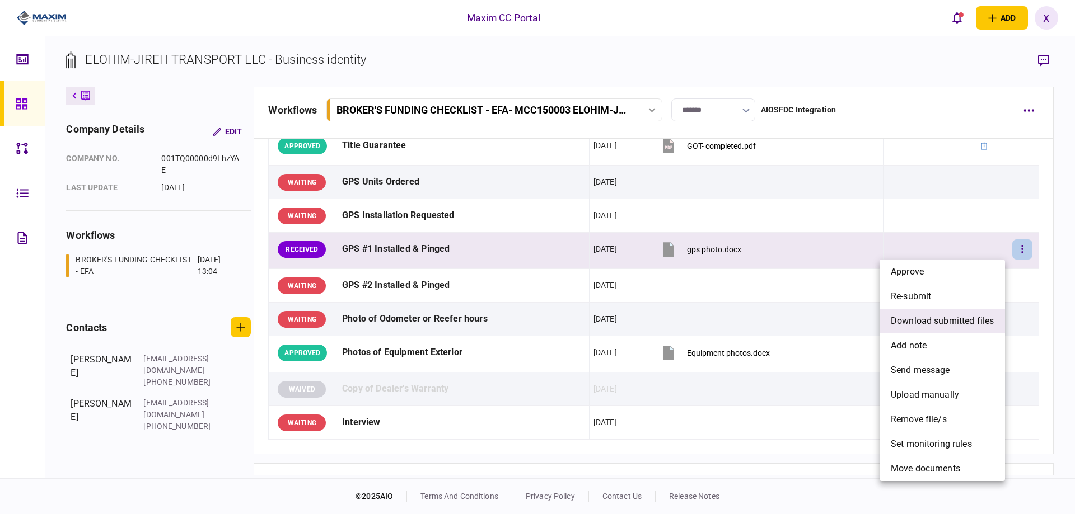
click at [938, 320] on span "download submitted files" at bounding box center [942, 321] width 103 height 13
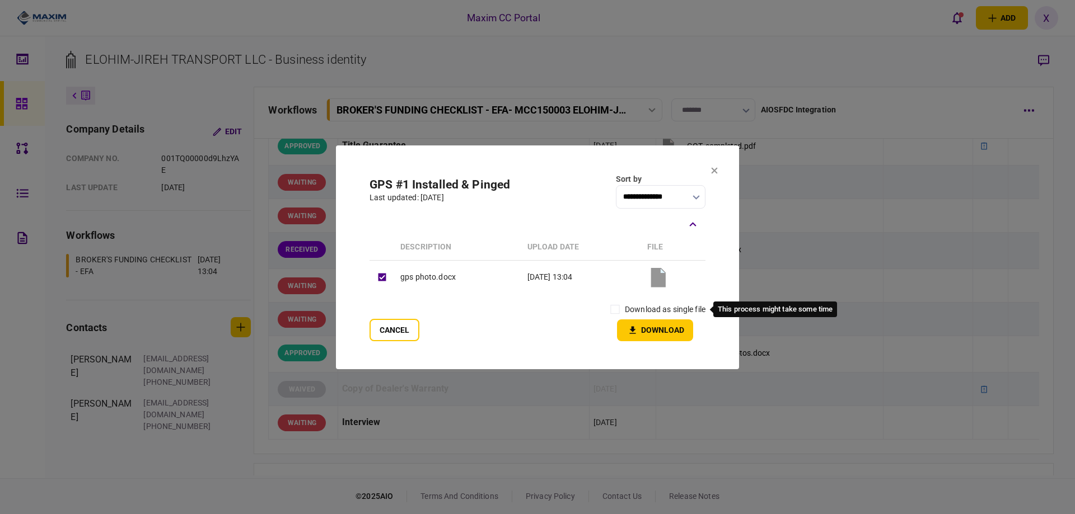
click at [629, 312] on label "download as single file" at bounding box center [665, 310] width 81 height 12
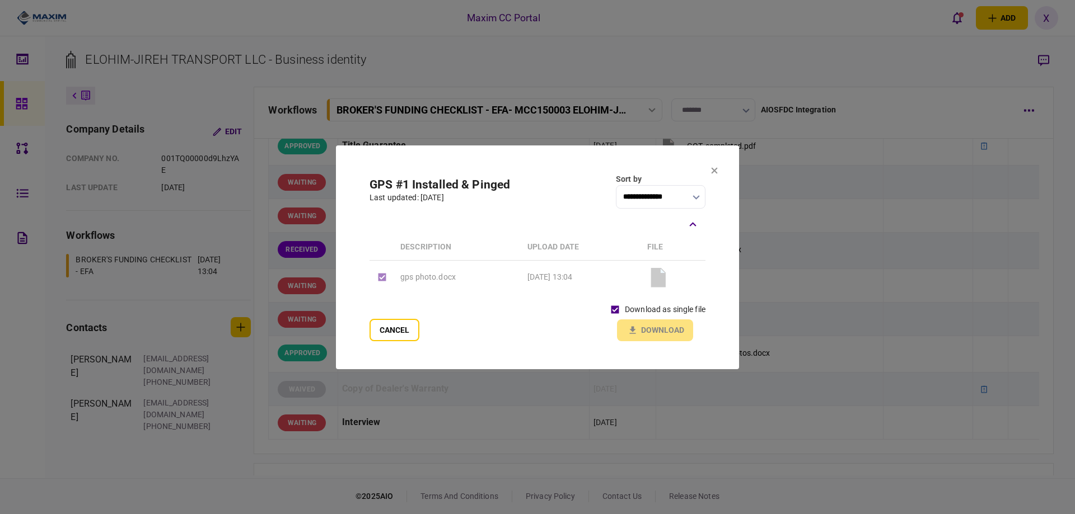
click at [661, 335] on div "download as single file Download" at bounding box center [655, 320] width 100 height 41
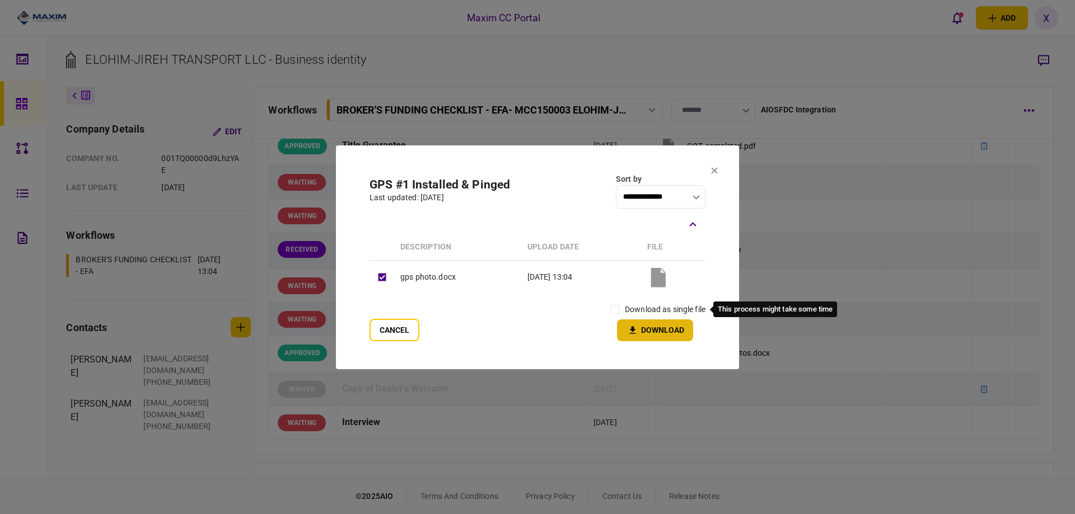
click at [634, 325] on icon "button" at bounding box center [632, 330] width 13 height 11
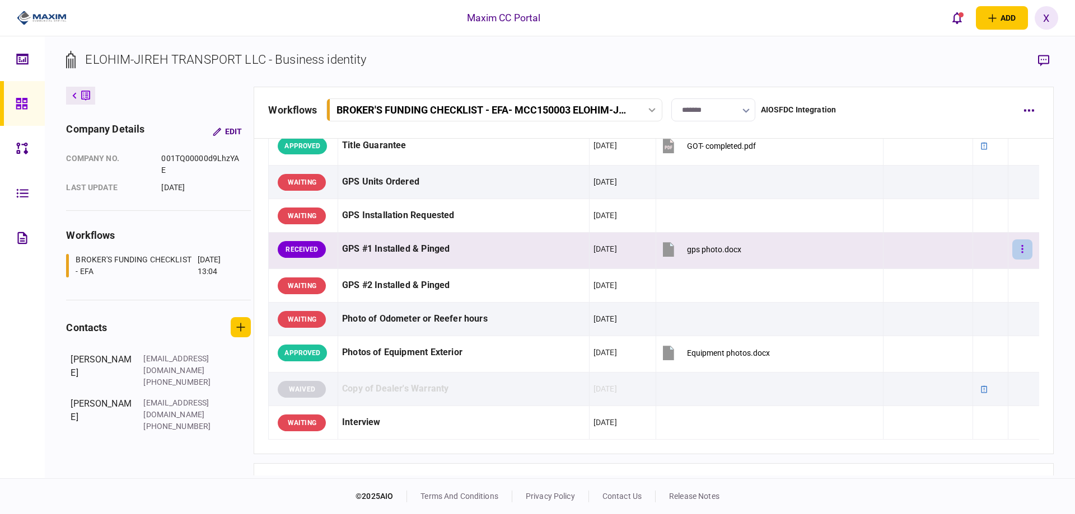
click at [1020, 250] on button "button" at bounding box center [1022, 250] width 20 height 20
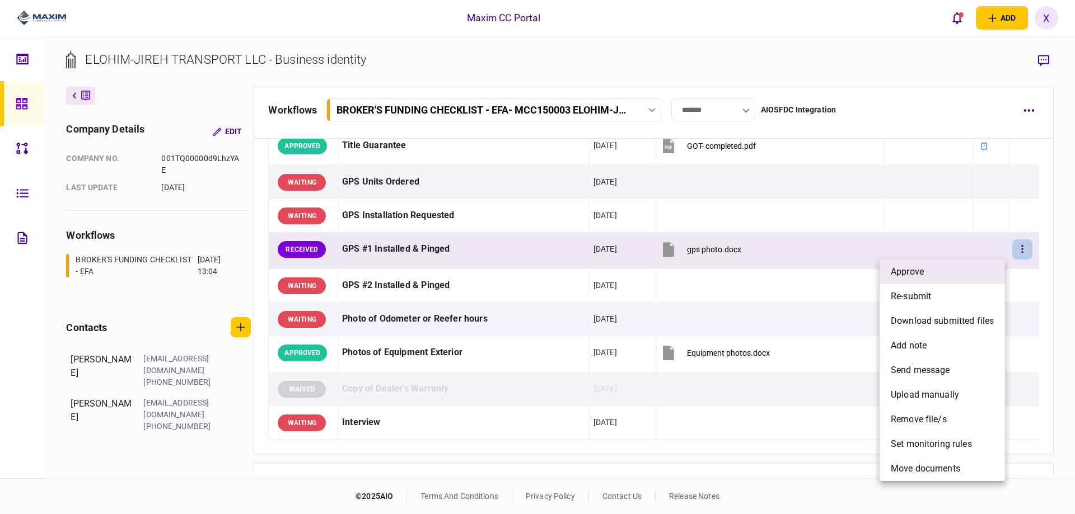
click at [968, 269] on li "approve" at bounding box center [941, 272] width 125 height 25
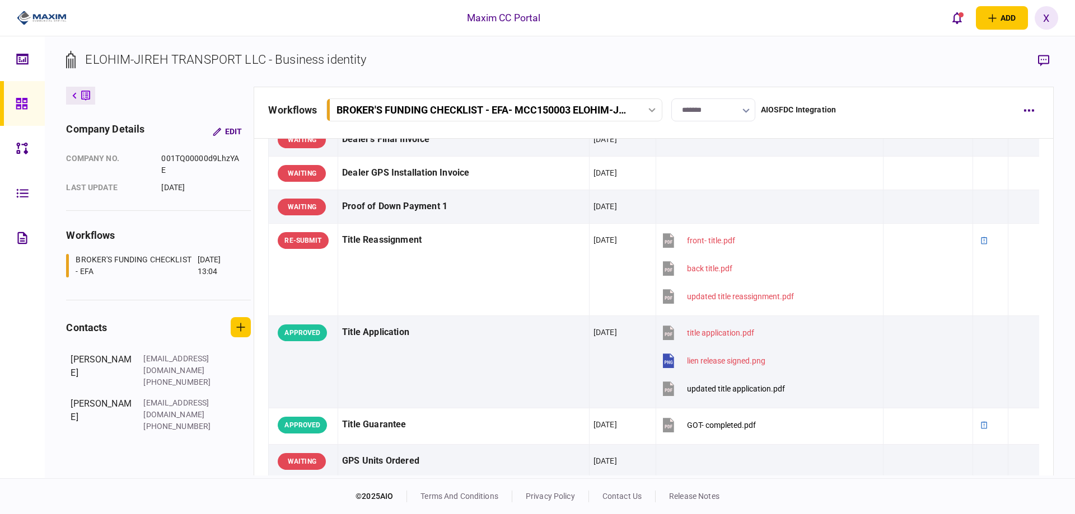
scroll to position [784, 0]
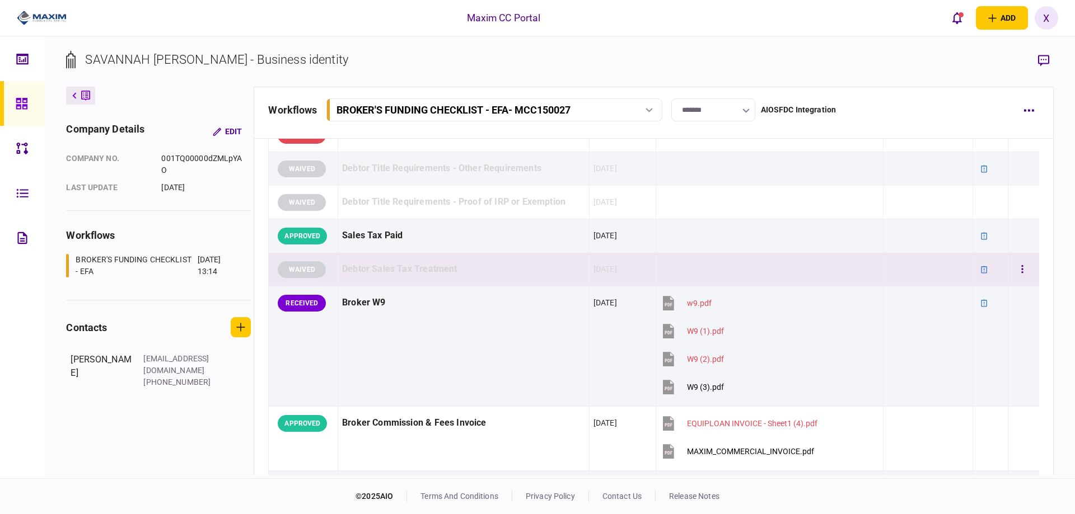
scroll to position [392, 0]
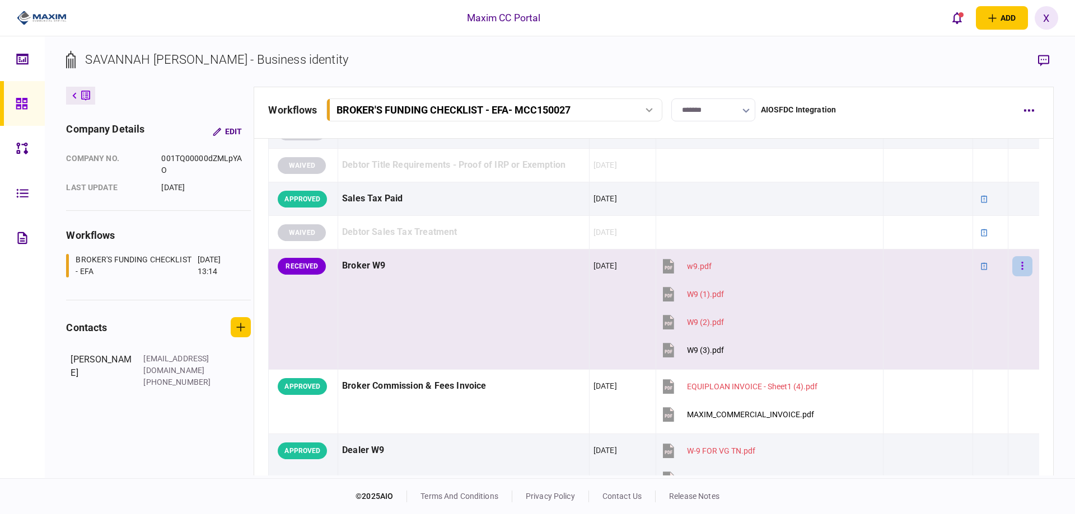
click at [1016, 273] on button "button" at bounding box center [1022, 266] width 20 height 20
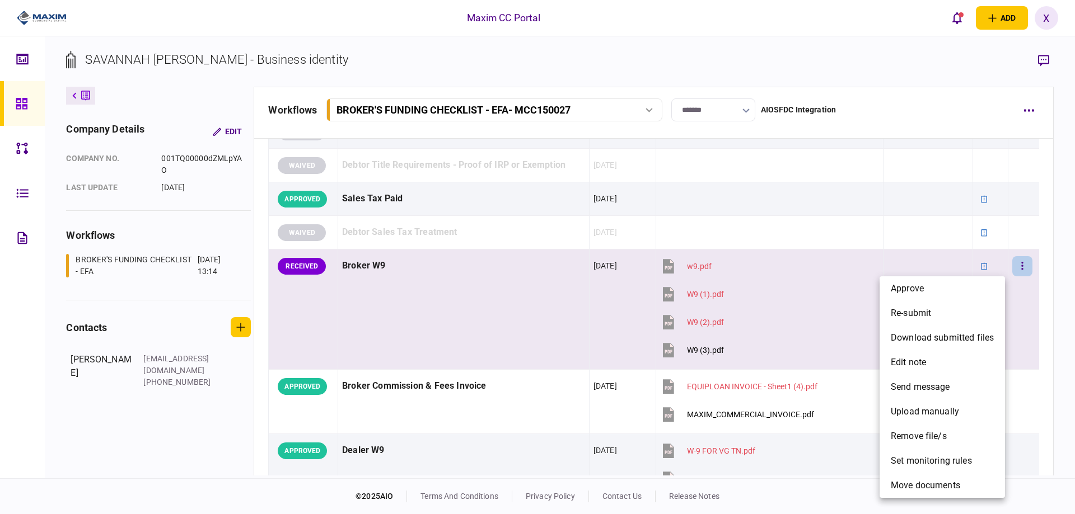
click at [699, 348] on div at bounding box center [537, 257] width 1075 height 514
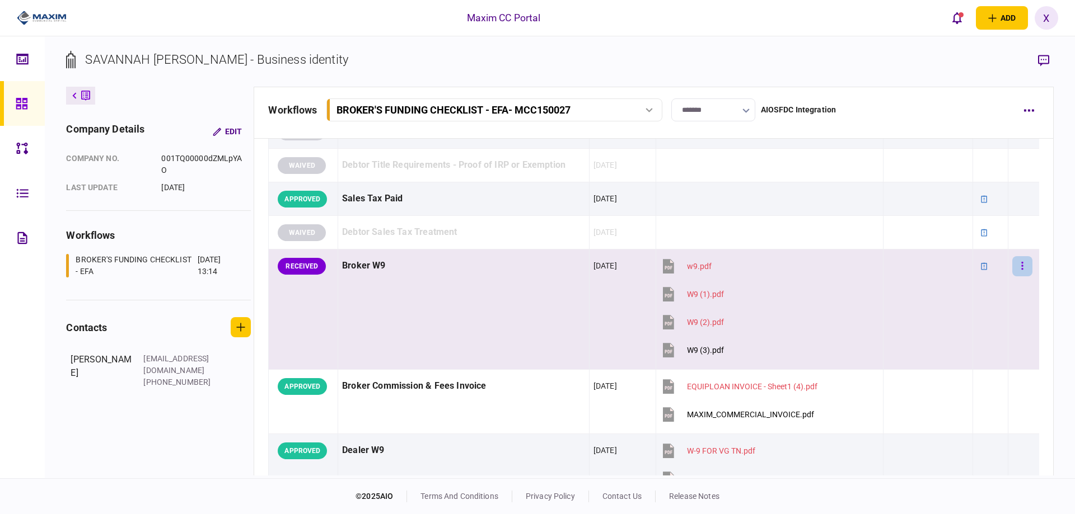
click at [1016, 273] on button "button" at bounding box center [1022, 266] width 20 height 20
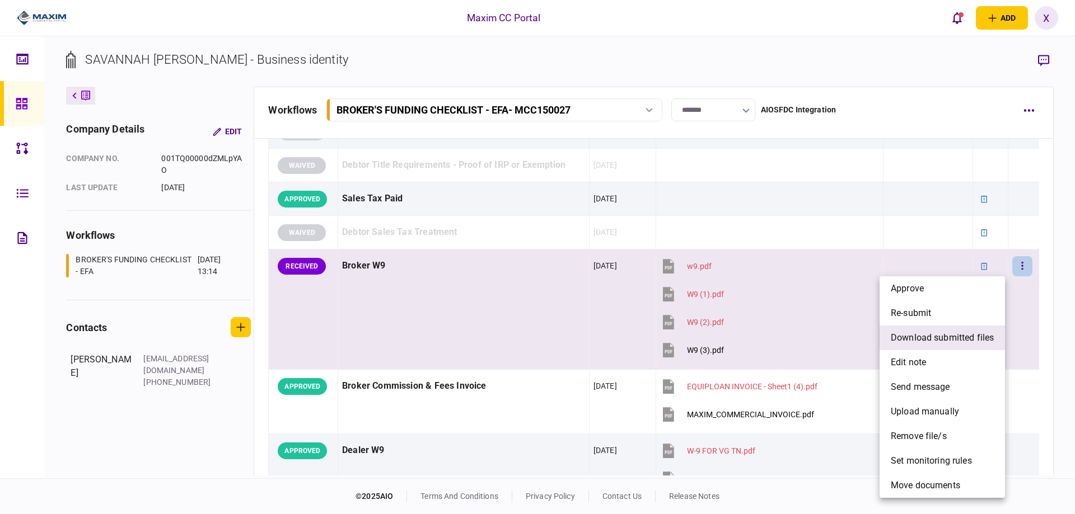
click at [975, 340] on span "download submitted files" at bounding box center [942, 337] width 103 height 13
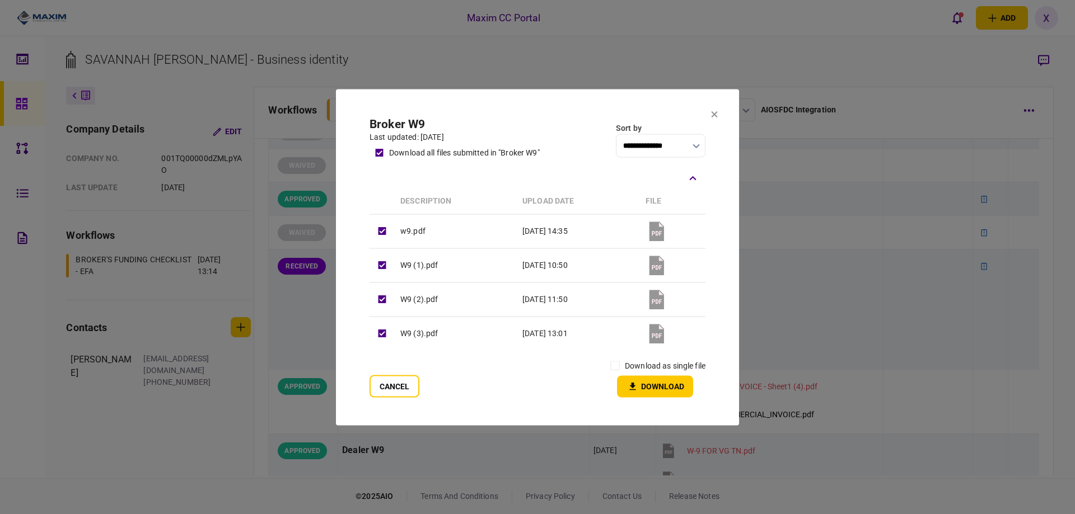
click at [633, 367] on label "download as single file" at bounding box center [665, 366] width 81 height 12
click at [658, 395] on button "Download" at bounding box center [655, 387] width 76 height 22
click at [712, 115] on icon at bounding box center [714, 114] width 7 height 7
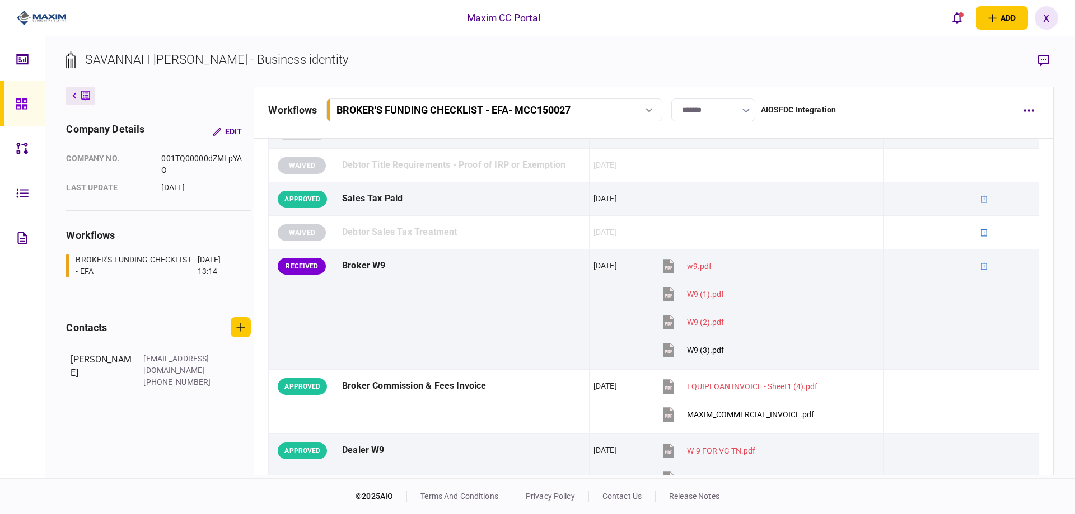
click at [35, 12] on img at bounding box center [42, 18] width 50 height 17
click at [39, 15] on img at bounding box center [42, 18] width 50 height 17
click at [43, 21] on img at bounding box center [42, 18] width 50 height 17
click at [1042, 58] on icon "button" at bounding box center [1043, 61] width 11 height 12
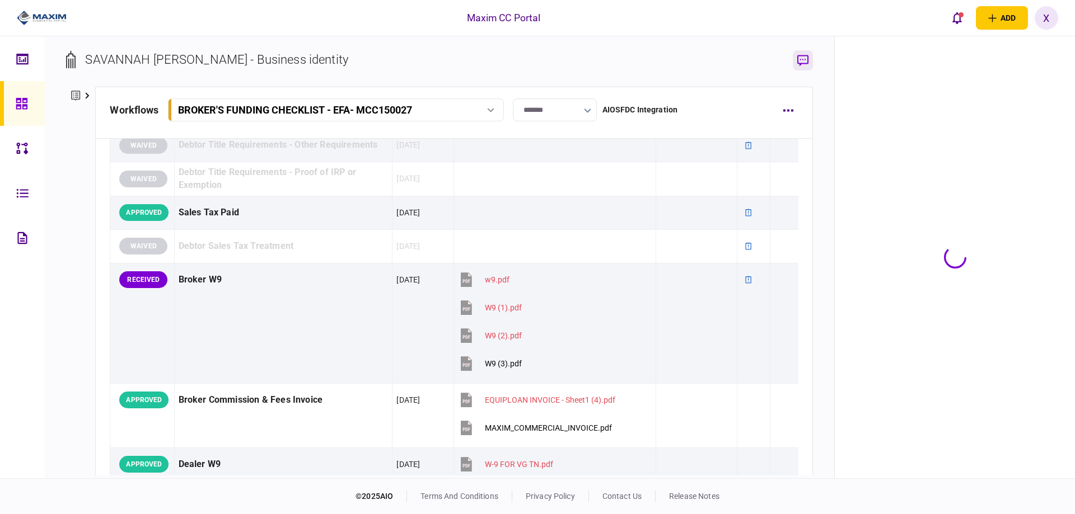
scroll to position [405, 0]
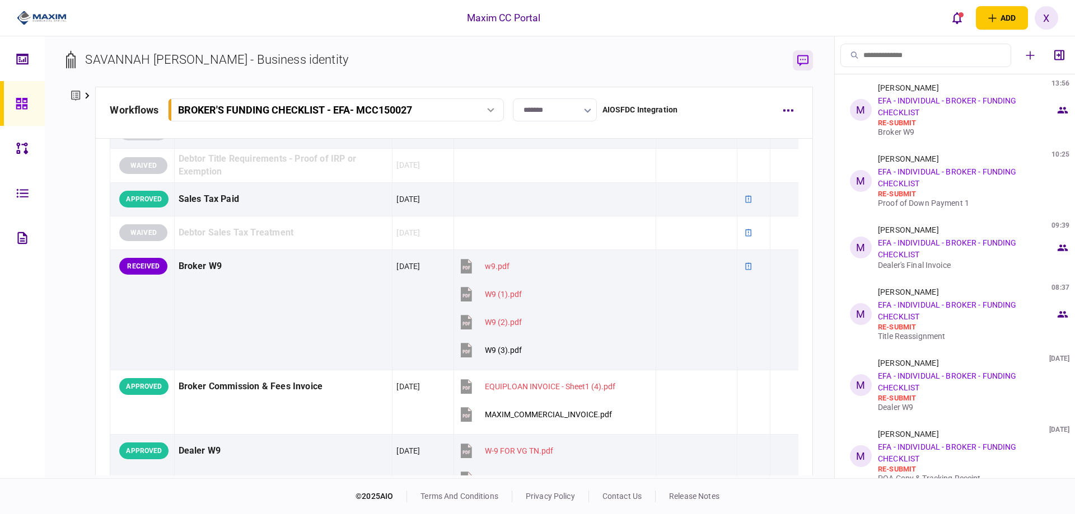
click at [802, 63] on icon "button" at bounding box center [802, 61] width 11 height 12
click at [50, 20] on img at bounding box center [42, 18] width 50 height 17
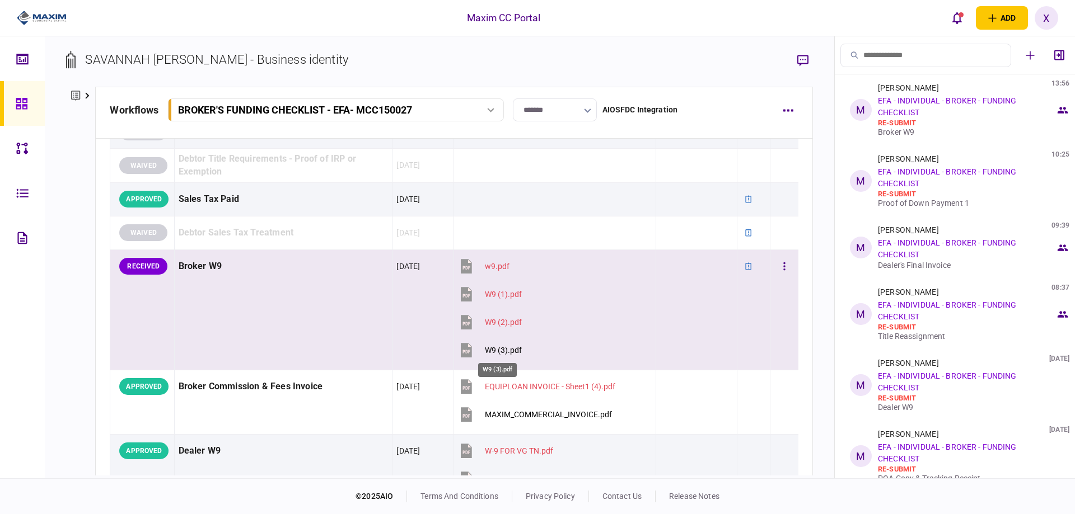
click at [496, 352] on div "W9 (3).pdf" at bounding box center [503, 350] width 37 height 9
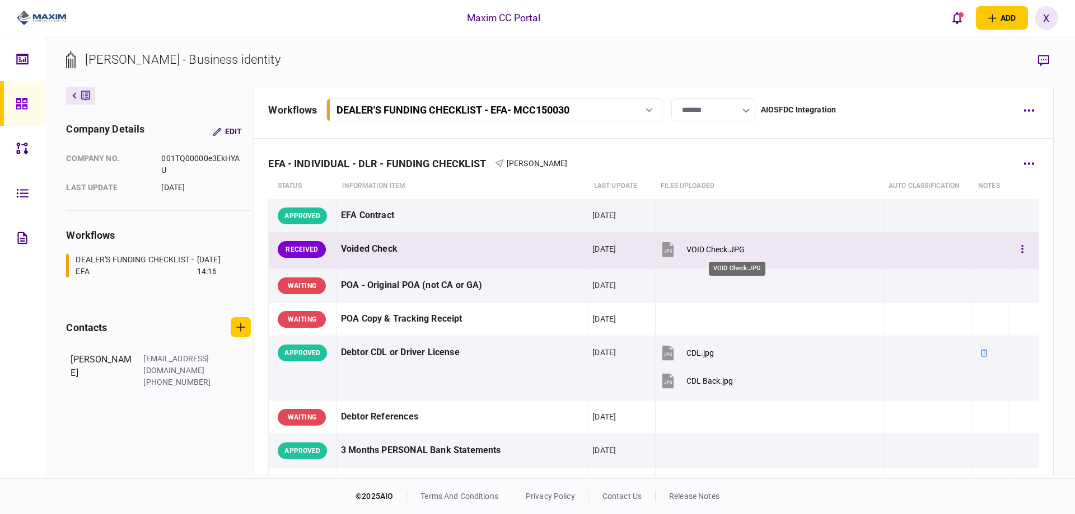
click at [745, 250] on div "VOID Check.JPG" at bounding box center [715, 249] width 58 height 9
click at [1012, 249] on button "button" at bounding box center [1022, 250] width 20 height 20
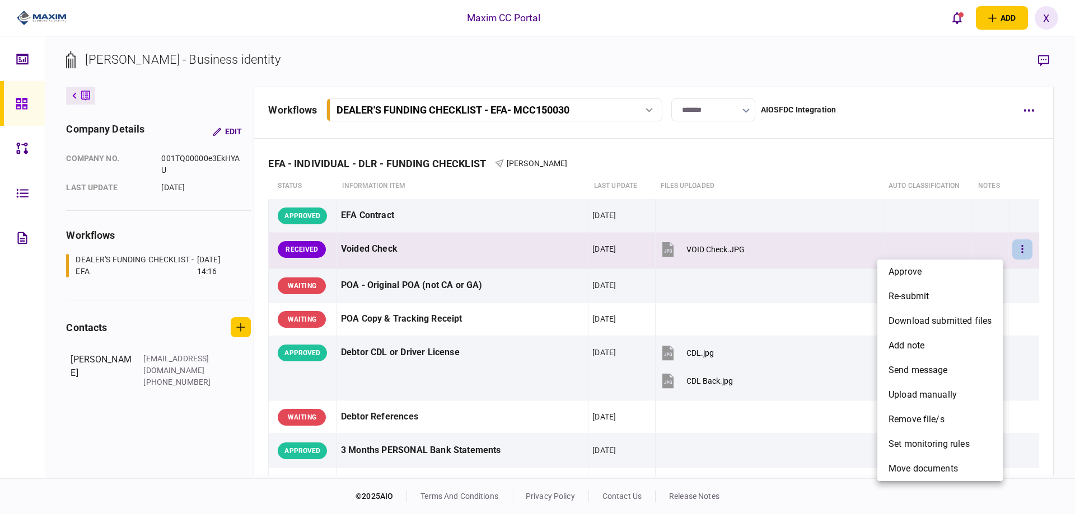
click at [695, 244] on div at bounding box center [537, 257] width 1075 height 514
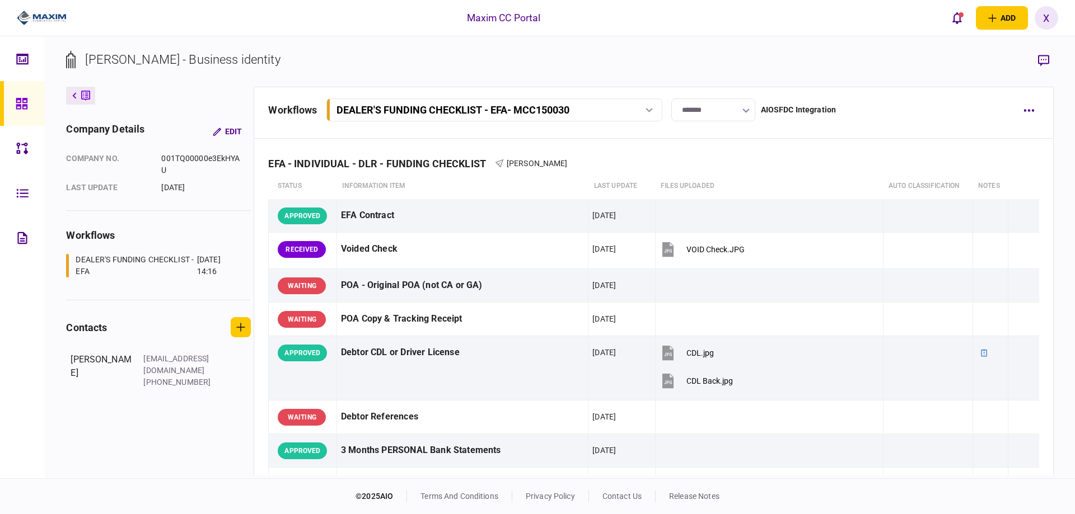
click at [698, 245] on button "VOID Check.JPG" at bounding box center [701, 249] width 85 height 25
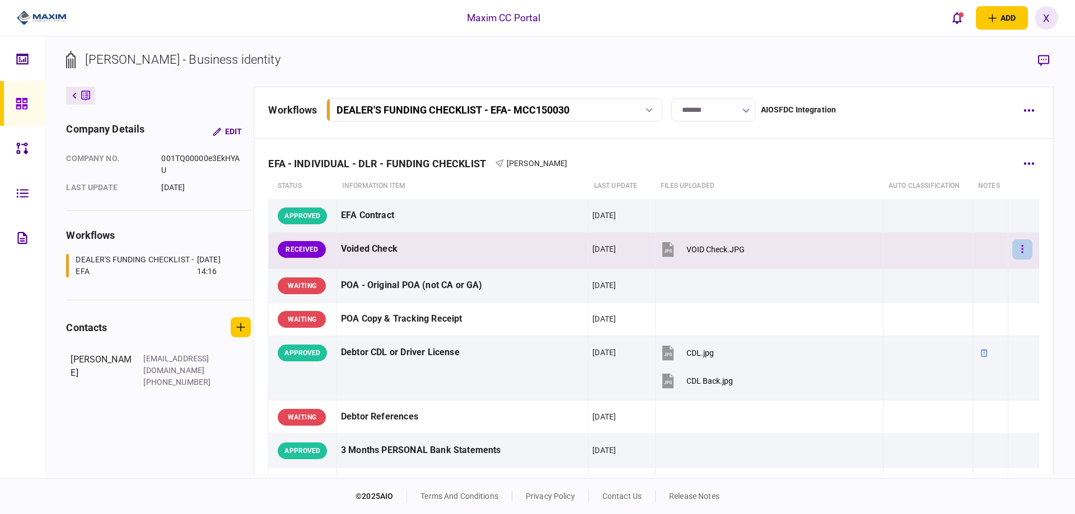
click at [1022, 249] on icon "button" at bounding box center [1023, 249] width 2 height 8
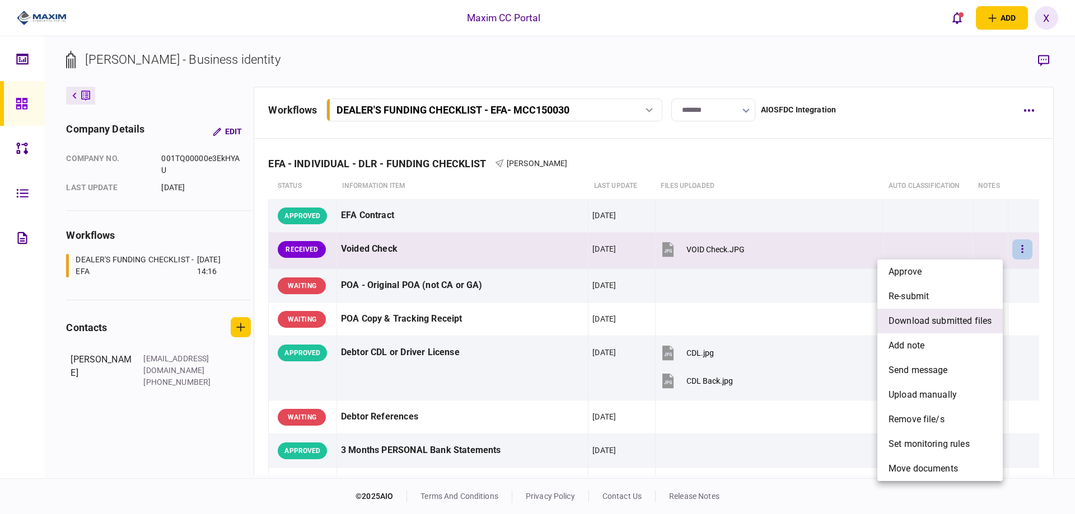
click at [991, 315] on span "download submitted files" at bounding box center [939, 321] width 103 height 13
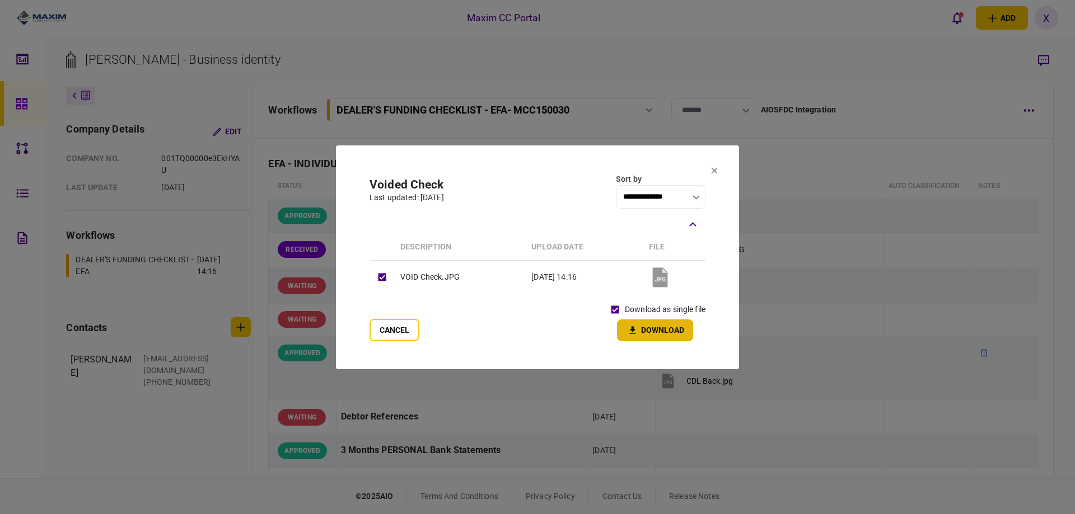
click at [634, 327] on icon "button" at bounding box center [632, 330] width 13 height 11
click at [406, 339] on button "Cancel" at bounding box center [394, 330] width 50 height 22
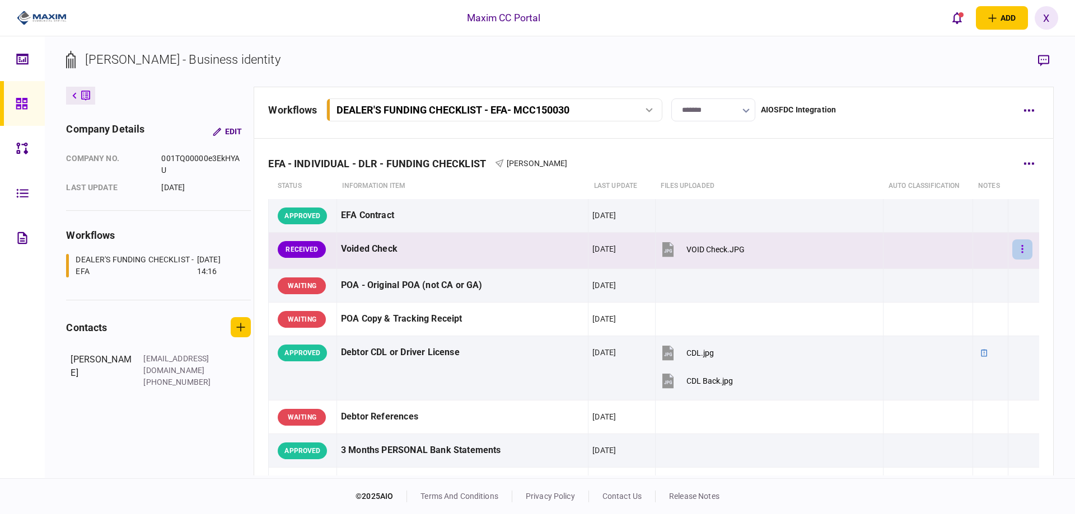
click at [1012, 253] on button "button" at bounding box center [1022, 250] width 20 height 20
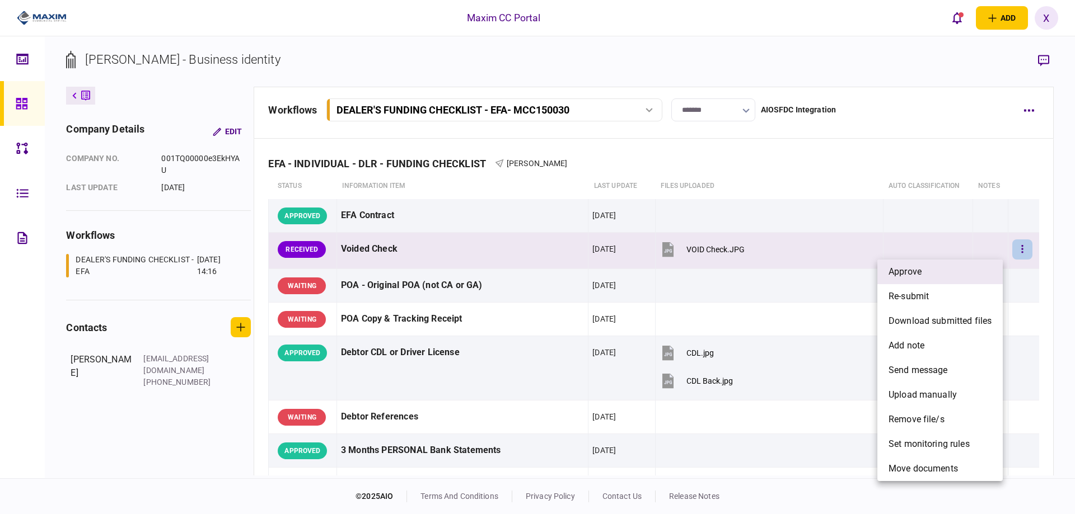
click at [1001, 268] on li "approve" at bounding box center [939, 272] width 125 height 25
